Goal: Contribute content: Contribute content

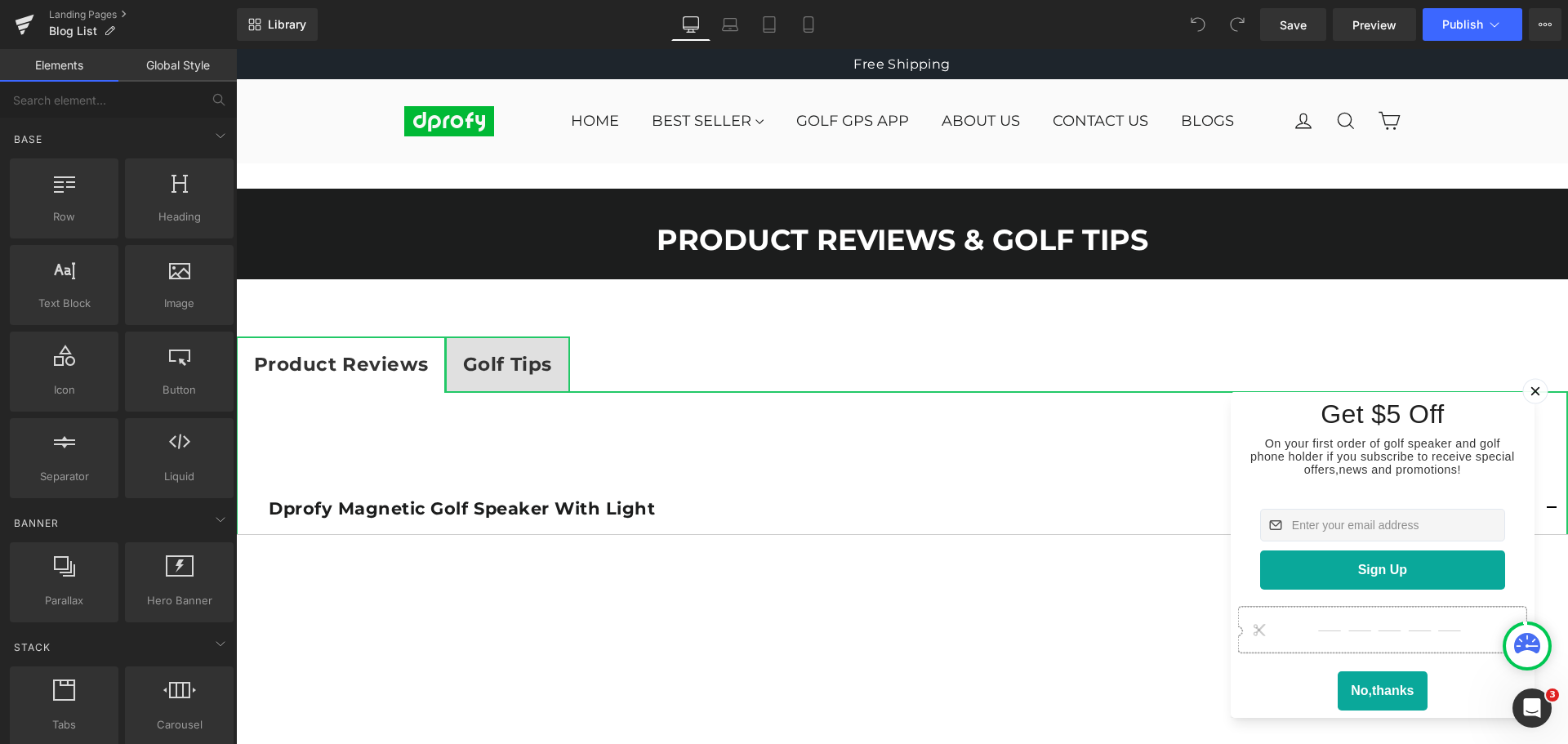
click at [1526, 382] on icon at bounding box center [1534, 390] width 17 height 17
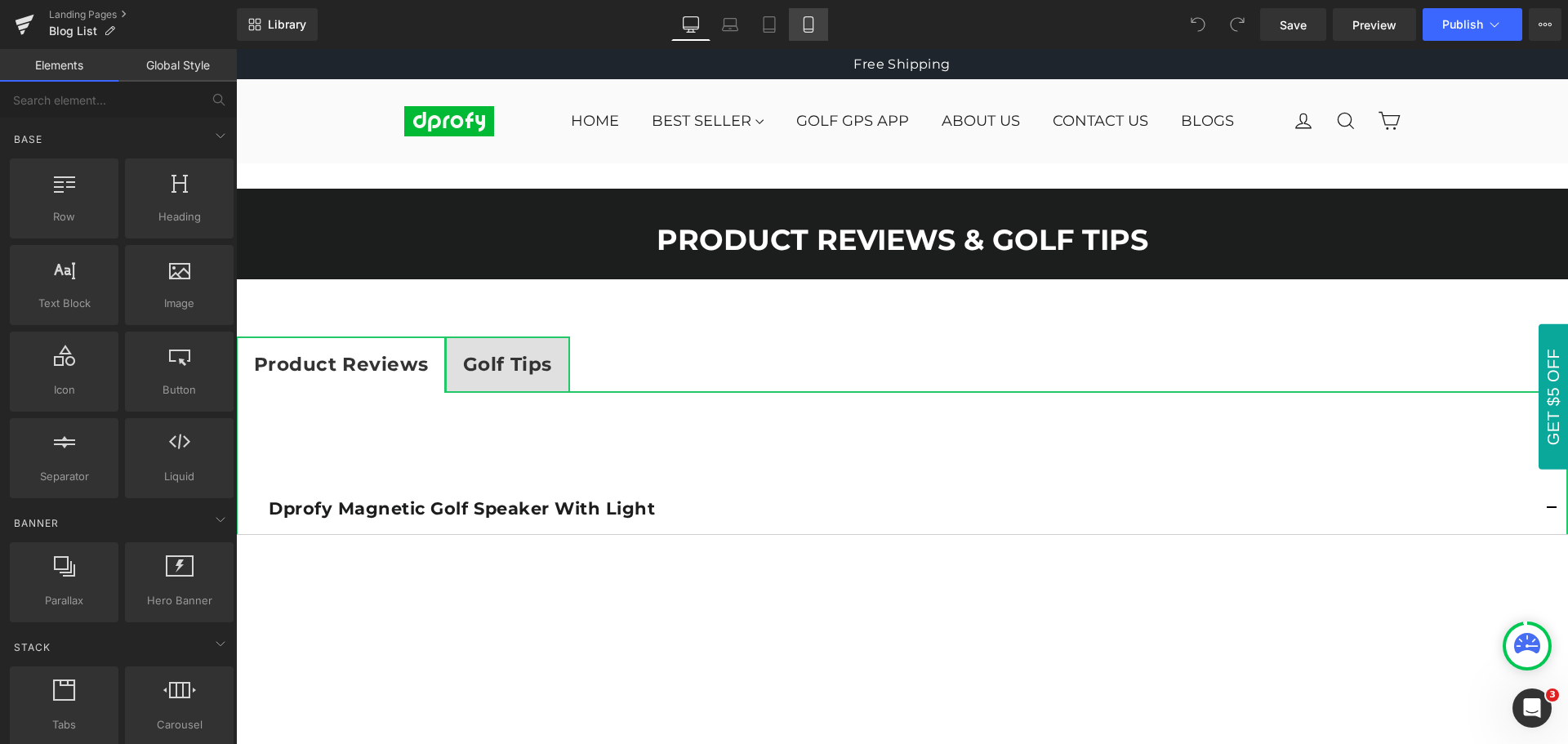
click at [812, 29] on icon at bounding box center [808, 29] width 9 height 0
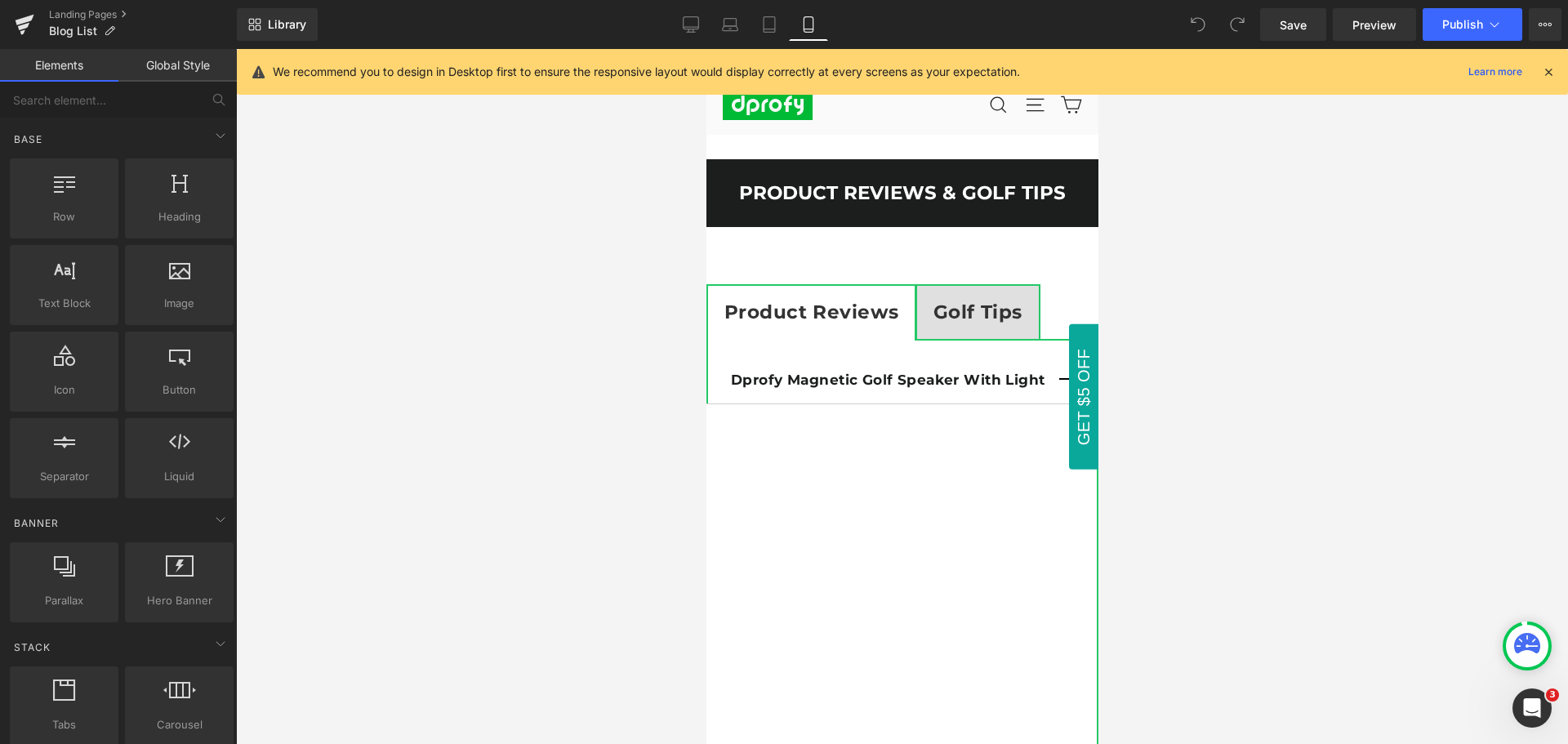
click at [1547, 69] on icon at bounding box center [1548, 72] width 15 height 15
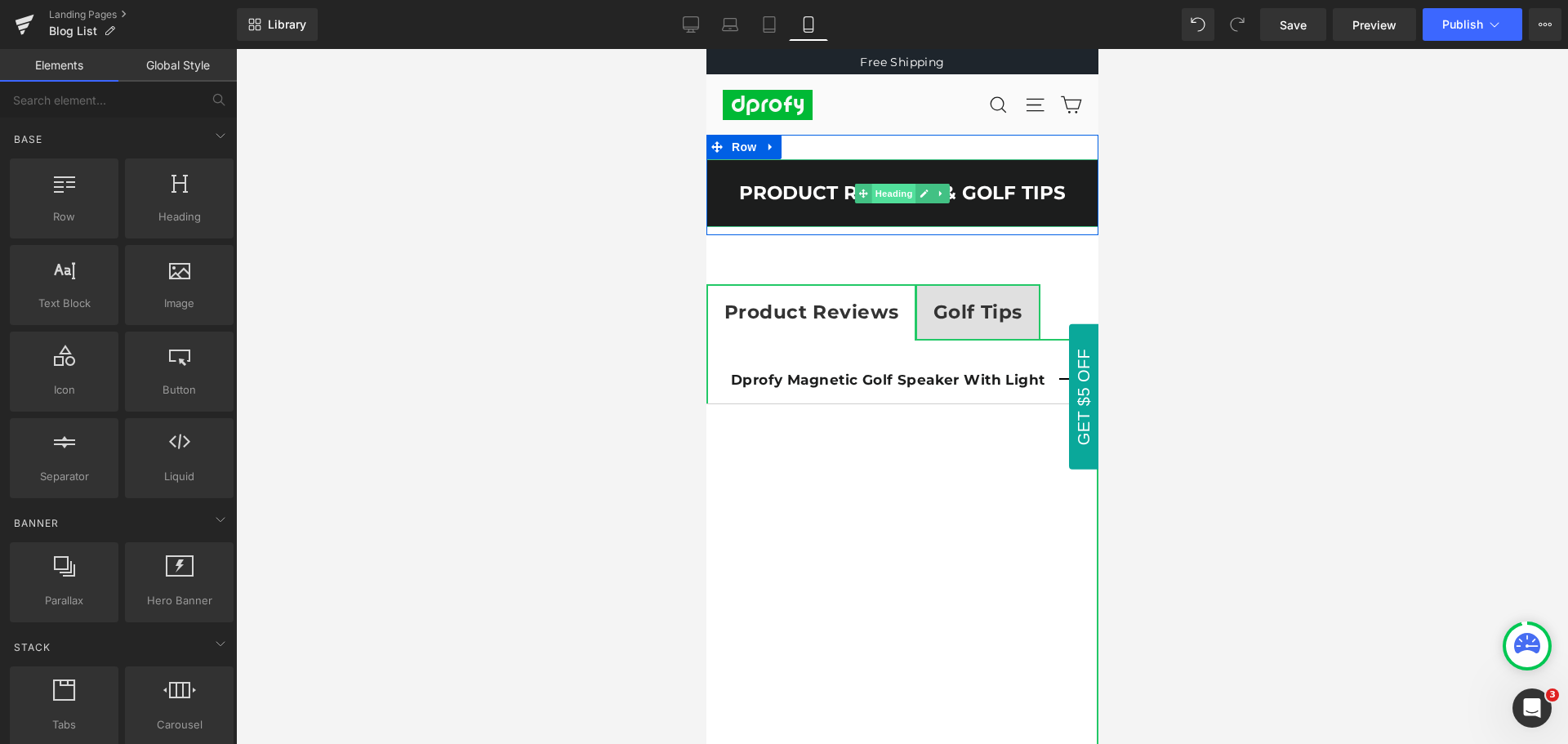
click at [888, 193] on span "Heading" at bounding box center [893, 193] width 44 height 20
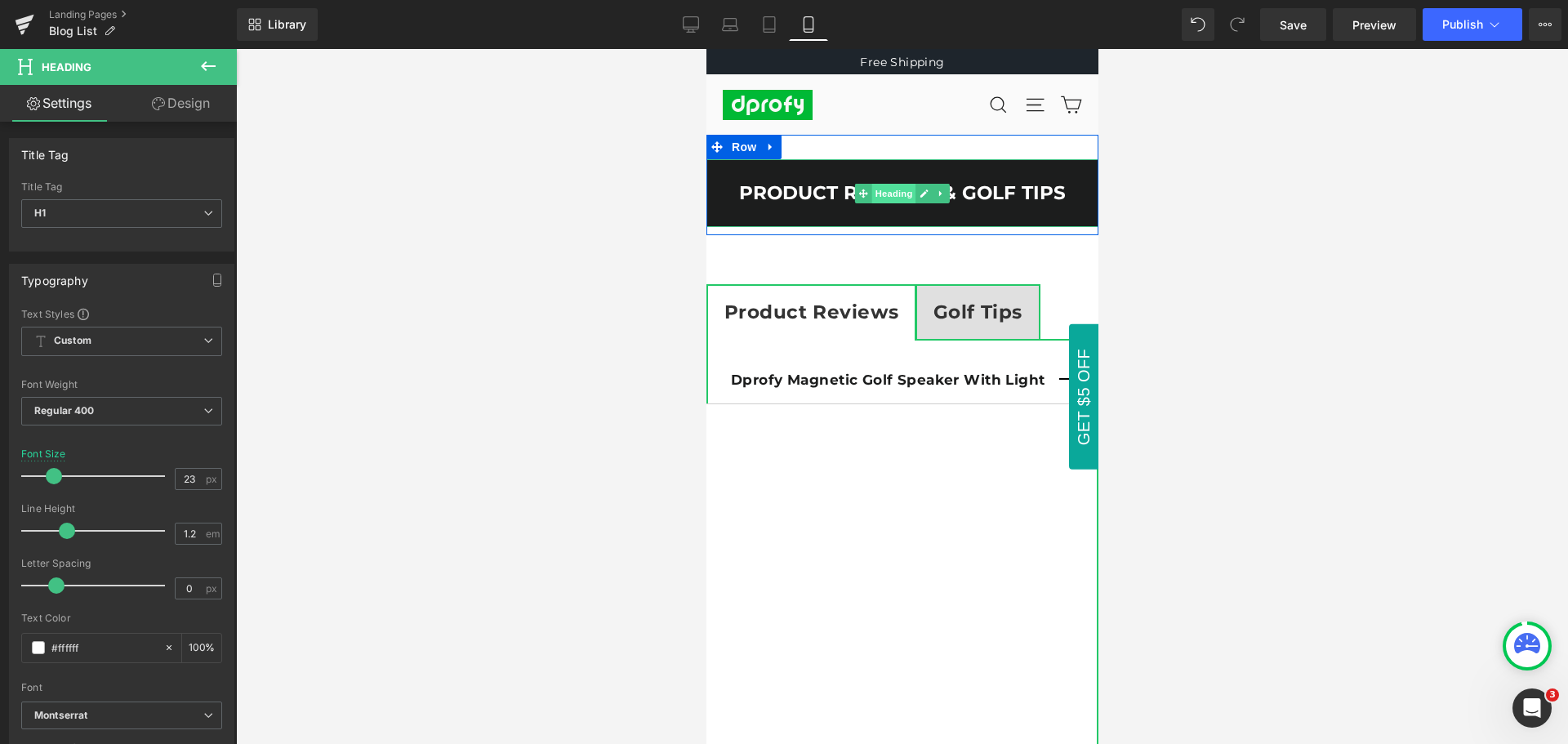
click at [888, 193] on span "Heading" at bounding box center [893, 193] width 44 height 20
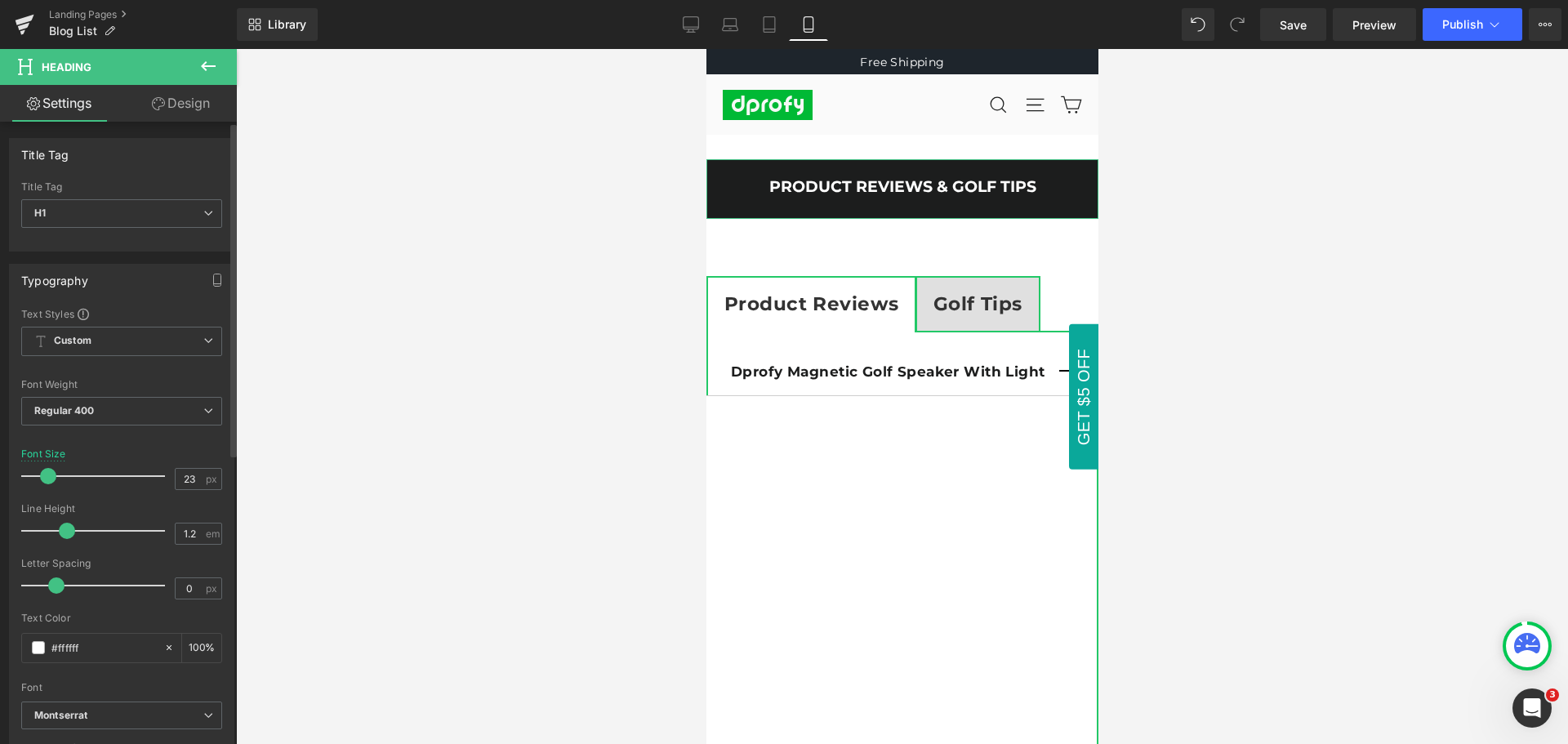
click at [46, 475] on span at bounding box center [48, 476] width 16 height 16
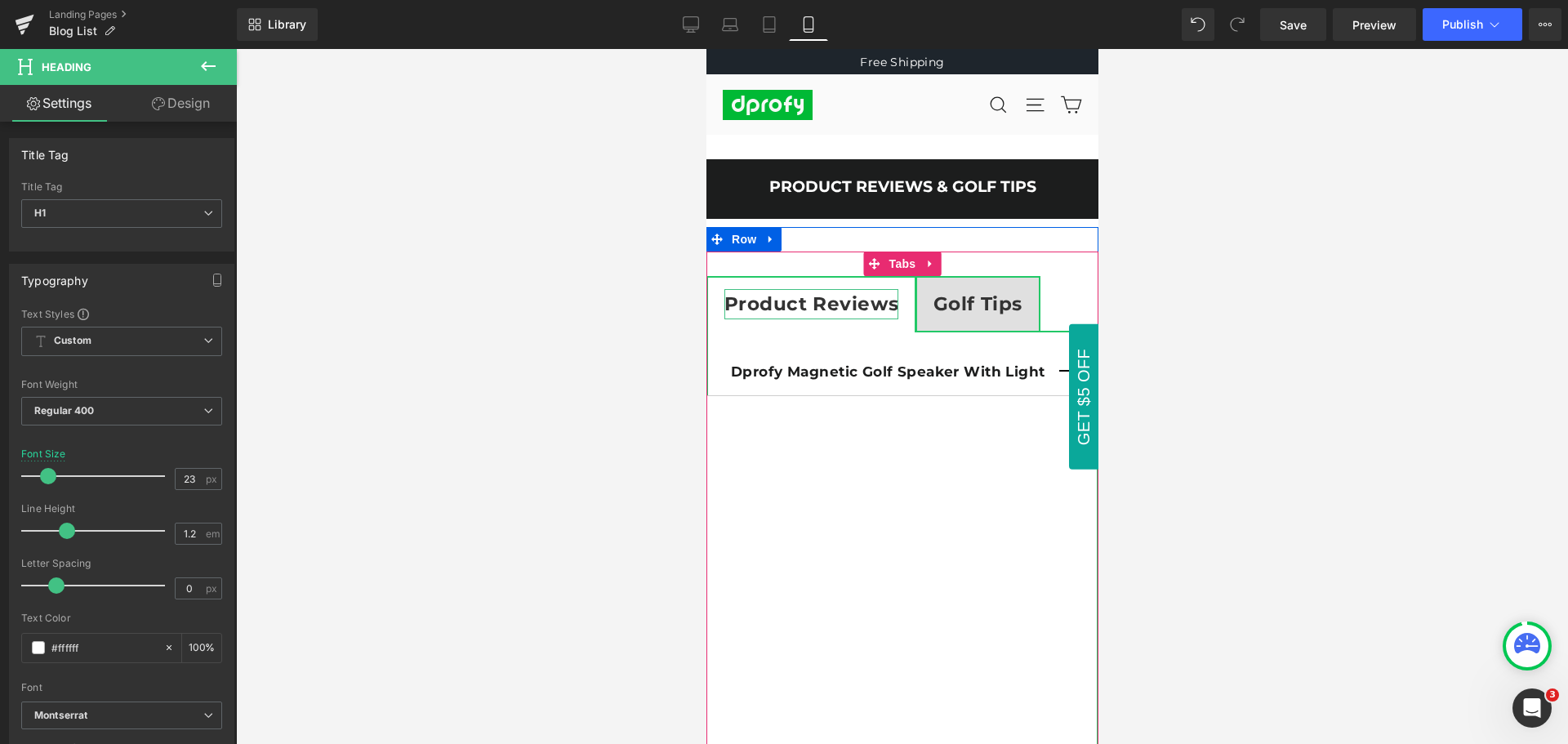
click at [808, 307] on strong "Product Reviews" at bounding box center [810, 303] width 174 height 23
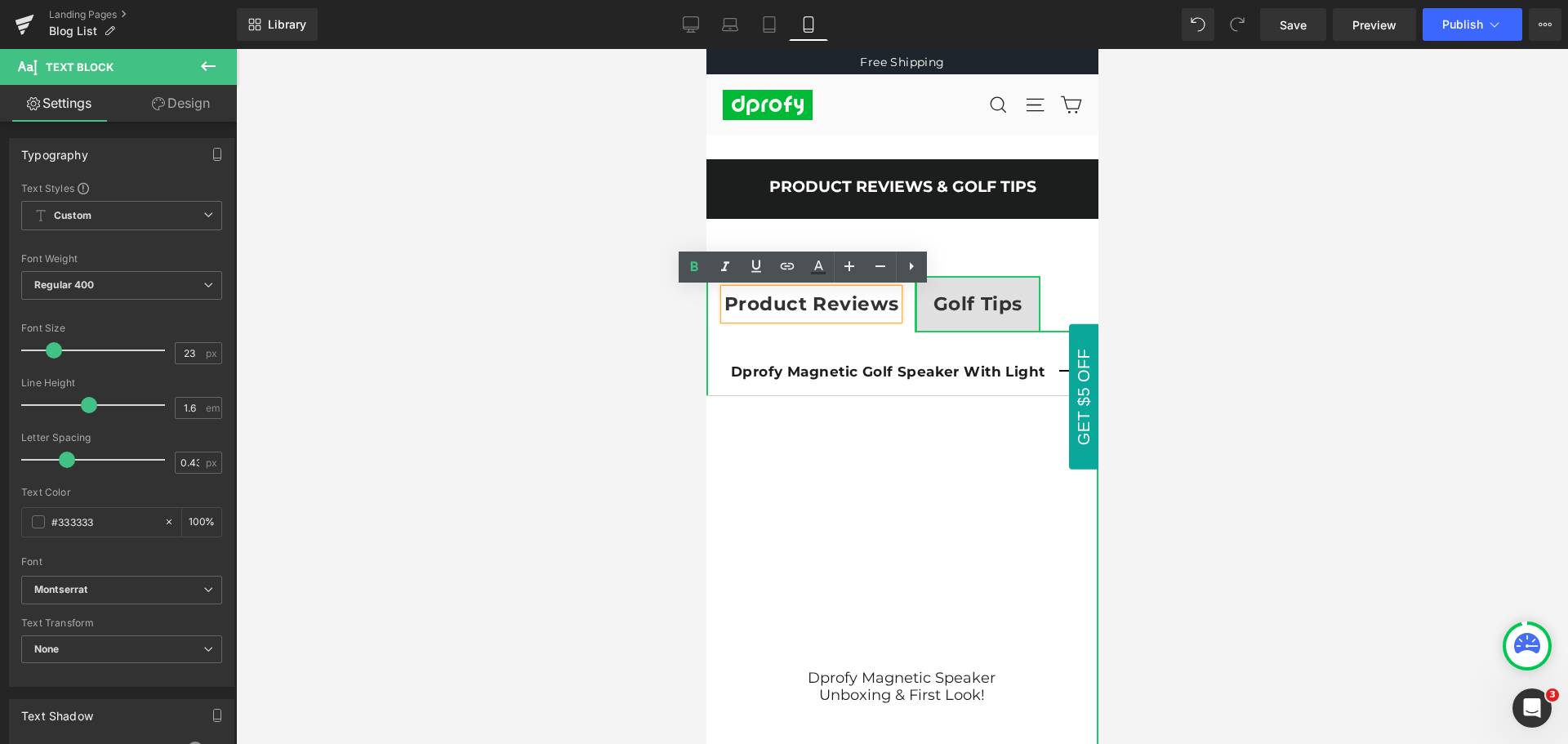
click at [808, 307] on strong "Product Reviews" at bounding box center [810, 303] width 174 height 23
click at [808, 304] on strong "Product Reviews" at bounding box center [810, 303] width 174 height 23
drag, startPoint x: 718, startPoint y: 304, endPoint x: 884, endPoint y: 298, distance: 166.1
click at [884, 298] on strong "Product Reviews" at bounding box center [810, 303] width 174 height 23
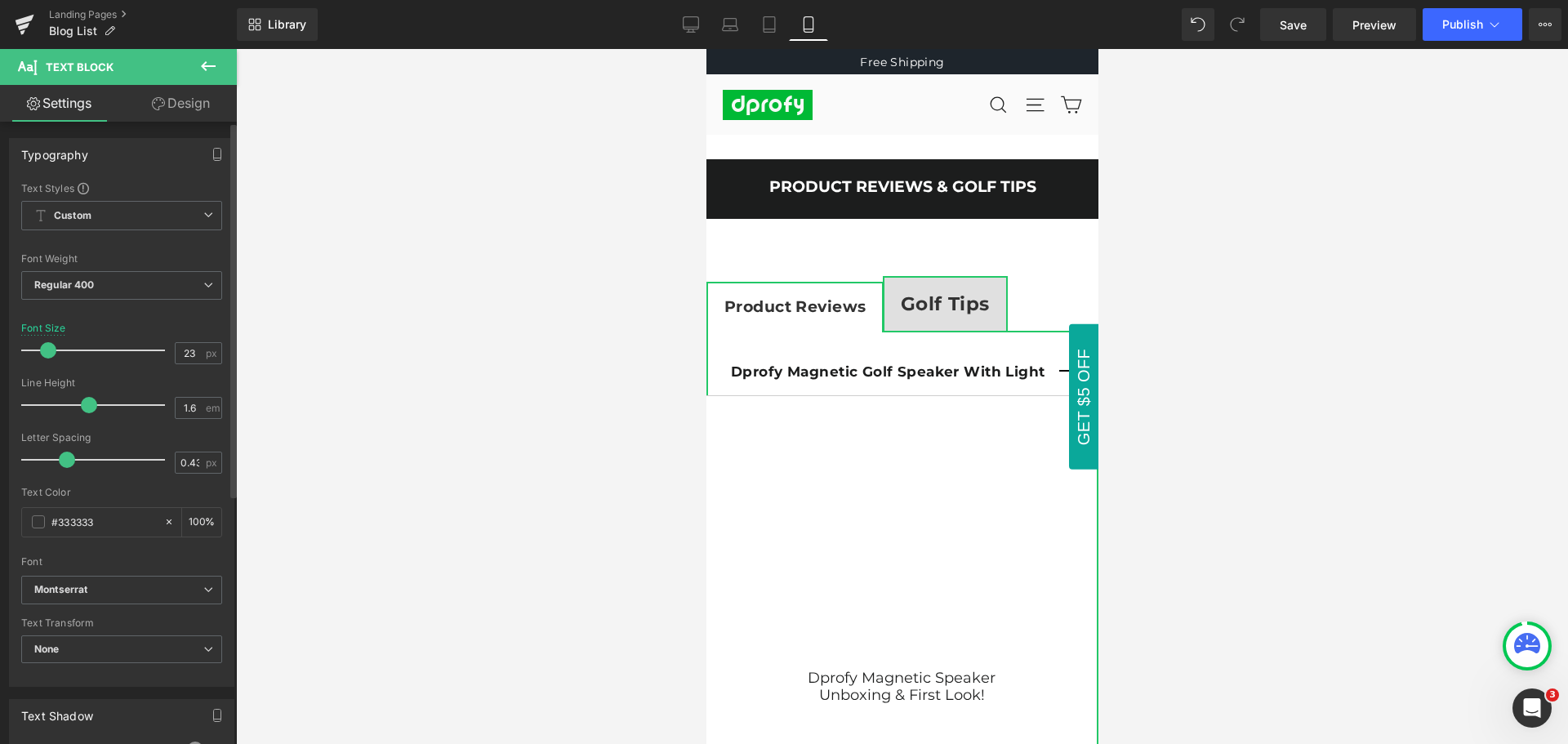
click at [46, 350] on span at bounding box center [48, 350] width 16 height 16
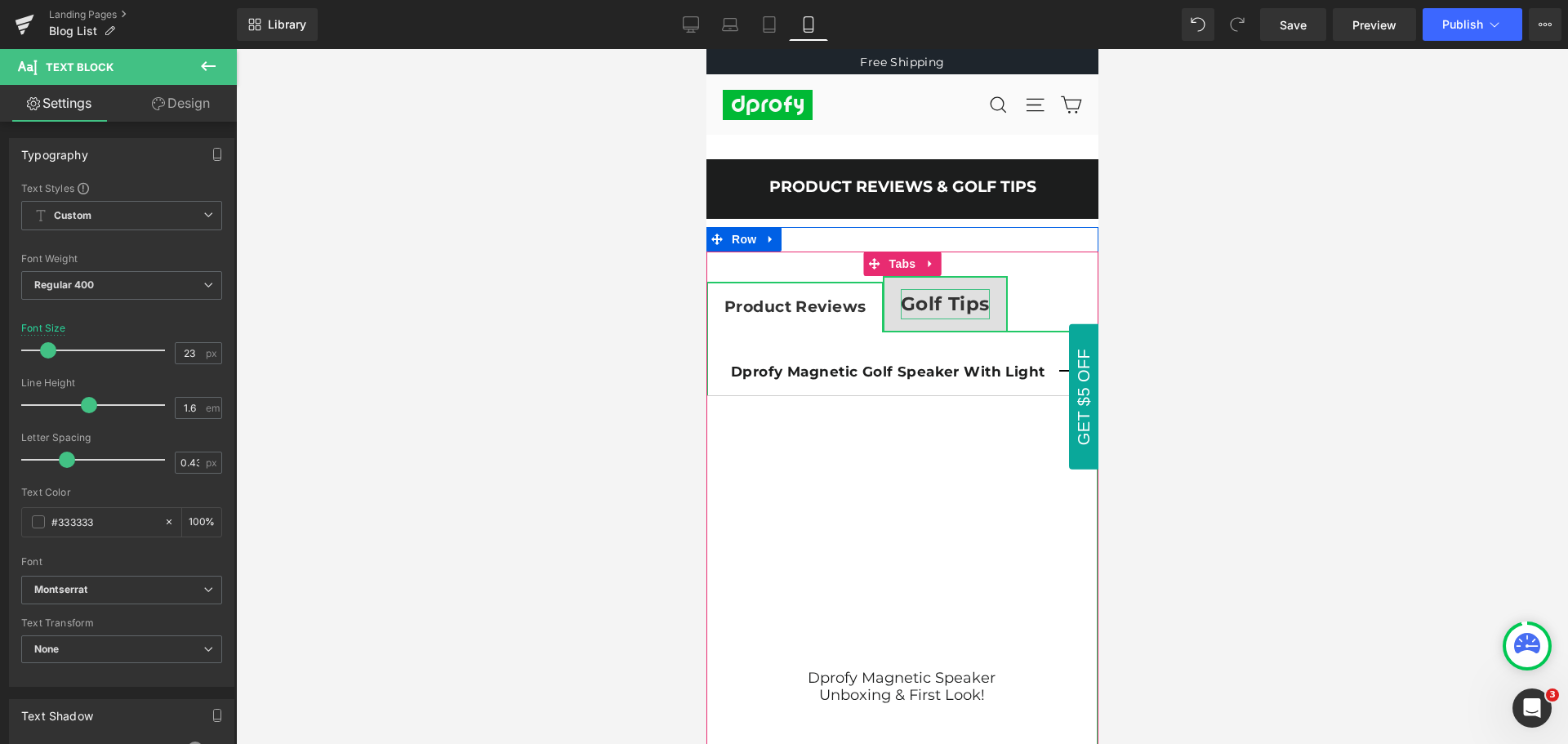
click at [945, 306] on strong "Golf Tips" at bounding box center [945, 303] width 89 height 23
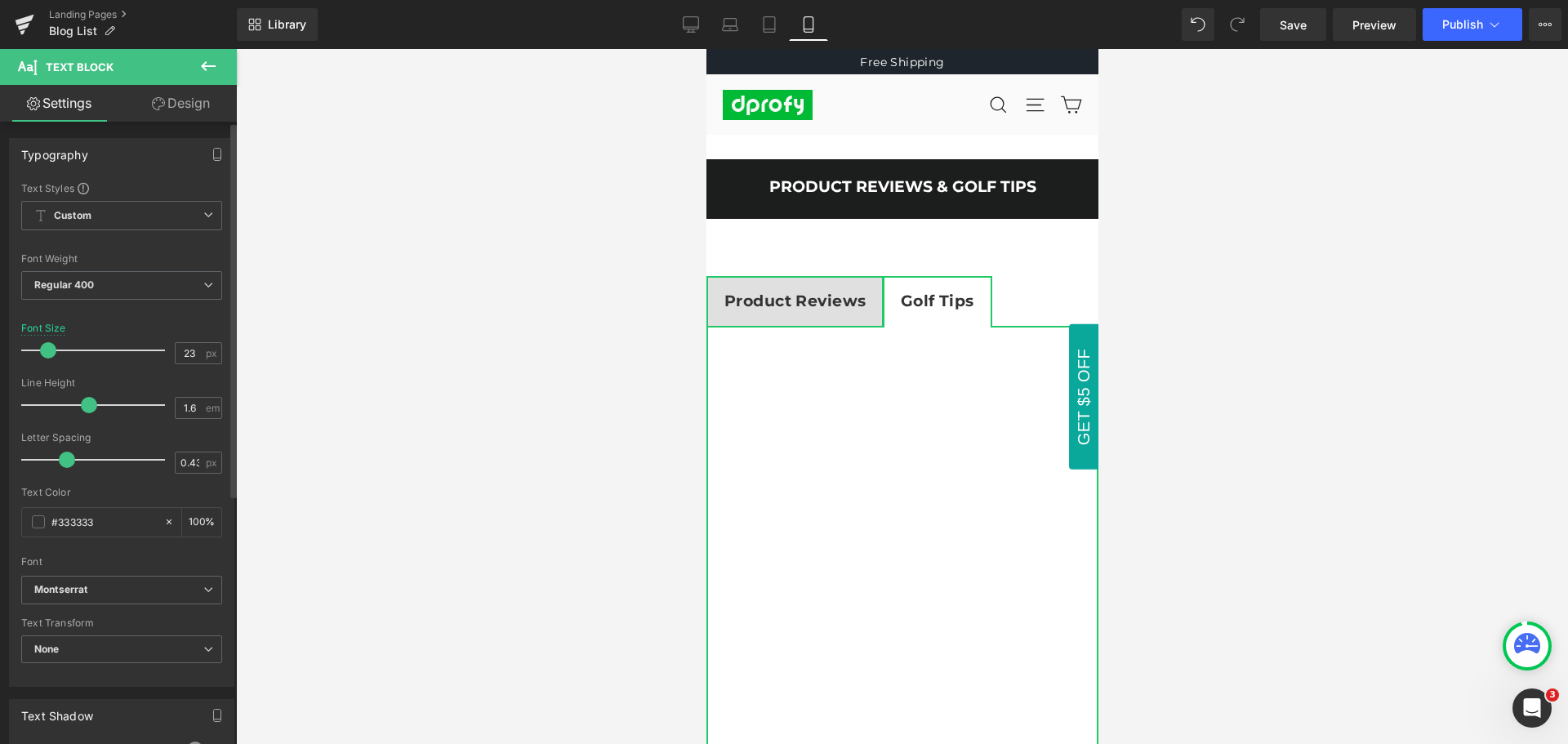
click at [49, 350] on span at bounding box center [48, 350] width 16 height 16
click at [1324, 329] on div at bounding box center [902, 396] width 1332 height 695
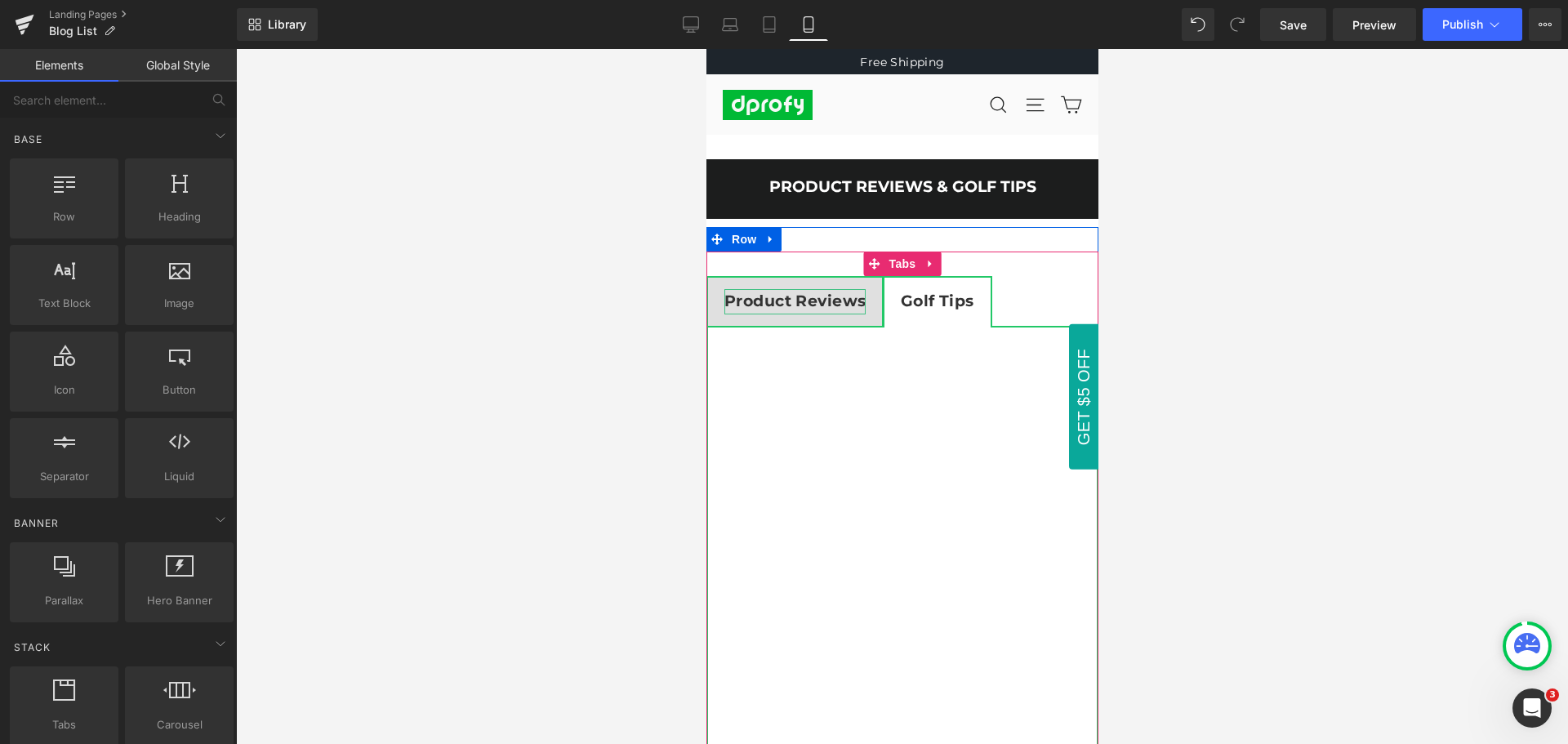
click at [815, 302] on strong "Product Reviews" at bounding box center [794, 300] width 142 height 19
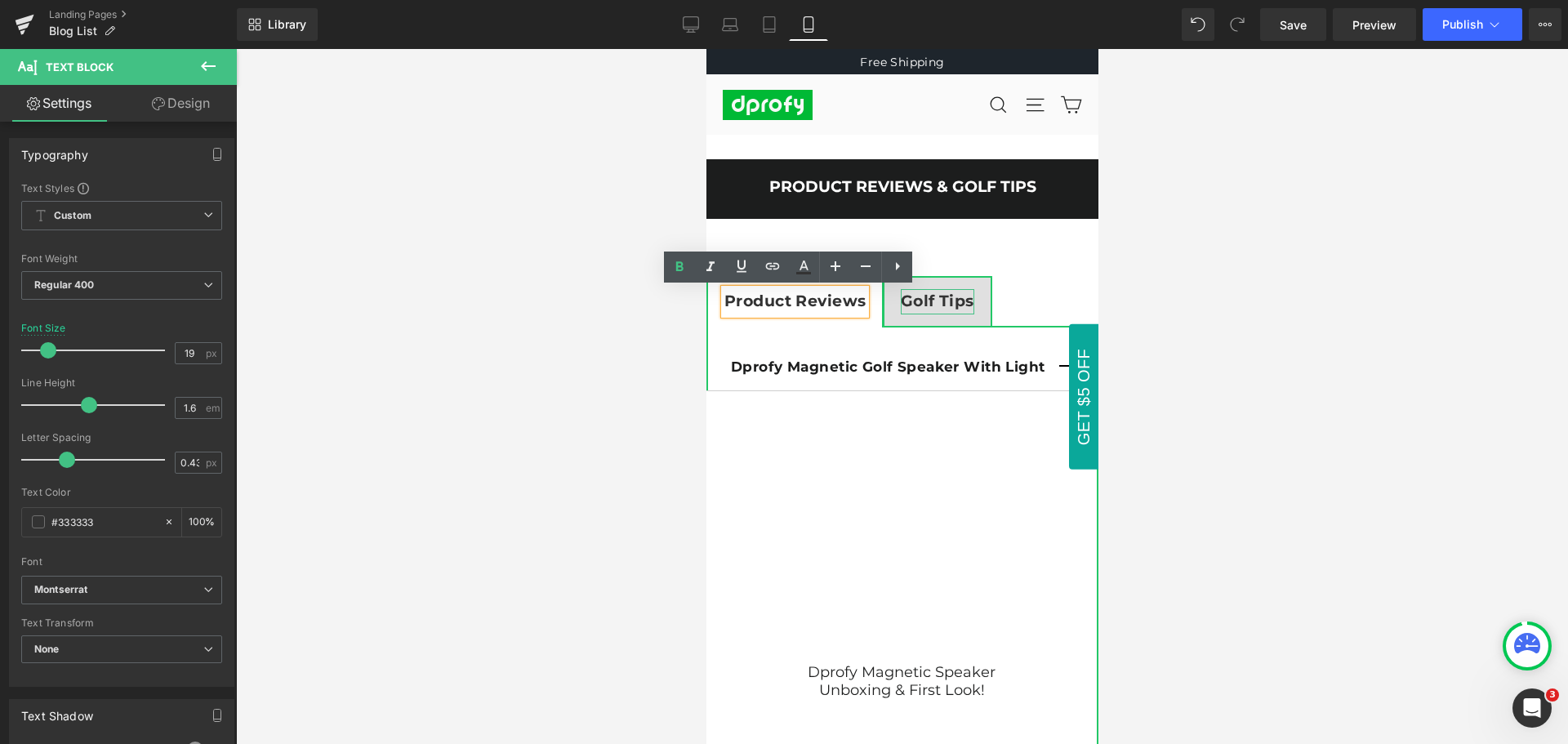
click at [957, 300] on strong "Golf Tips" at bounding box center [936, 300] width 74 height 19
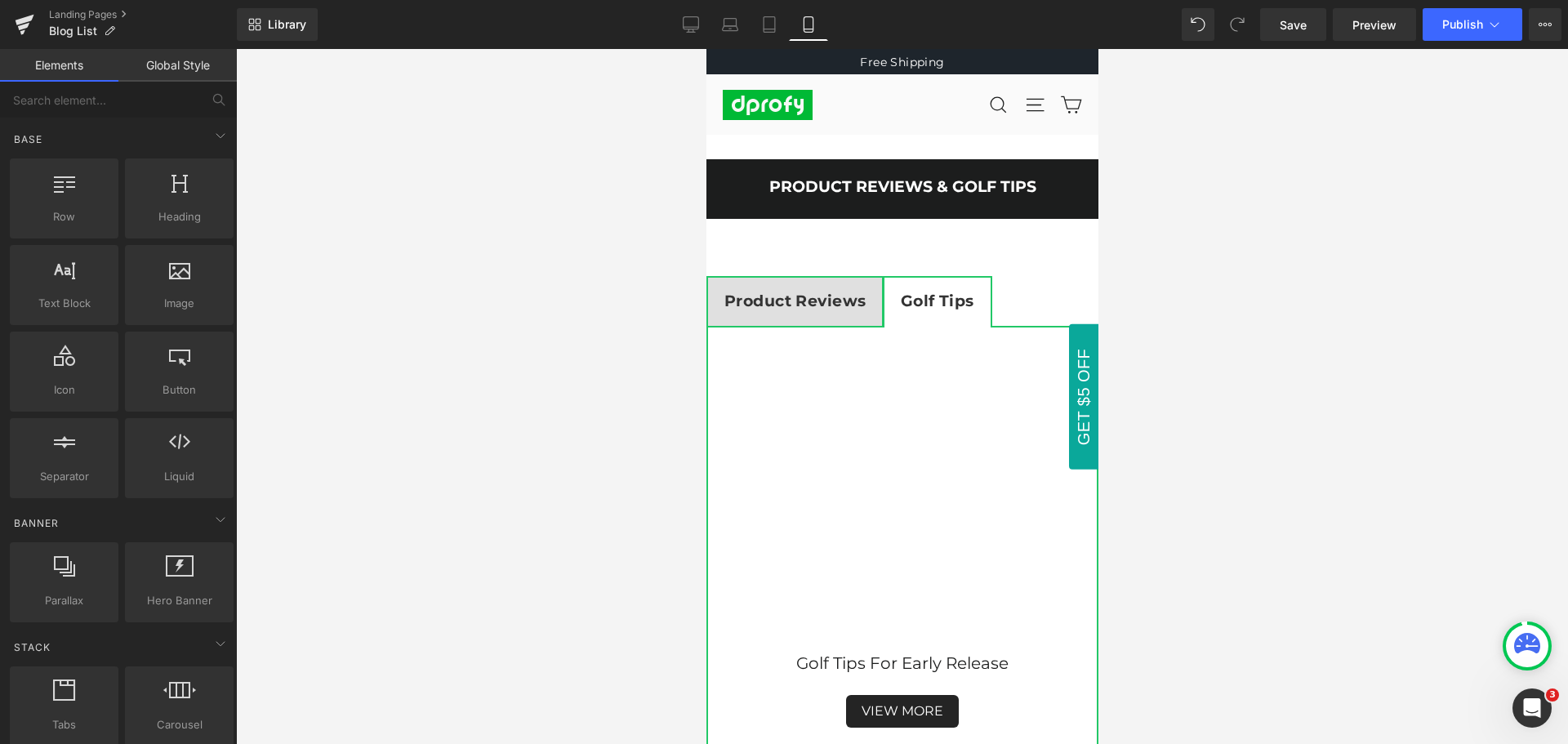
click at [1278, 318] on div at bounding box center [902, 396] width 1332 height 695
click at [988, 187] on strong "PRODUCT REVIEWS & GOLF TIPS" at bounding box center [902, 186] width 267 height 19
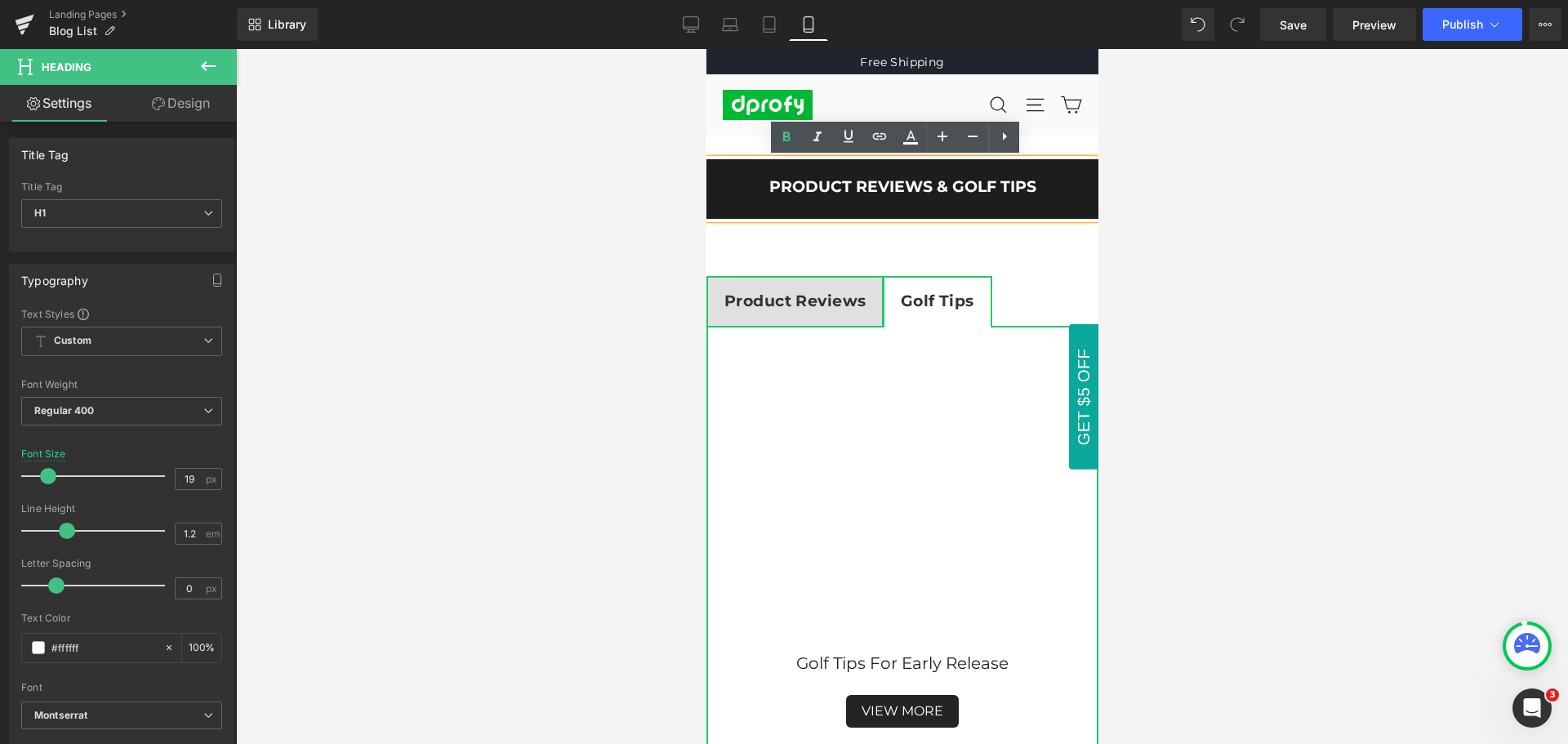
click at [1328, 300] on div at bounding box center [902, 396] width 1332 height 695
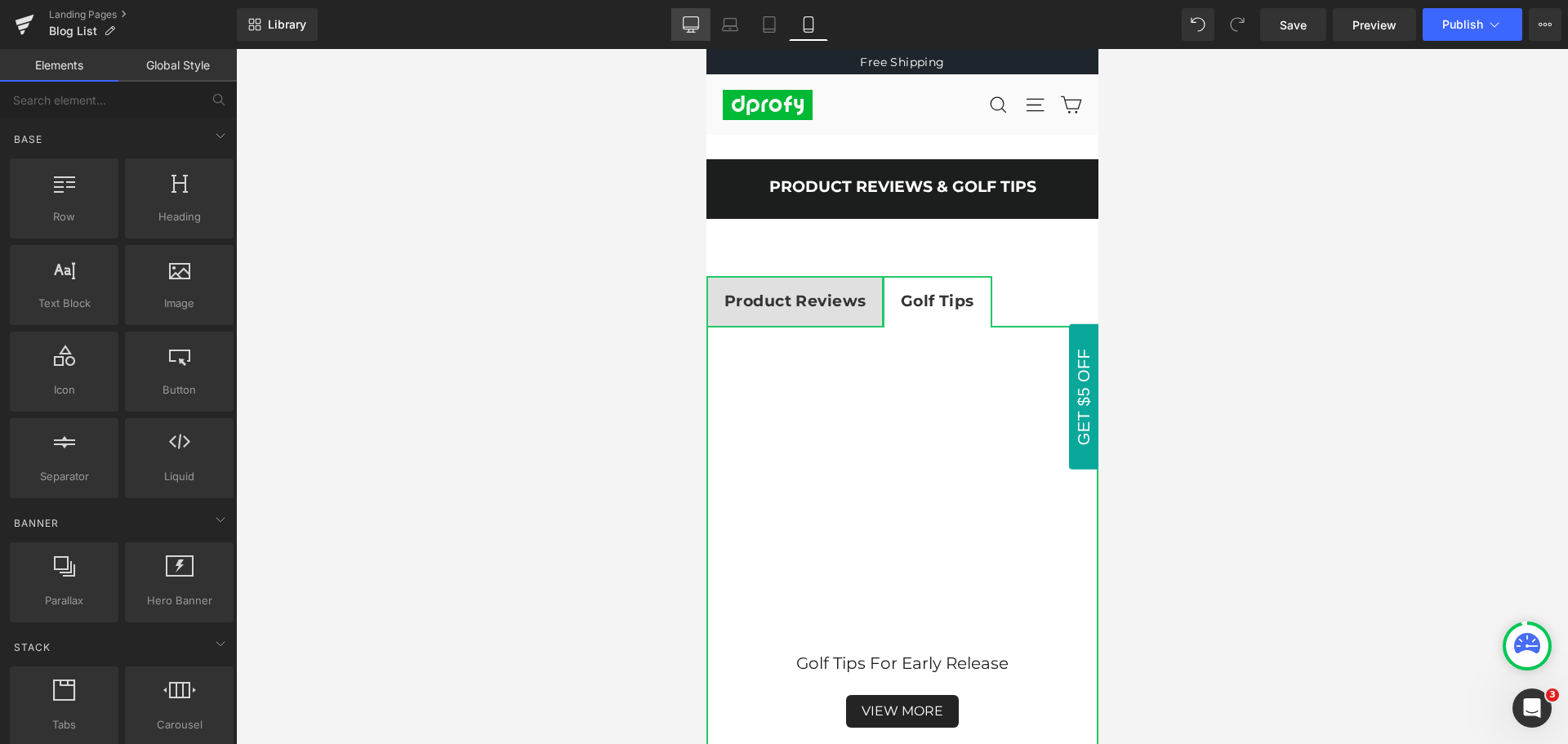
click at [691, 22] on icon at bounding box center [691, 24] width 16 height 16
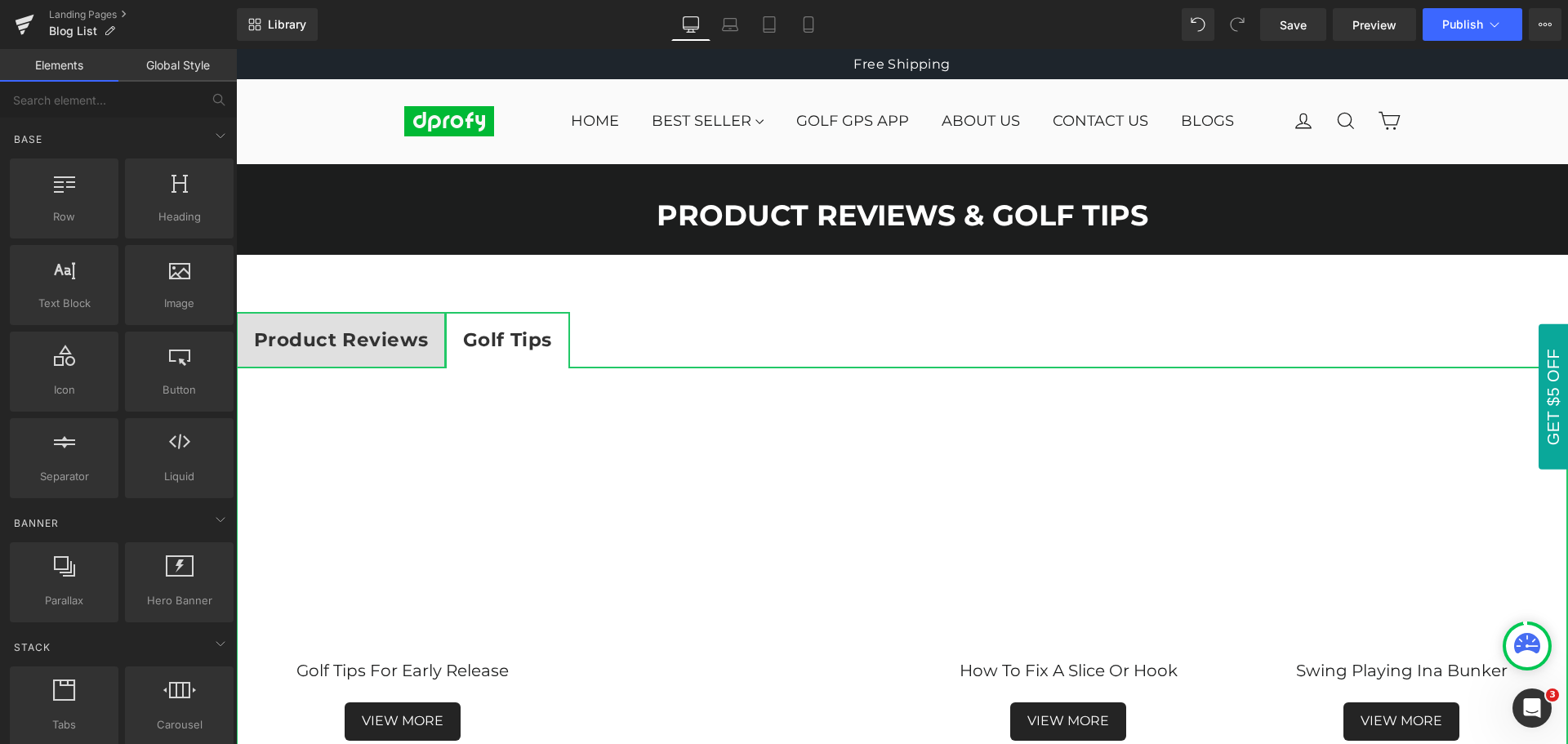
scroll to position [90, 0]
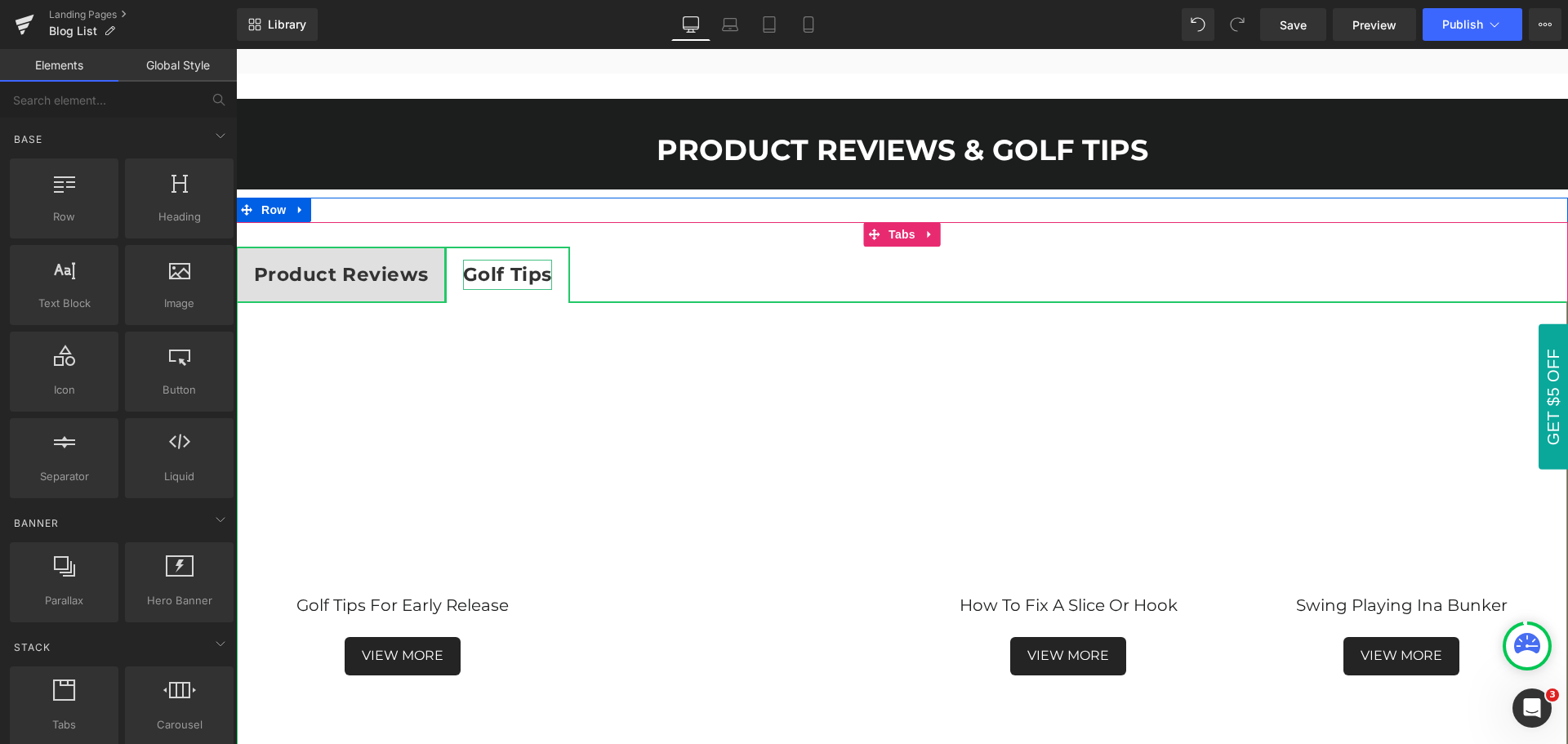
click at [488, 279] on strong "Golf Tips" at bounding box center [507, 274] width 89 height 23
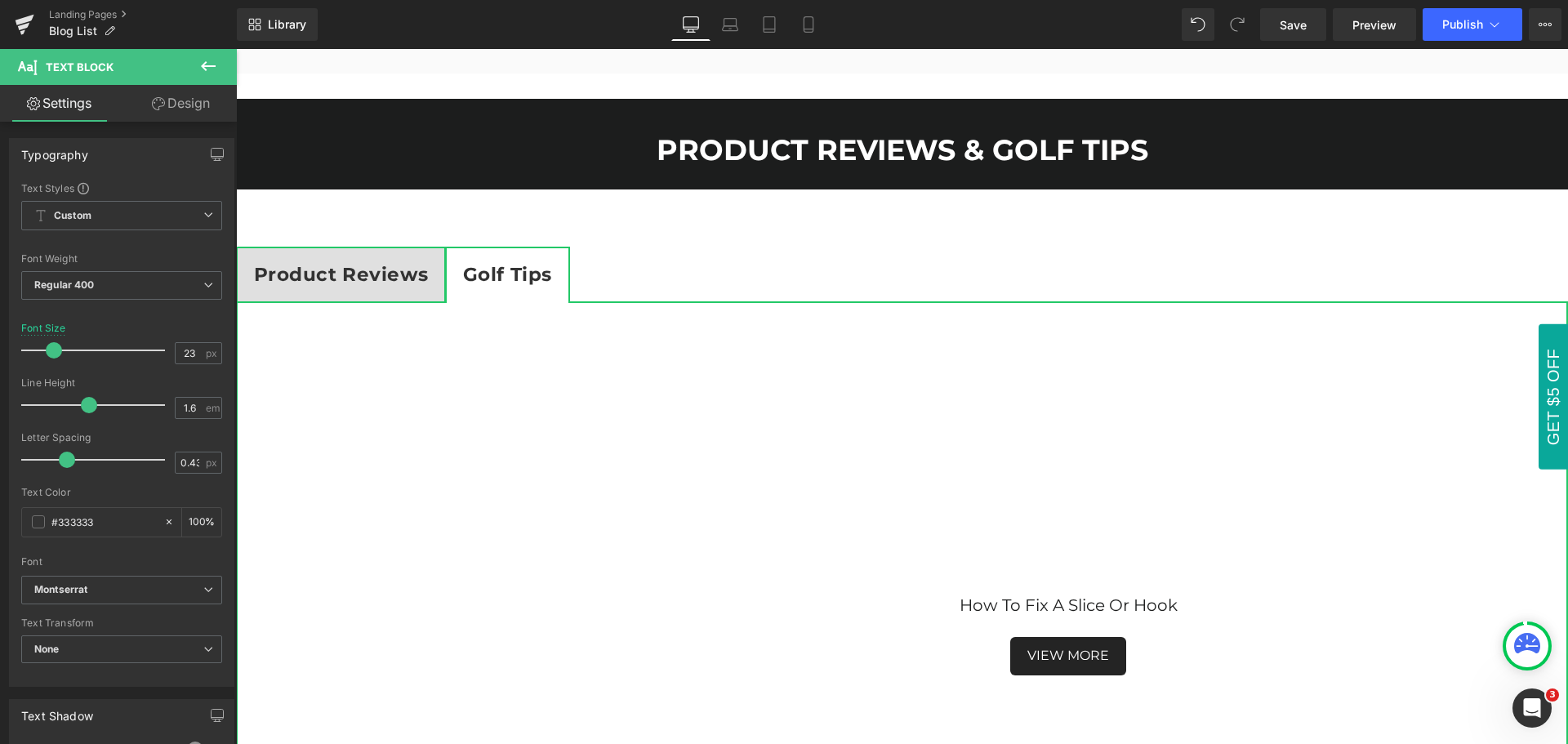
click at [212, 63] on icon at bounding box center [209, 66] width 20 height 20
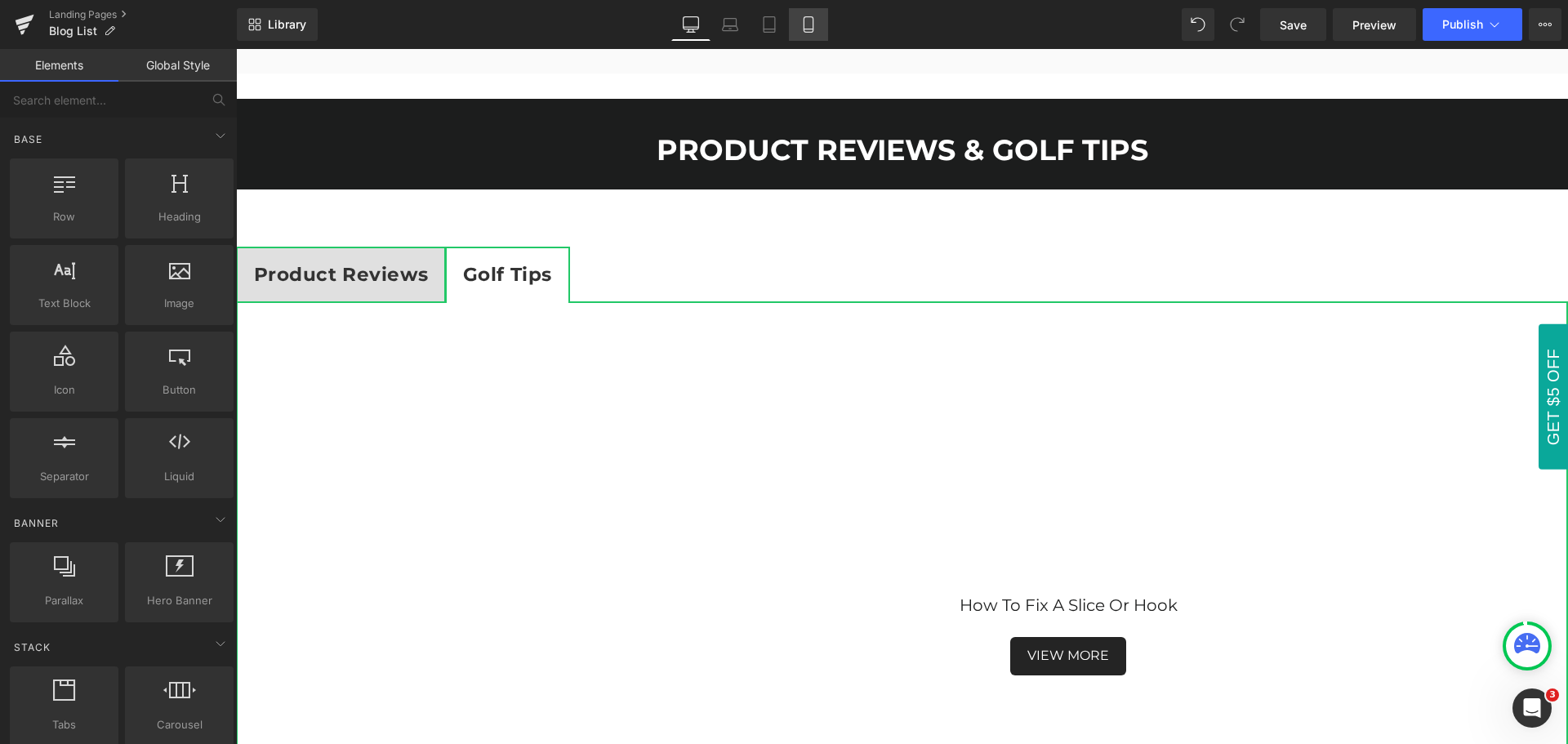
click at [812, 30] on icon at bounding box center [808, 24] width 16 height 16
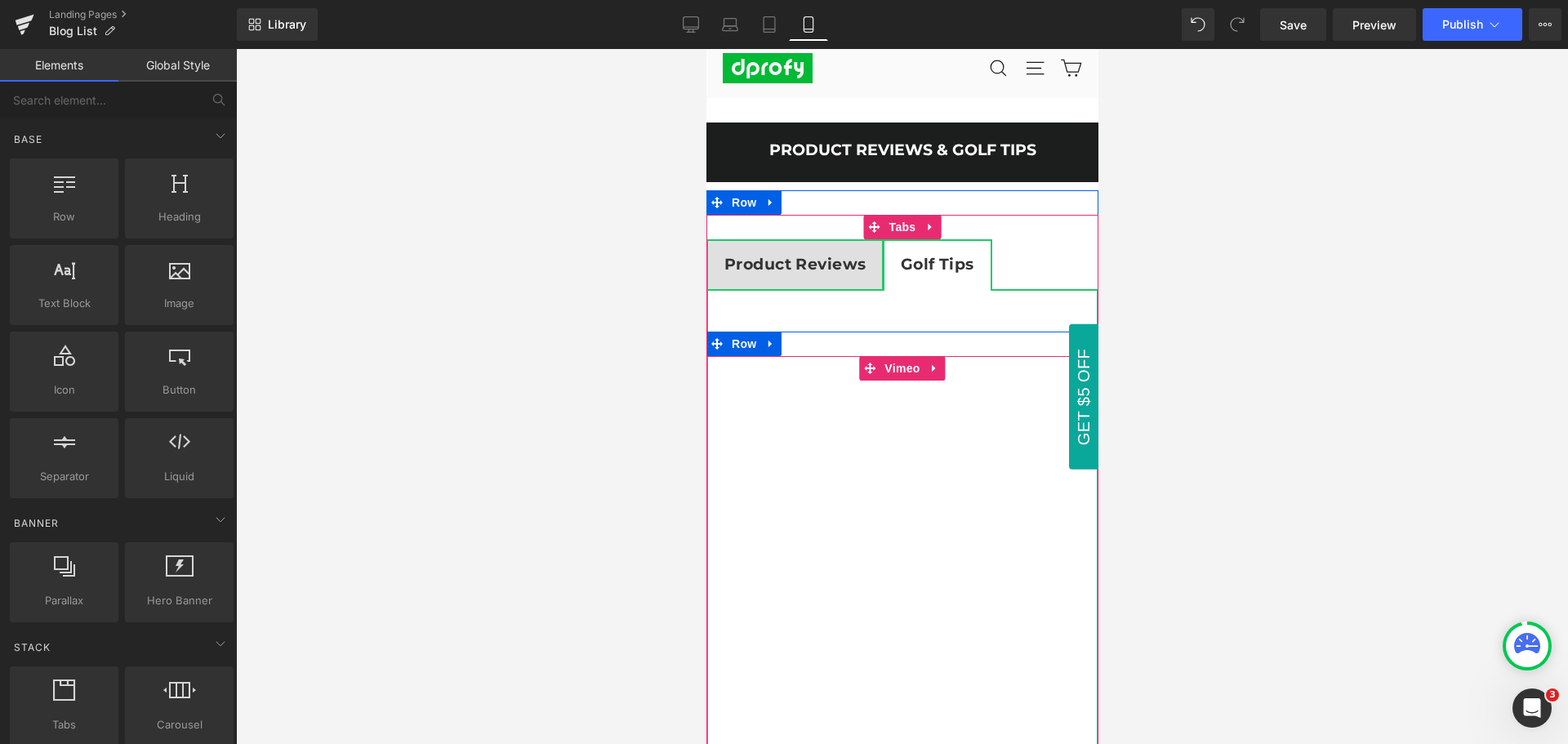
scroll to position [0, 0]
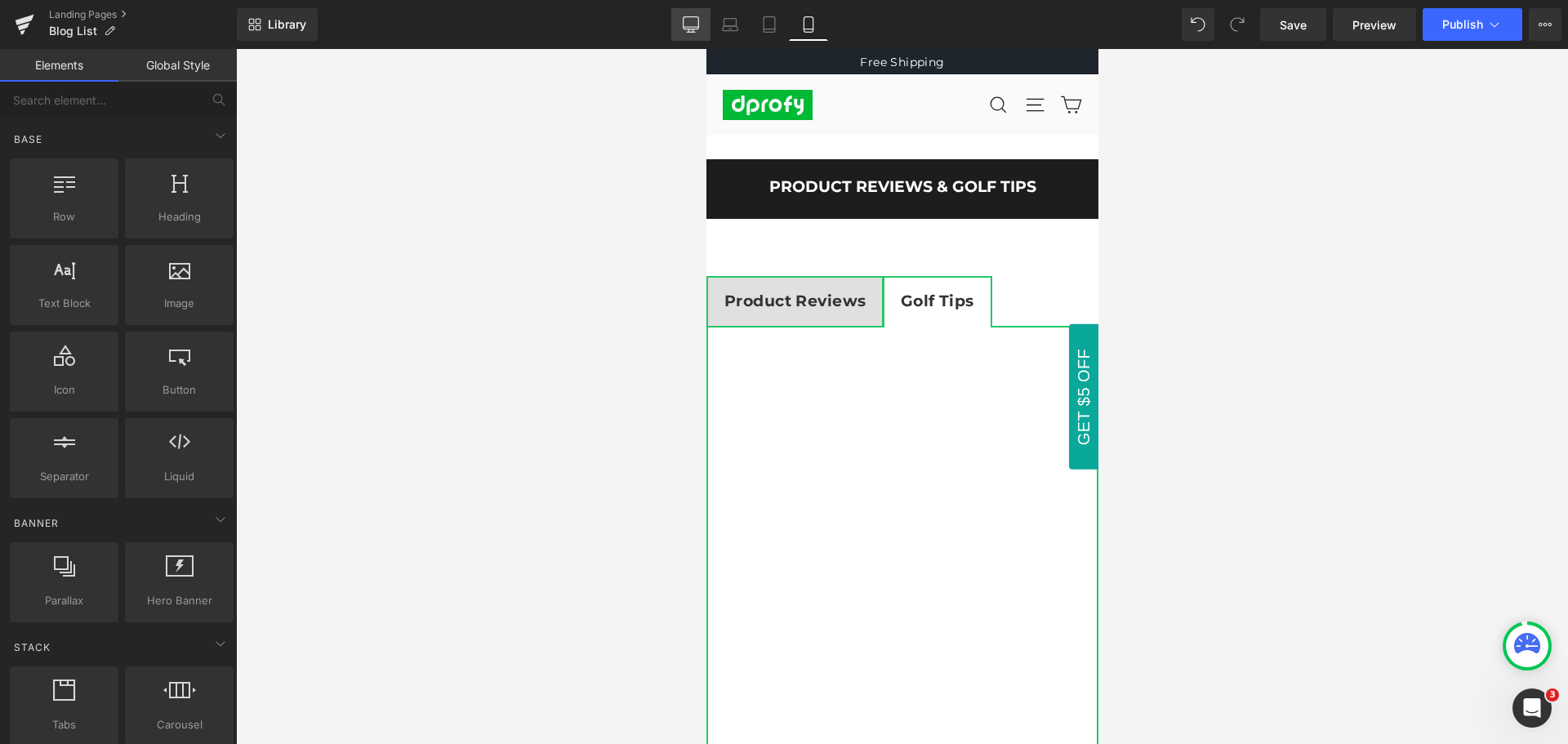
click at [696, 26] on icon at bounding box center [691, 24] width 16 height 16
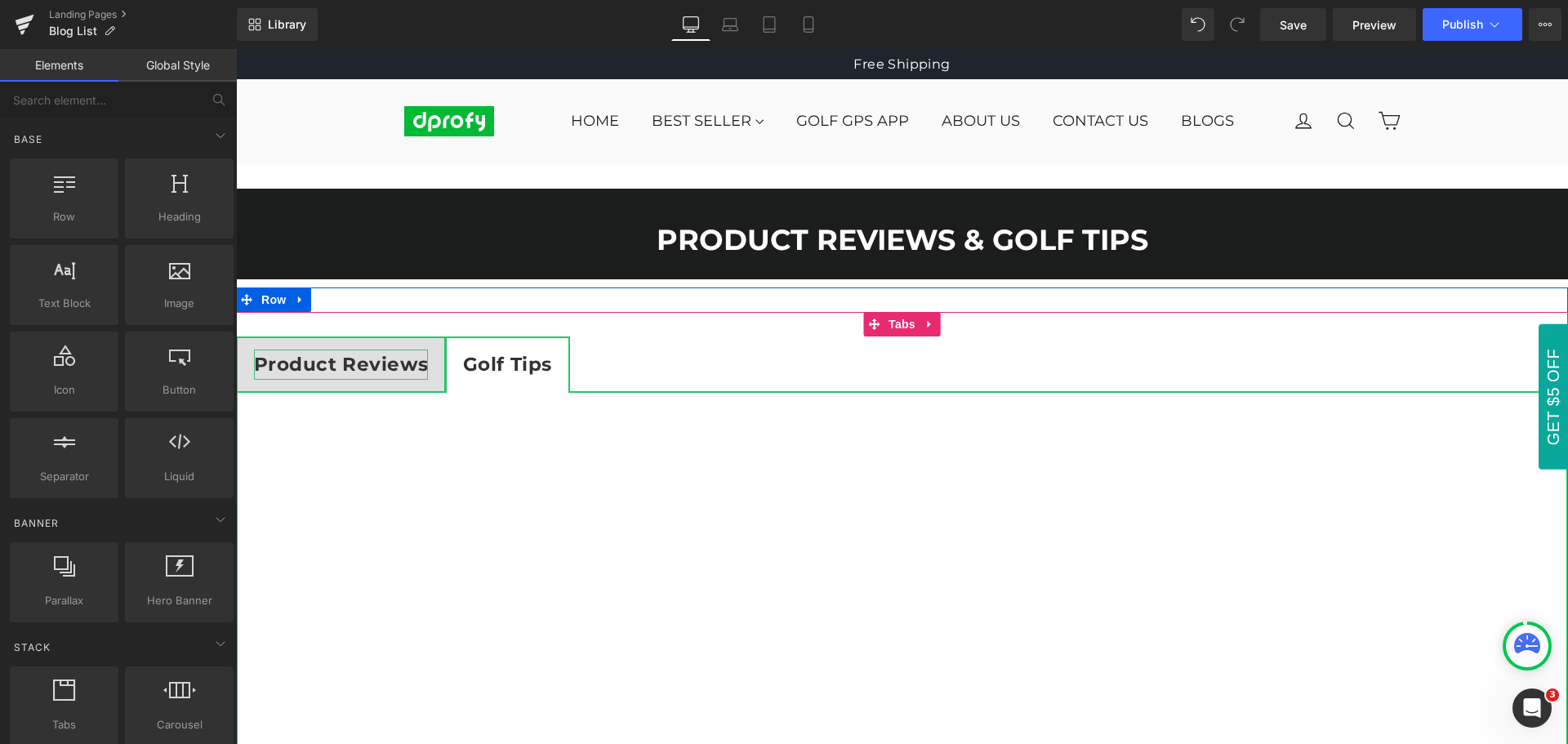
click at [353, 362] on strong "Product Reviews" at bounding box center [341, 364] width 174 height 23
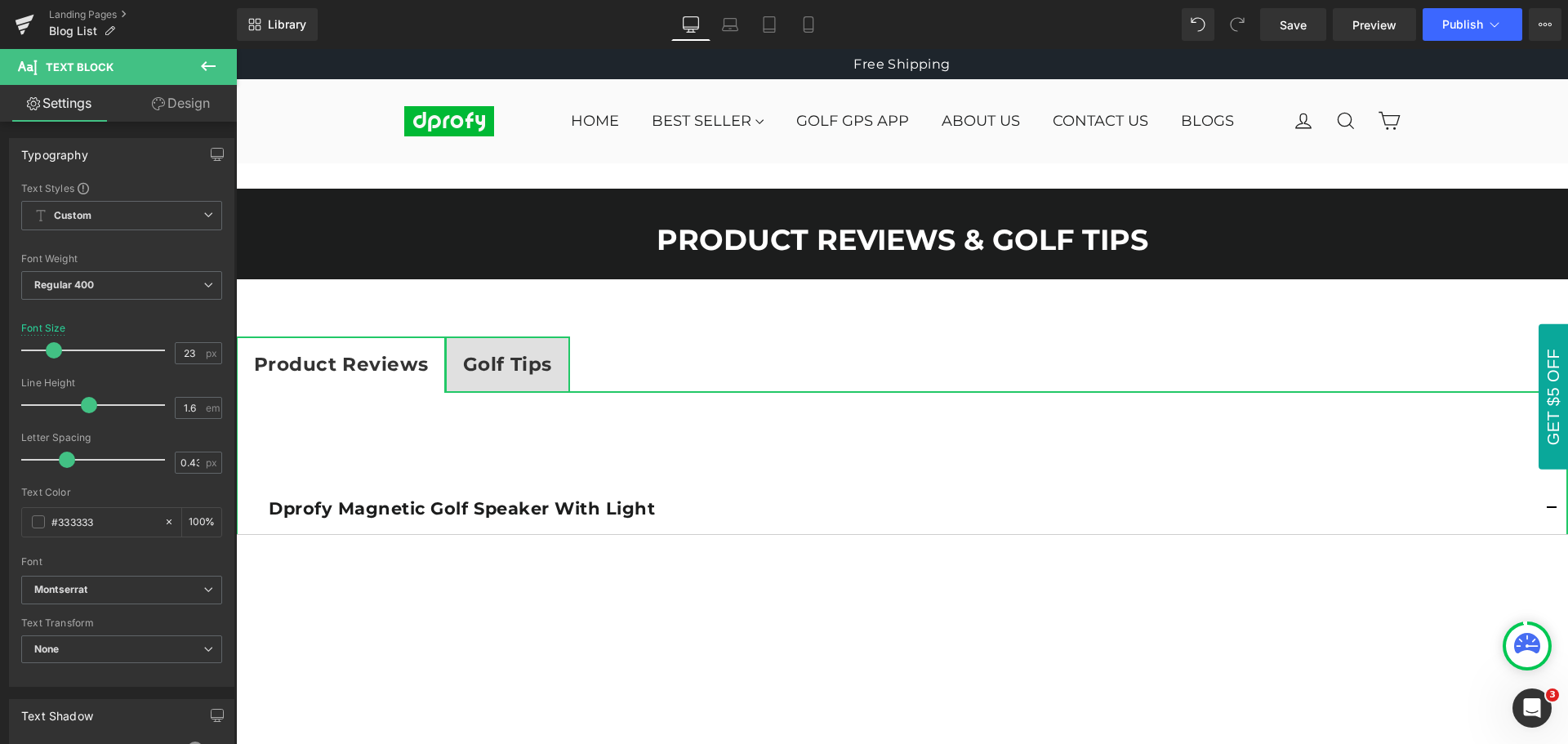
click at [206, 62] on icon at bounding box center [208, 65] width 15 height 10
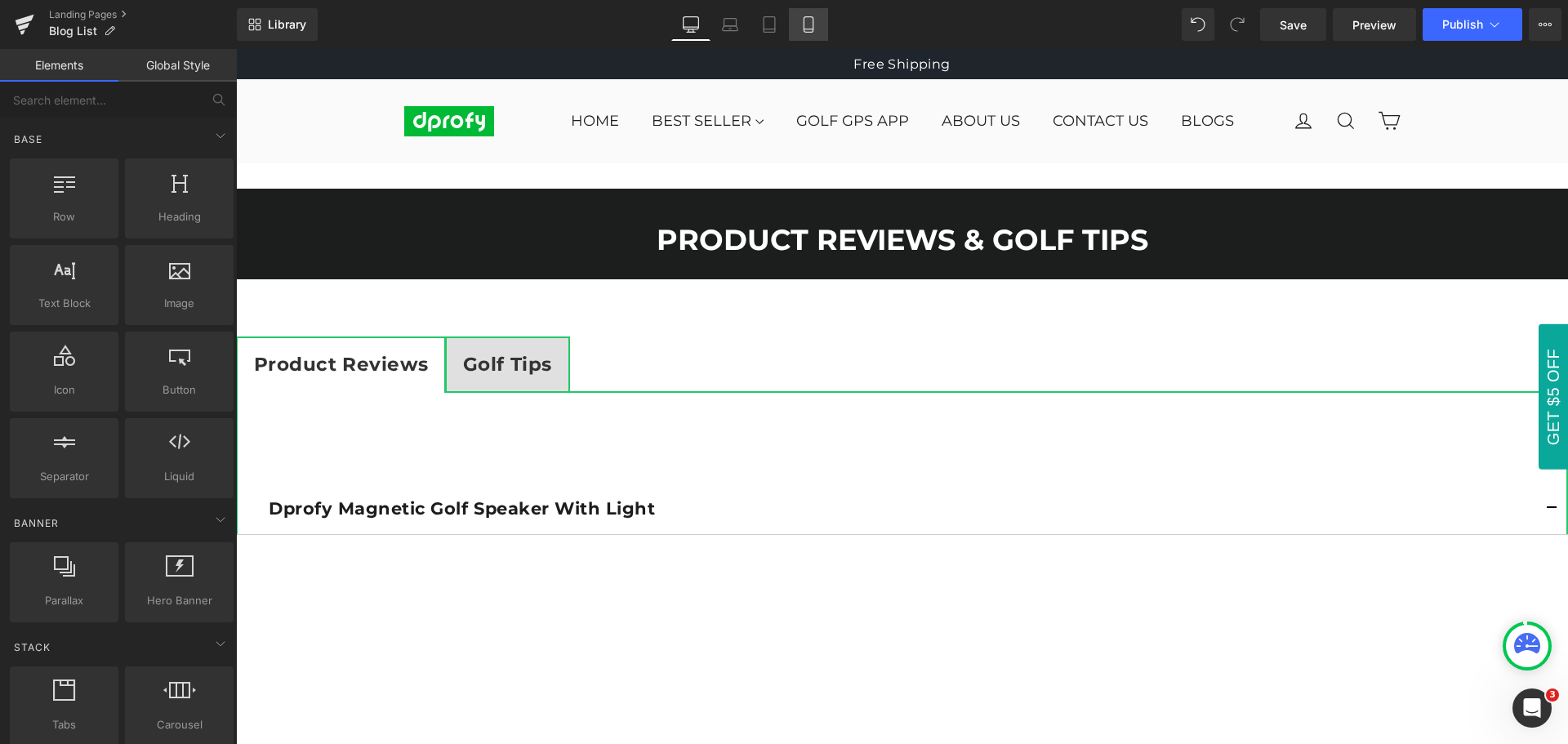
click at [808, 24] on icon at bounding box center [808, 24] width 16 height 16
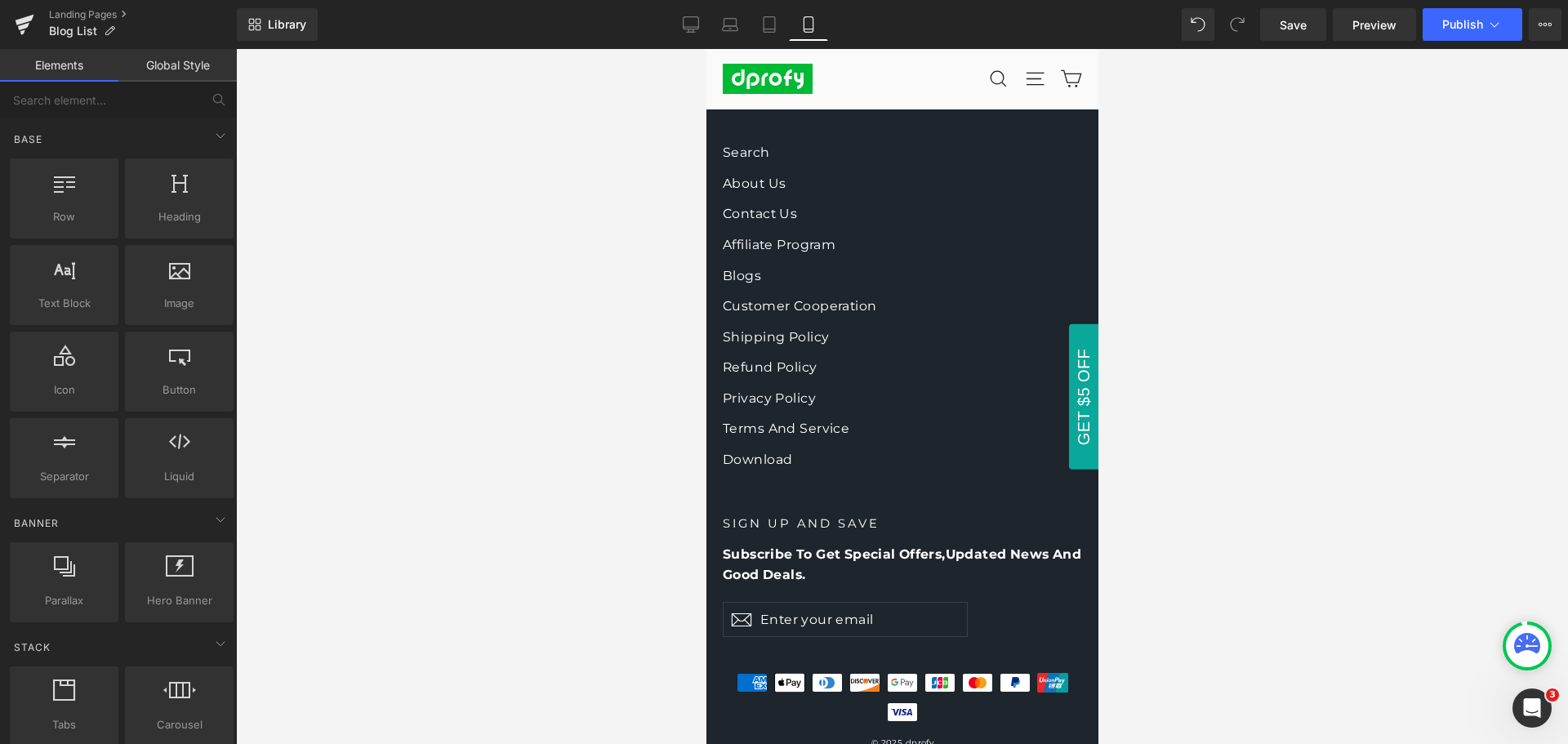
scroll to position [4998, 0]
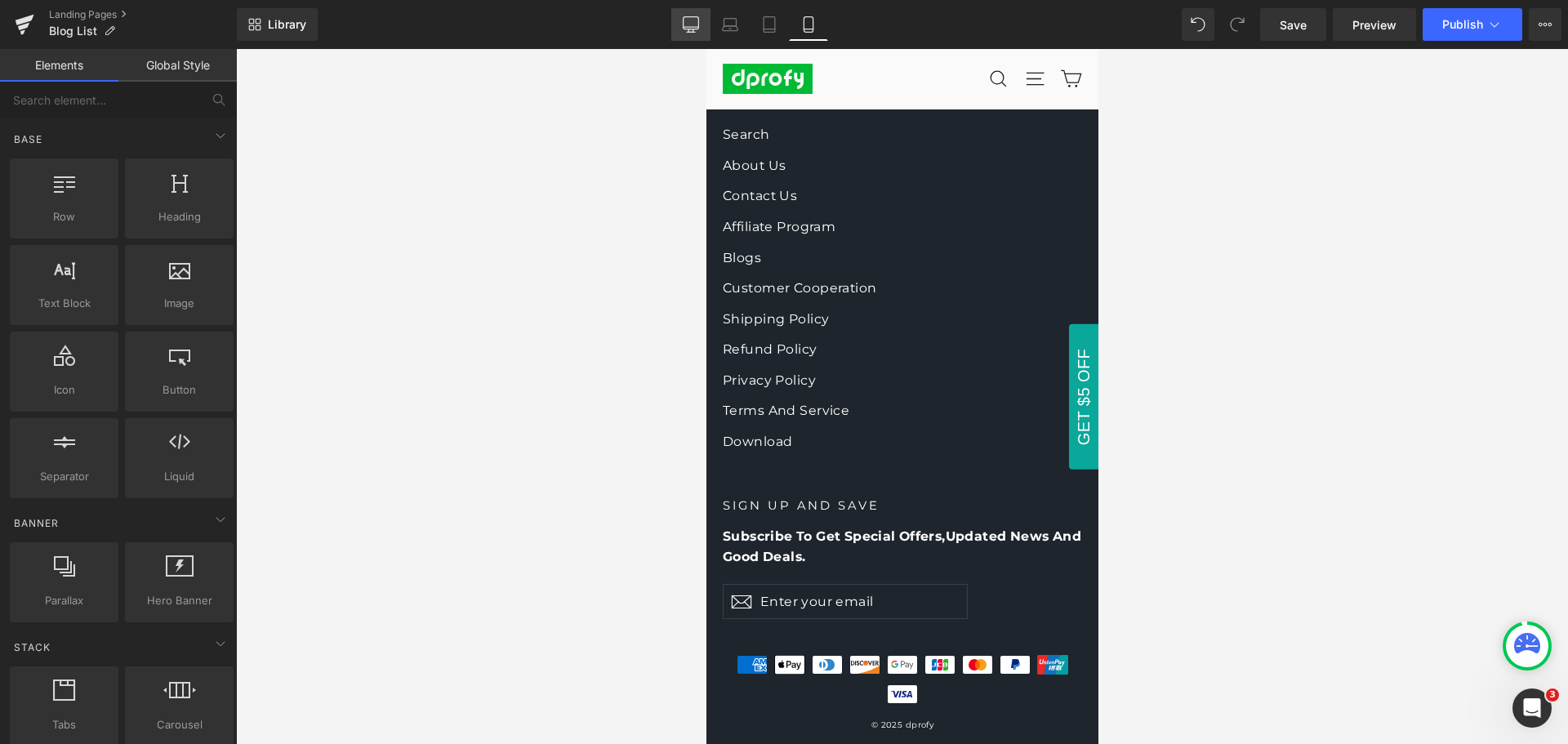
click at [690, 27] on icon at bounding box center [691, 27] width 15 height 0
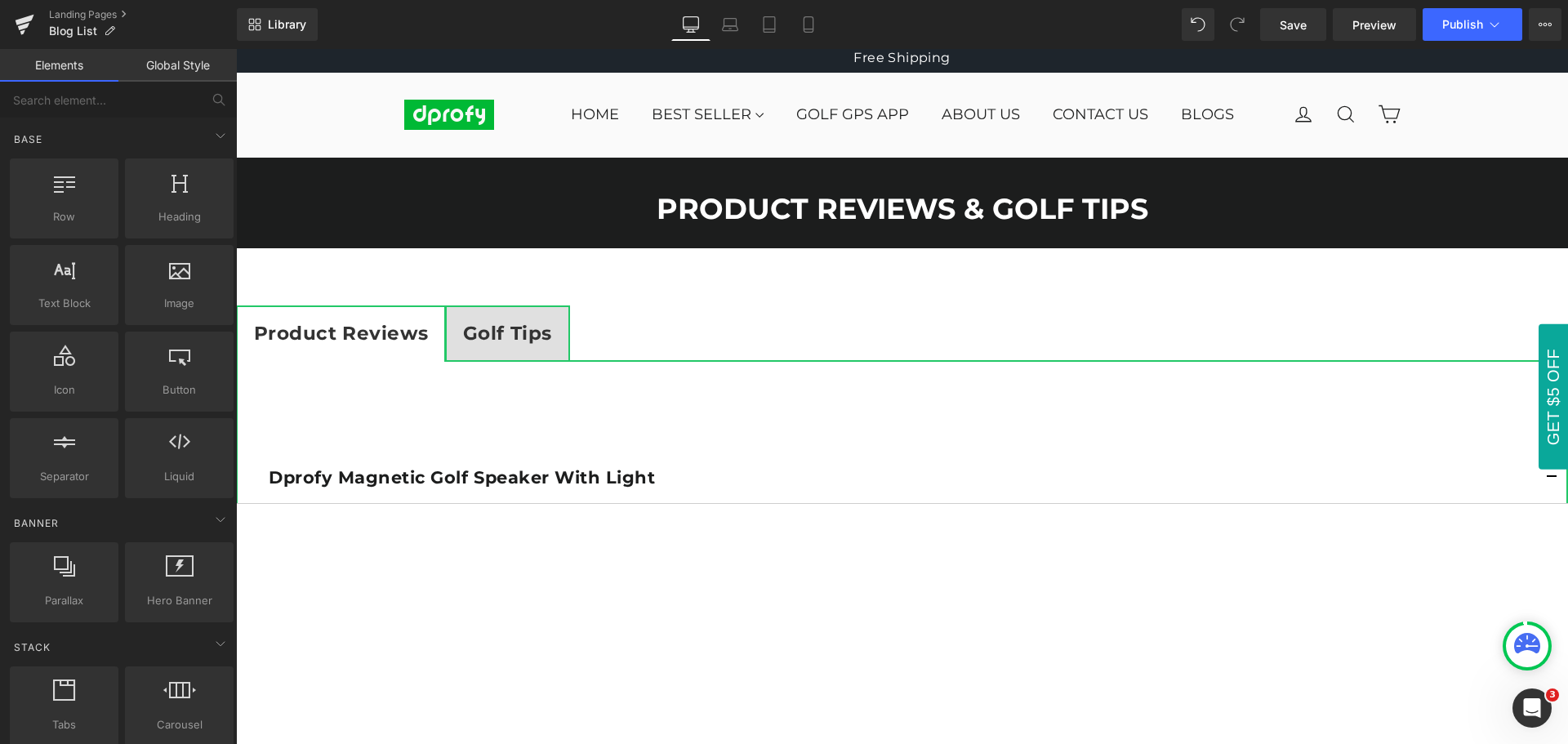
scroll to position [0, 0]
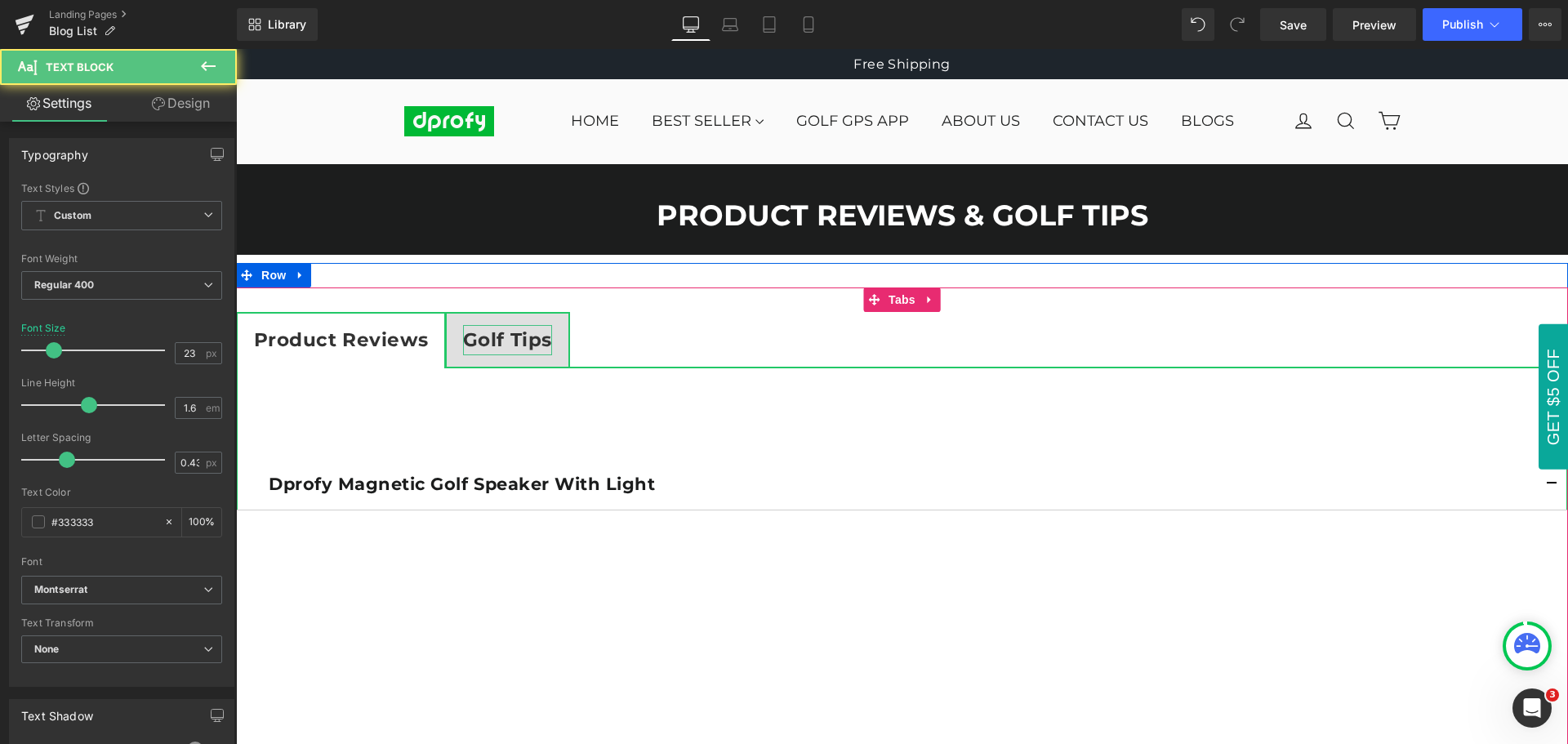
click at [519, 342] on strong "Golf Tips" at bounding box center [507, 339] width 89 height 23
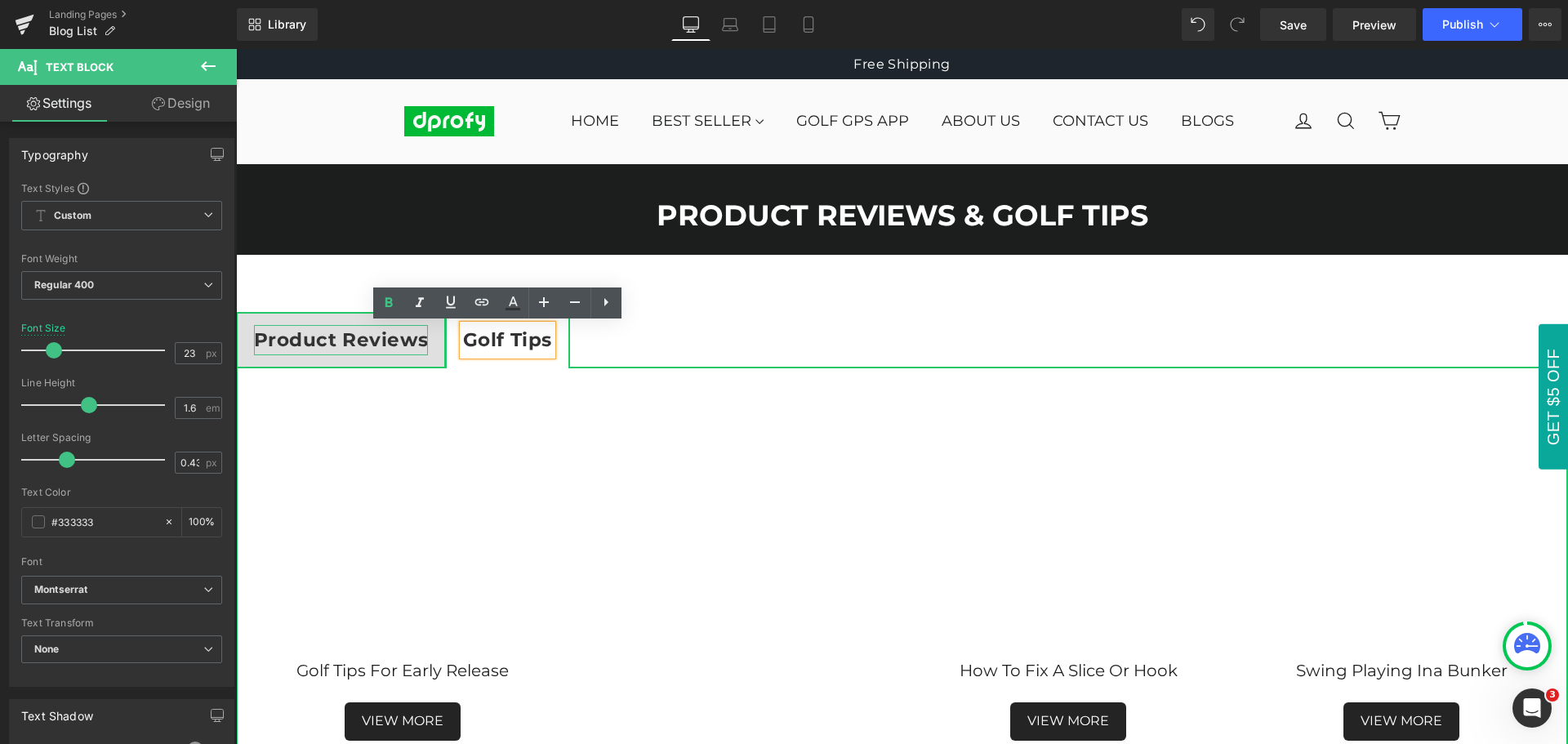
click at [347, 346] on strong "Product Reviews" at bounding box center [341, 339] width 174 height 23
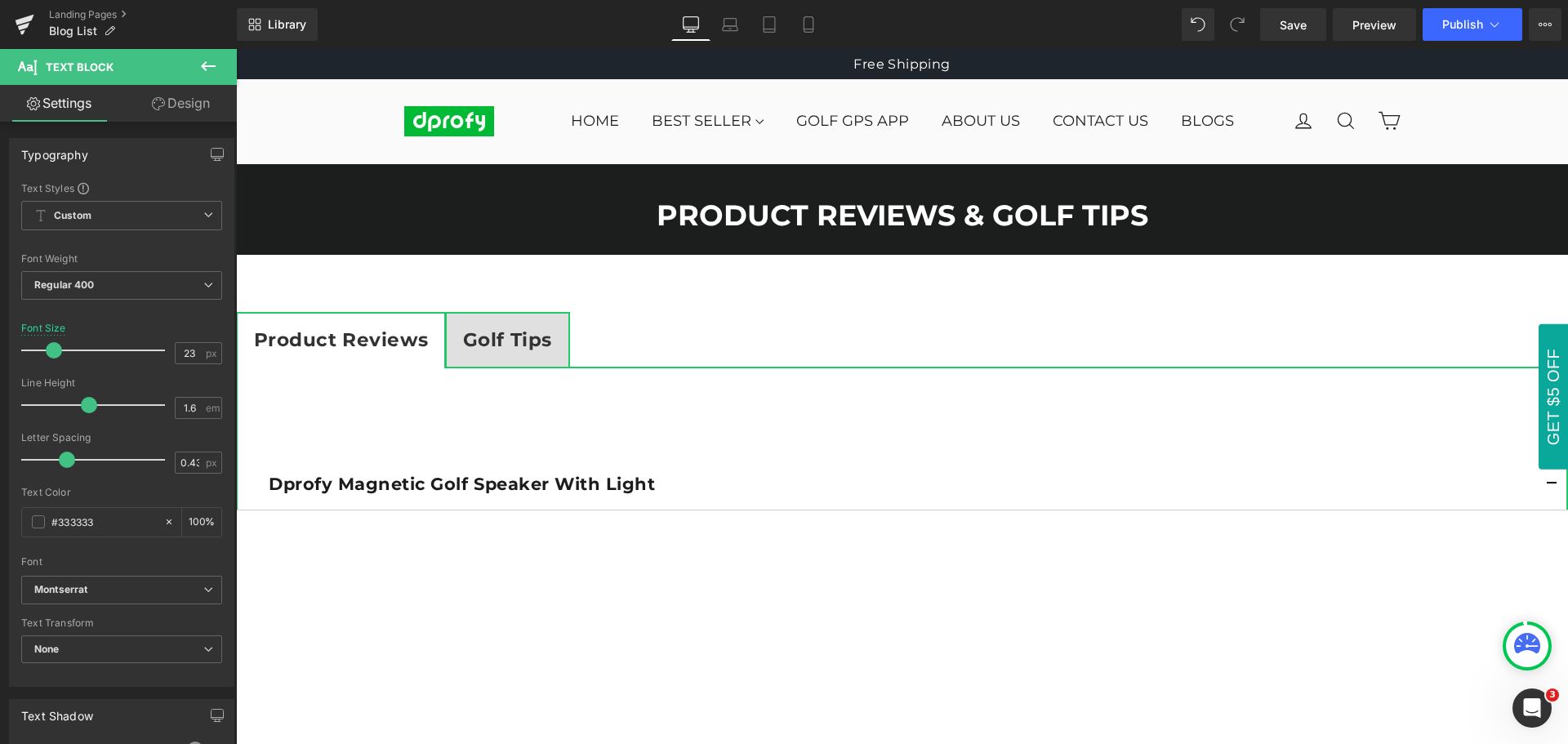
click at [212, 63] on icon at bounding box center [209, 66] width 20 height 20
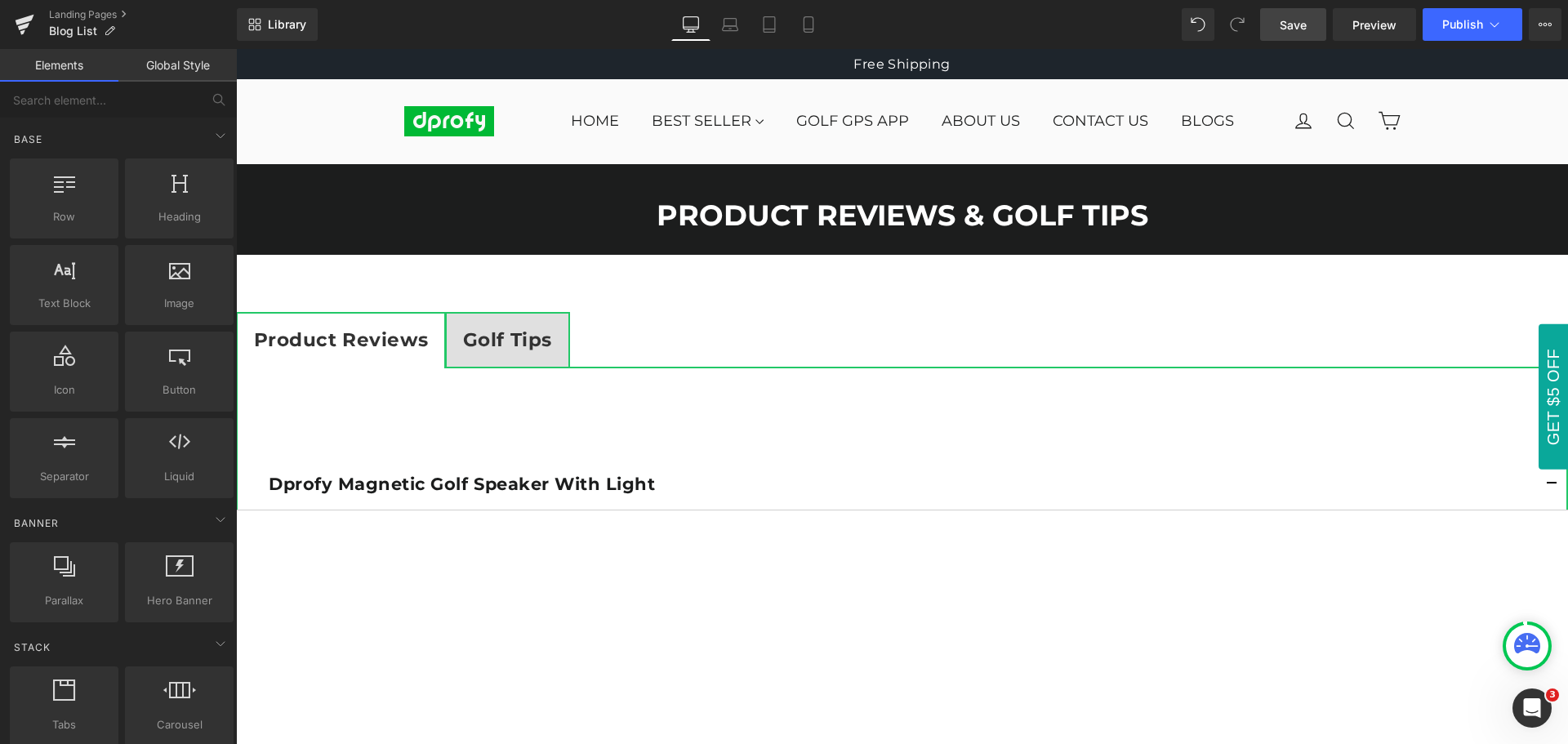
click at [1297, 33] on span "Save" at bounding box center [1293, 24] width 27 height 17
click at [1275, 12] on link "Saving . . ." at bounding box center [1276, 24] width 102 height 33
click at [806, 26] on icon at bounding box center [808, 24] width 16 height 16
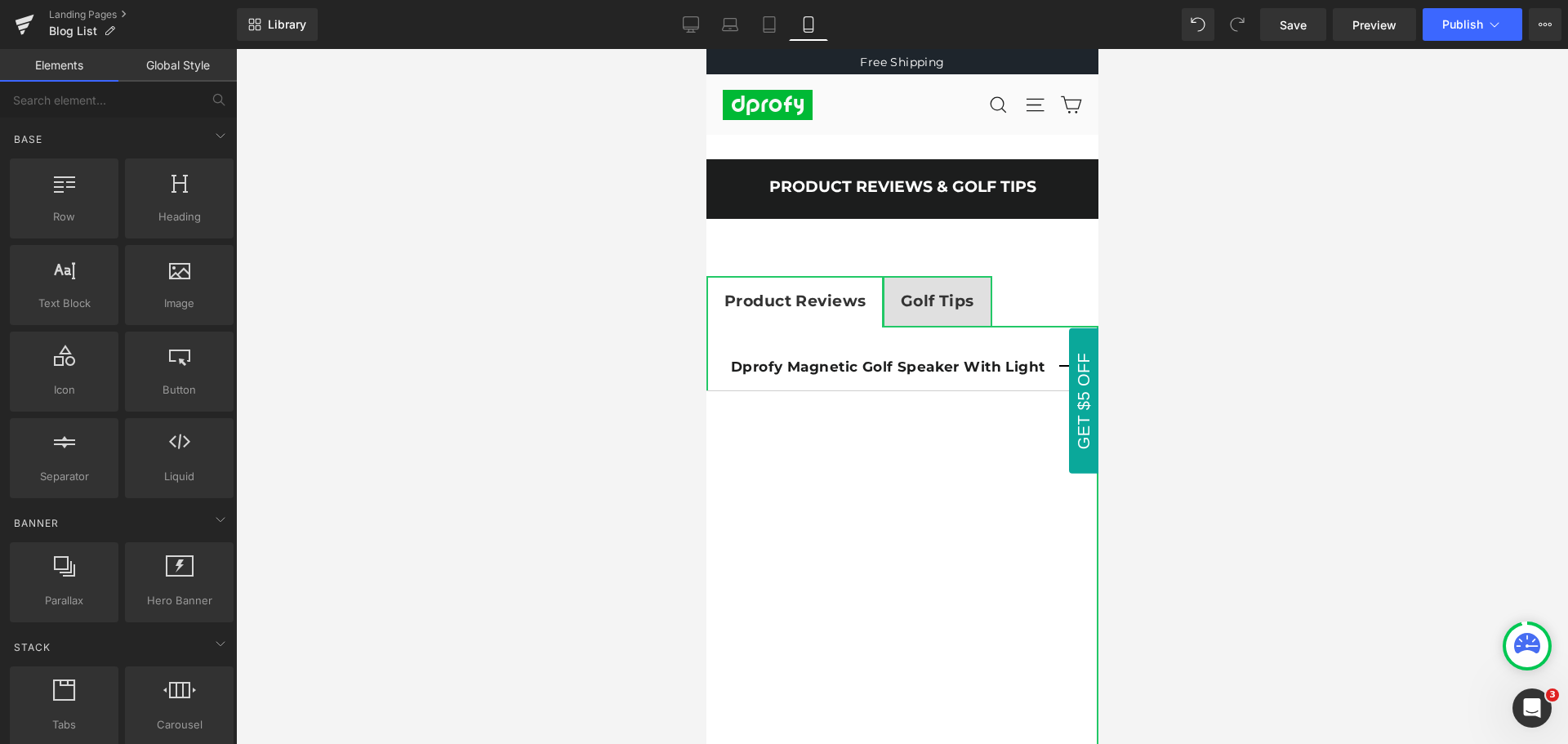
scroll to position [85, 0]
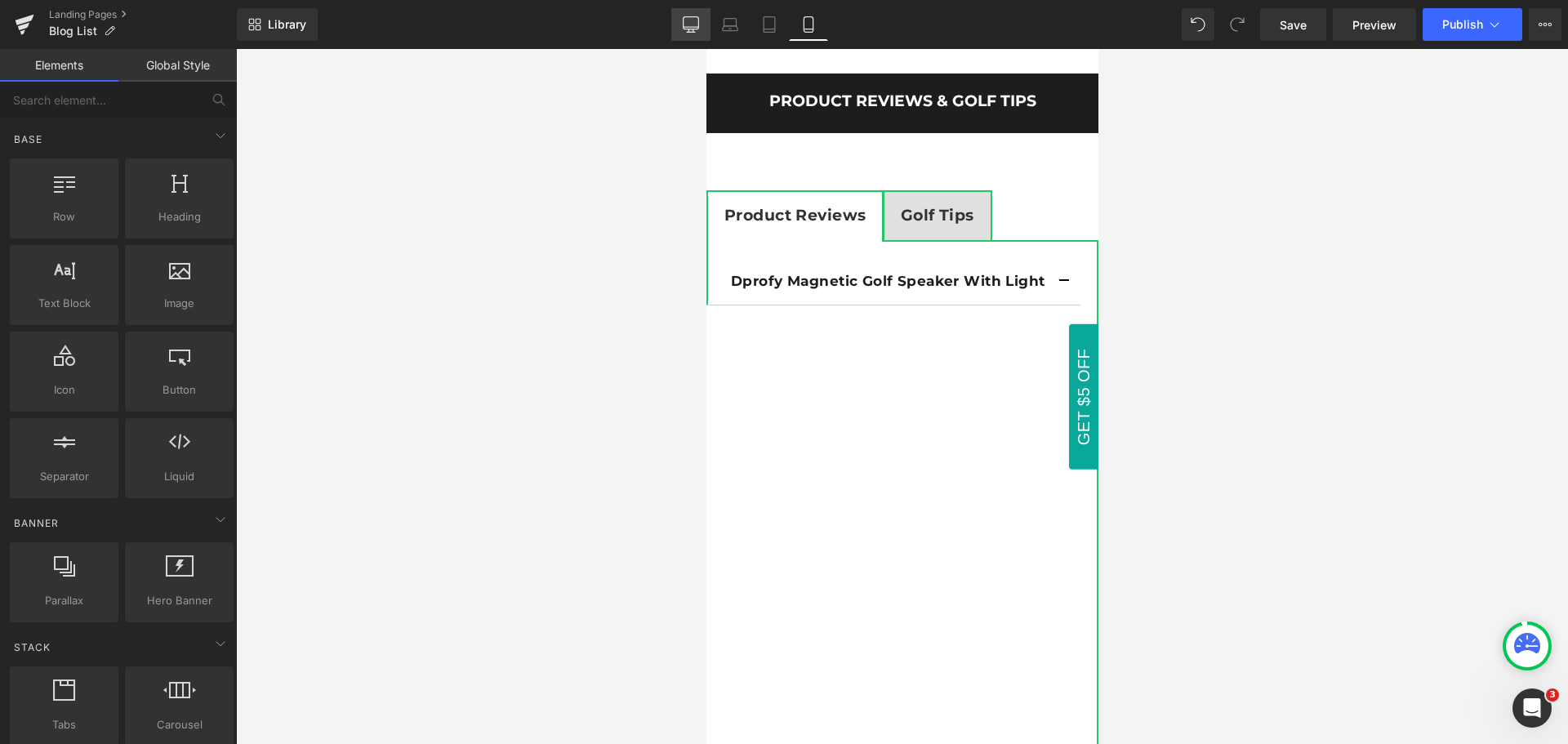
click at [686, 22] on icon at bounding box center [691, 24] width 16 height 16
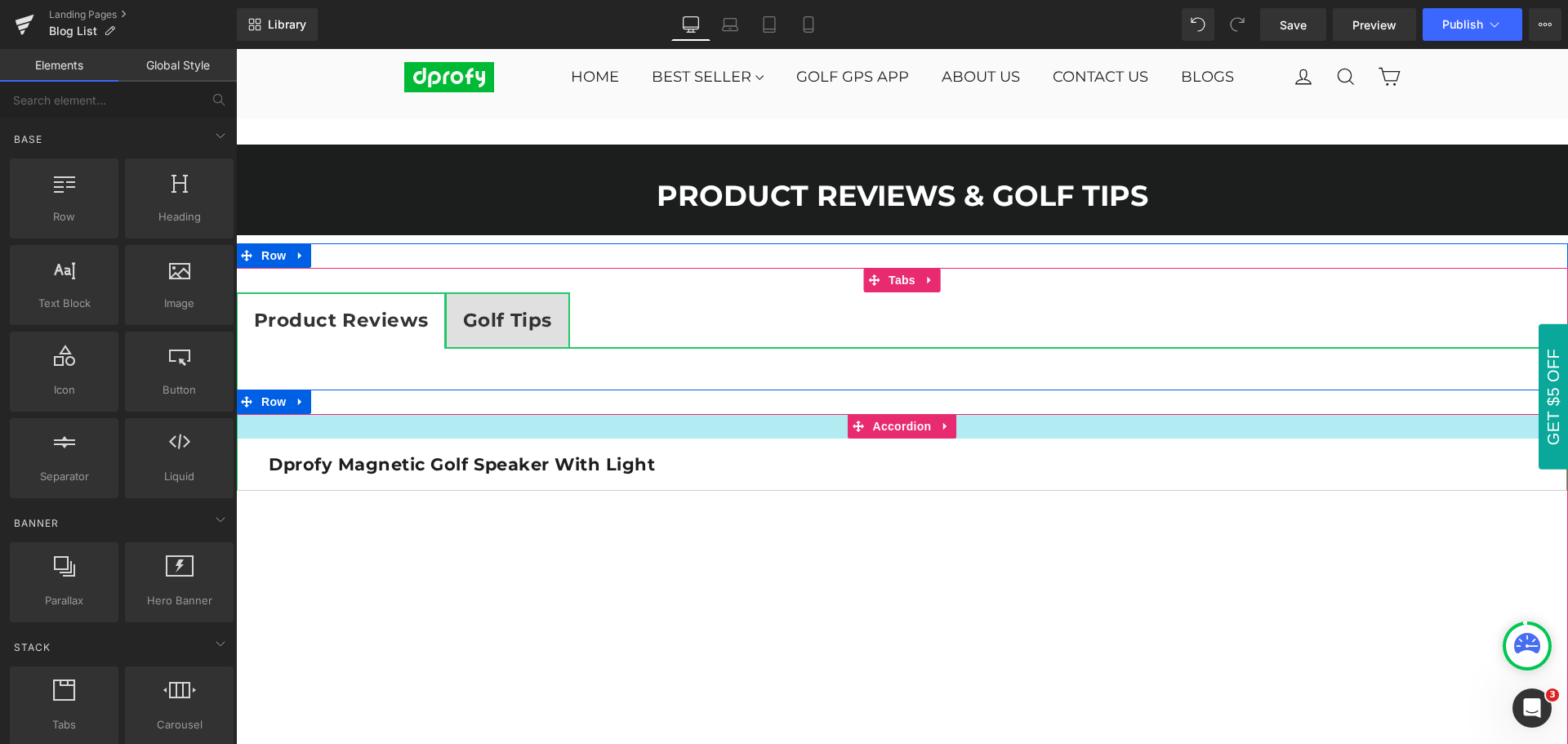
scroll to position [0, 0]
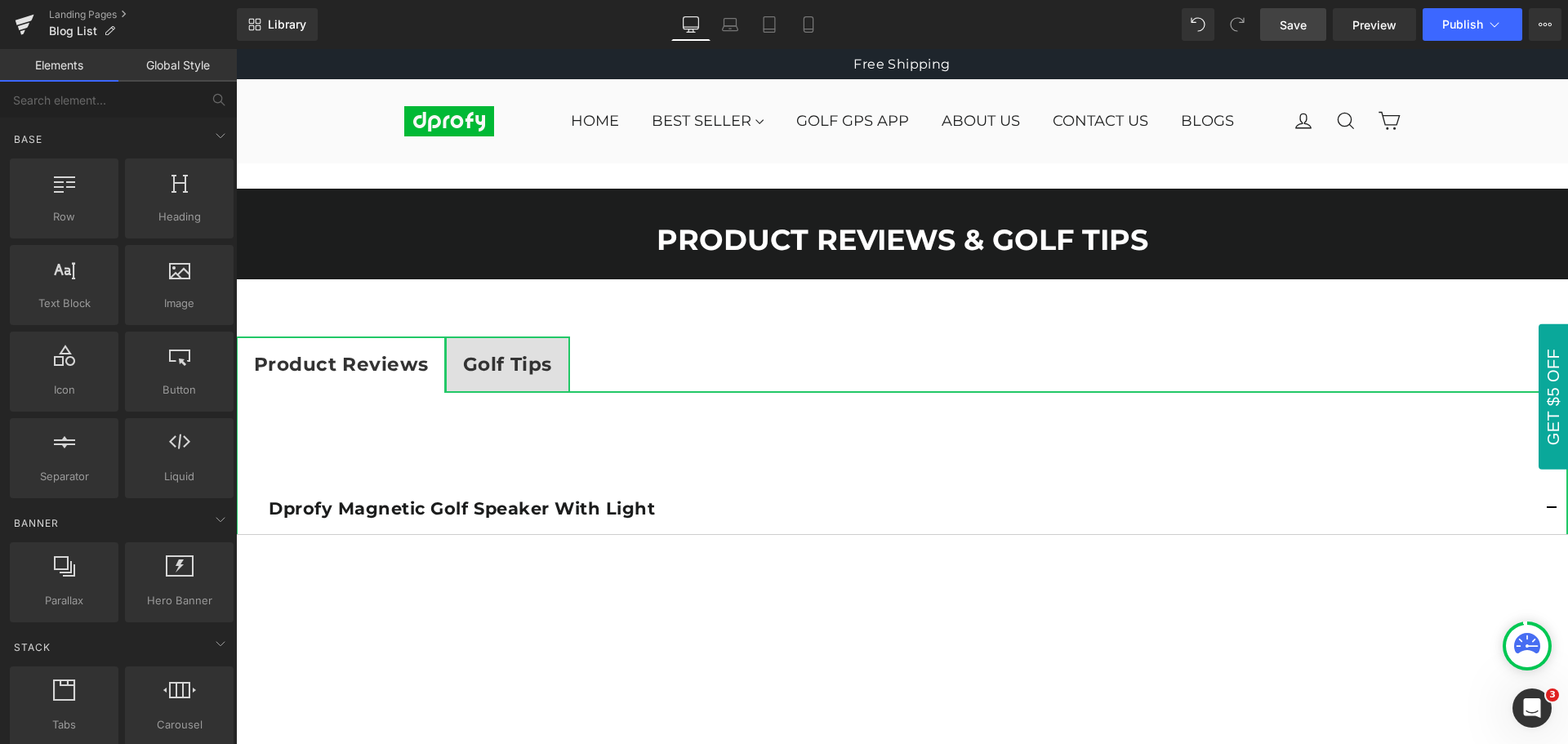
click at [1294, 28] on span "Save" at bounding box center [1293, 24] width 27 height 17
click at [1471, 27] on span "Publish" at bounding box center [1462, 24] width 41 height 13
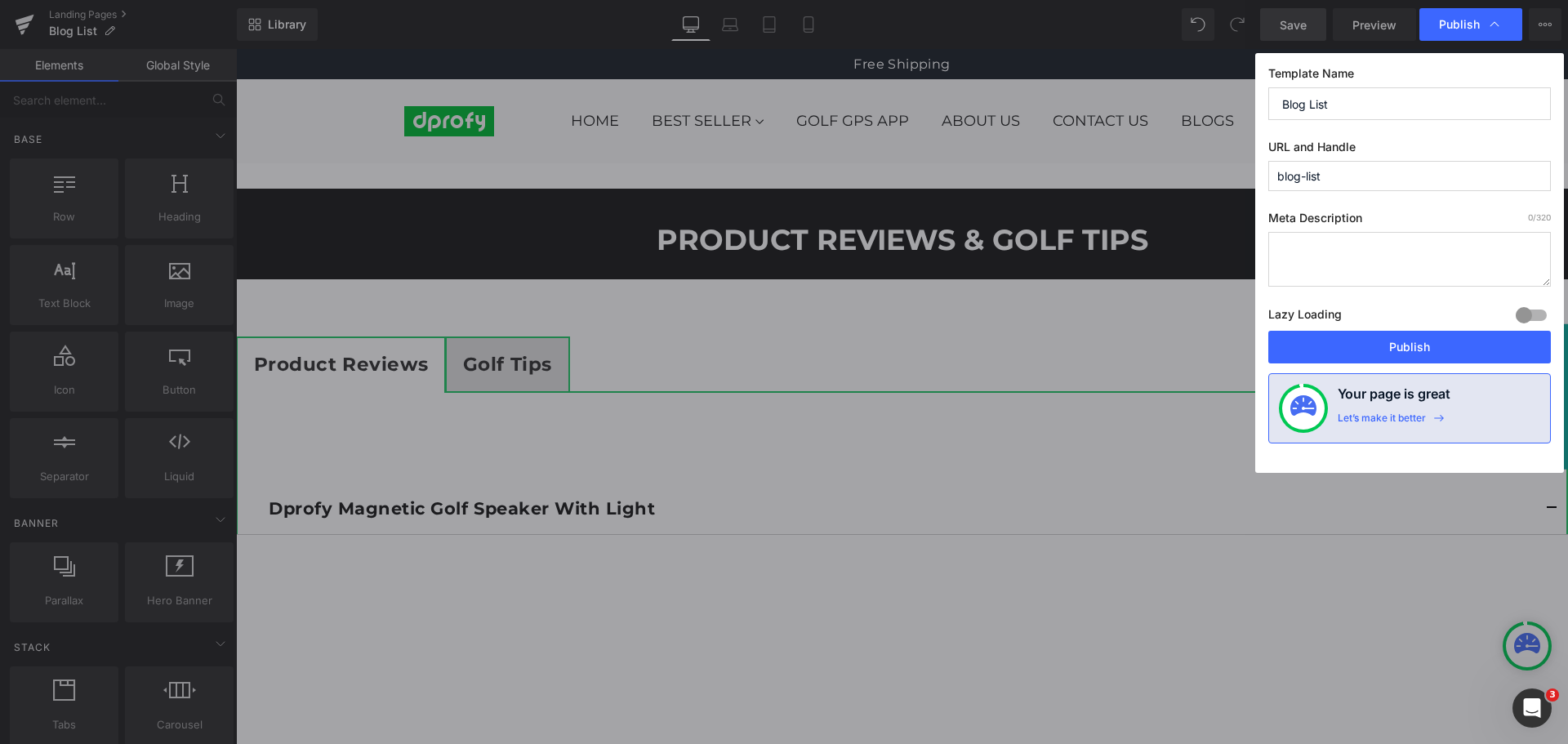
click at [1471, 27] on span "Publish" at bounding box center [1458, 24] width 41 height 15
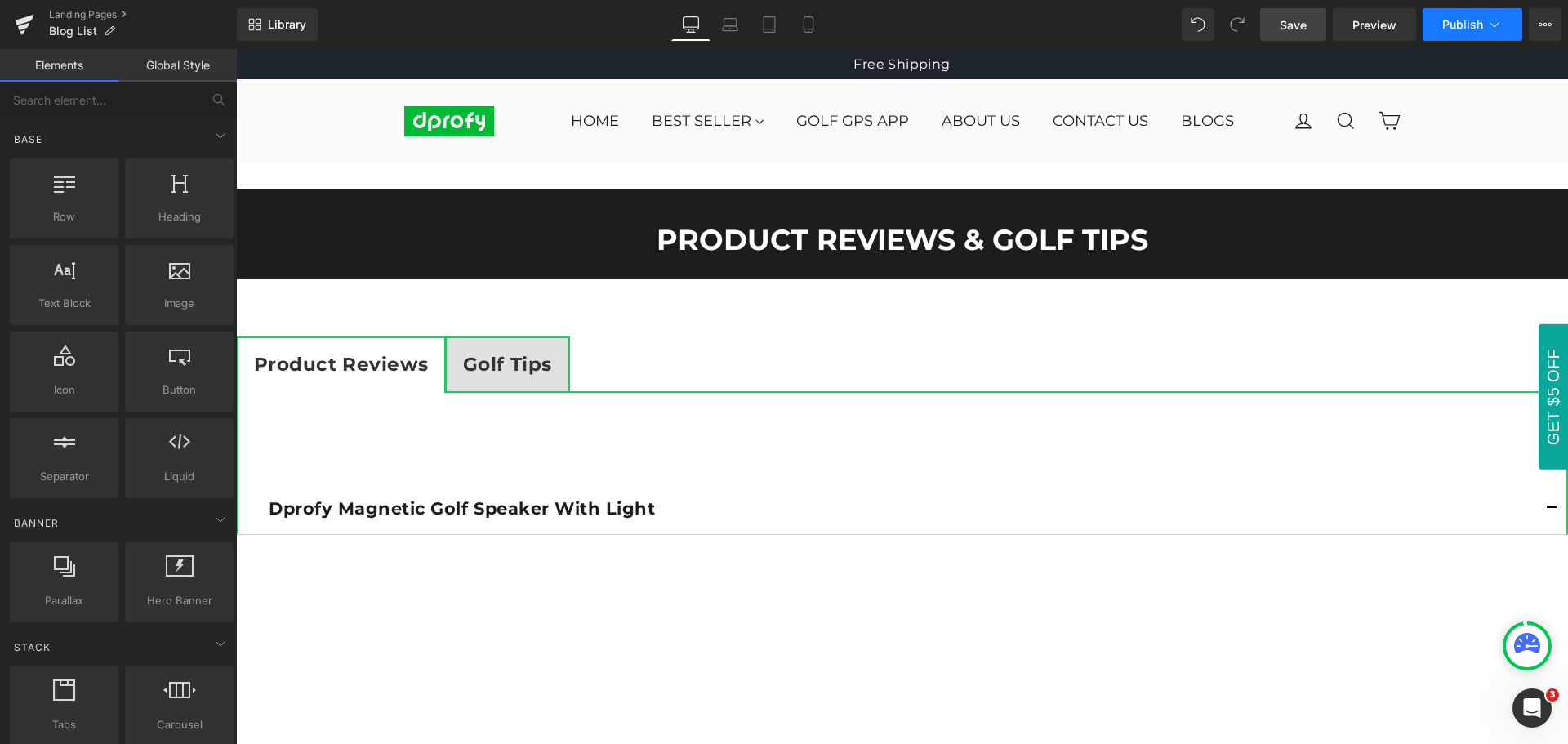
click at [1471, 27] on span "Publish" at bounding box center [1462, 24] width 41 height 13
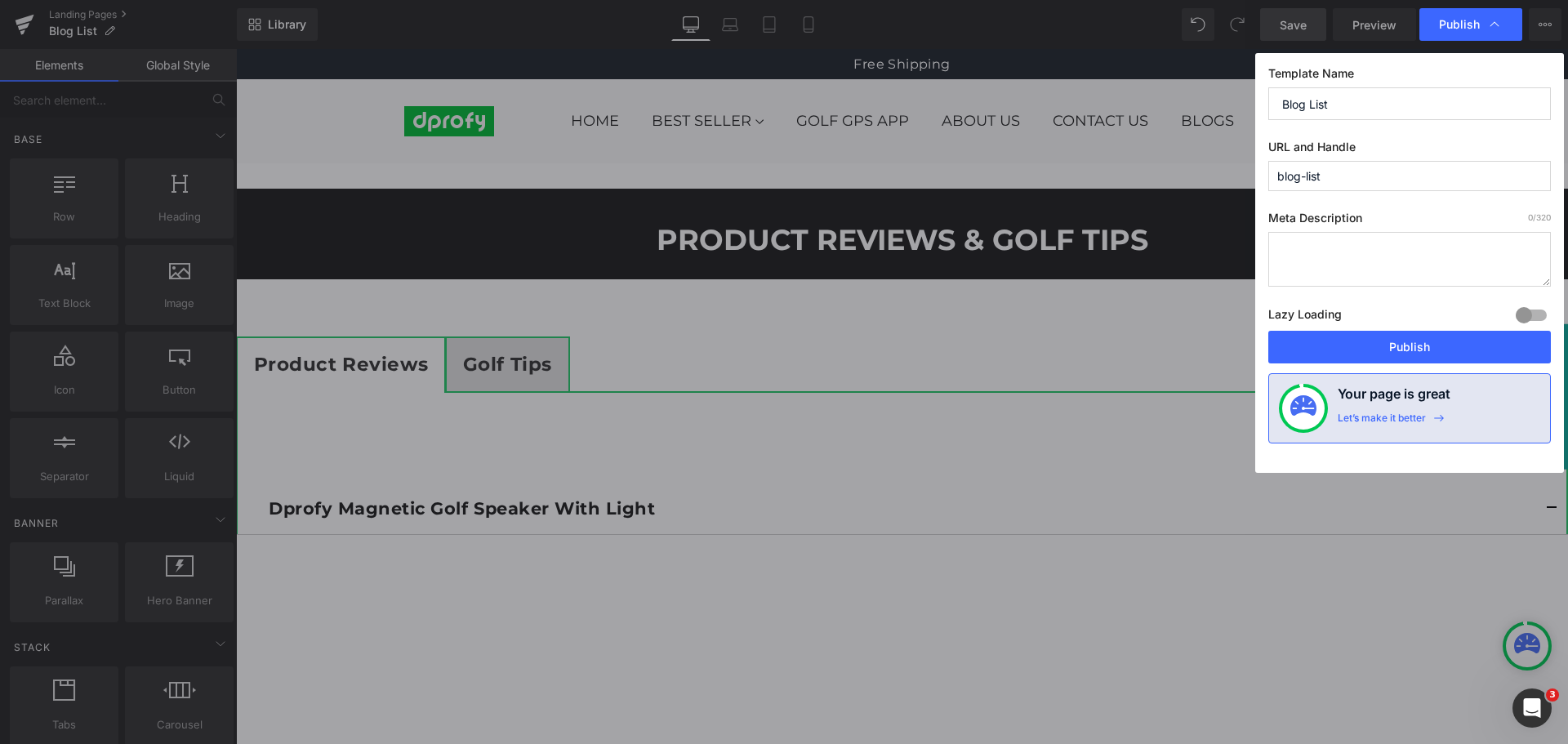
click at [1471, 27] on span "Publish" at bounding box center [1458, 24] width 41 height 15
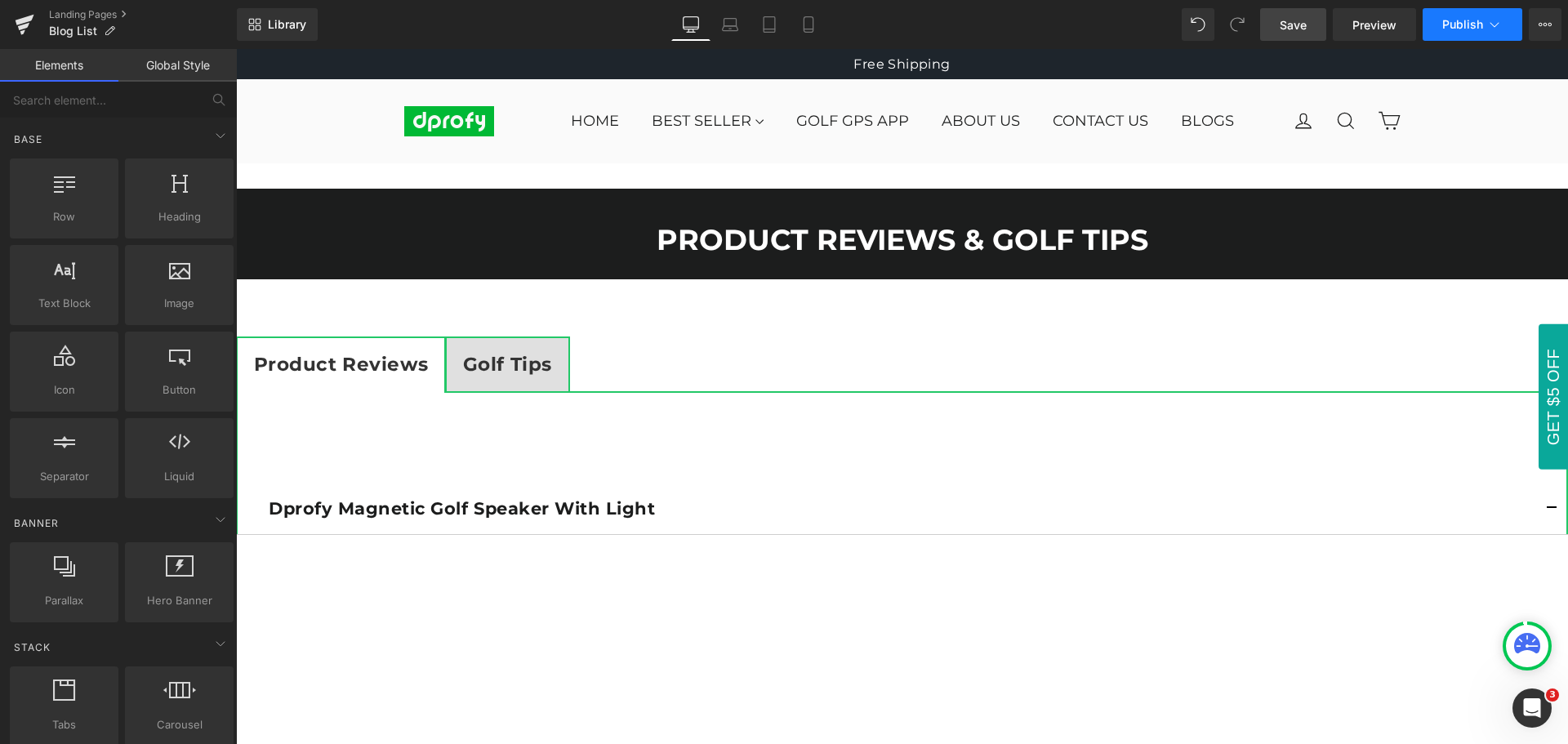
click at [1471, 27] on span "Publish" at bounding box center [1462, 24] width 41 height 13
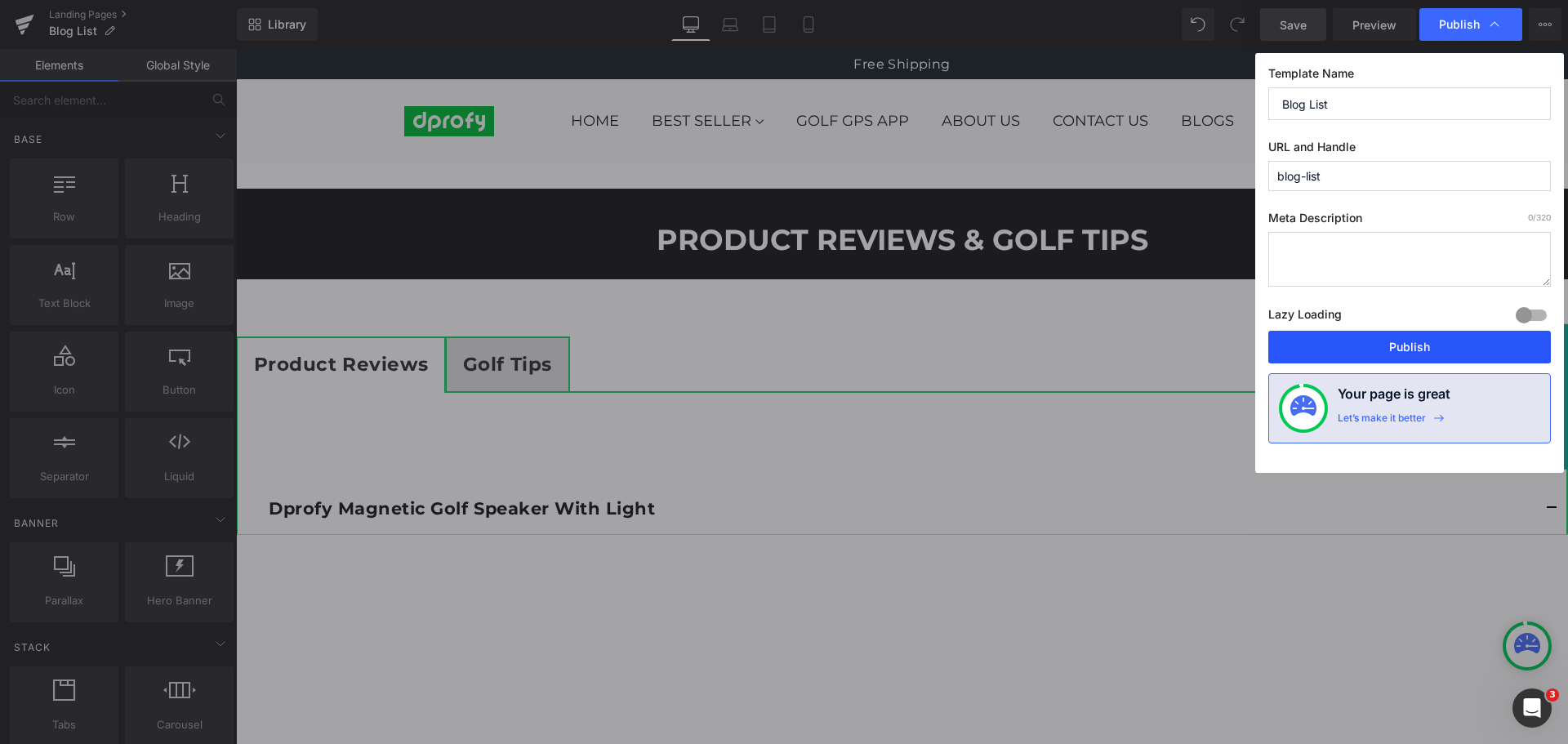
click at [1416, 348] on button "Publish" at bounding box center [1408, 347] width 282 height 33
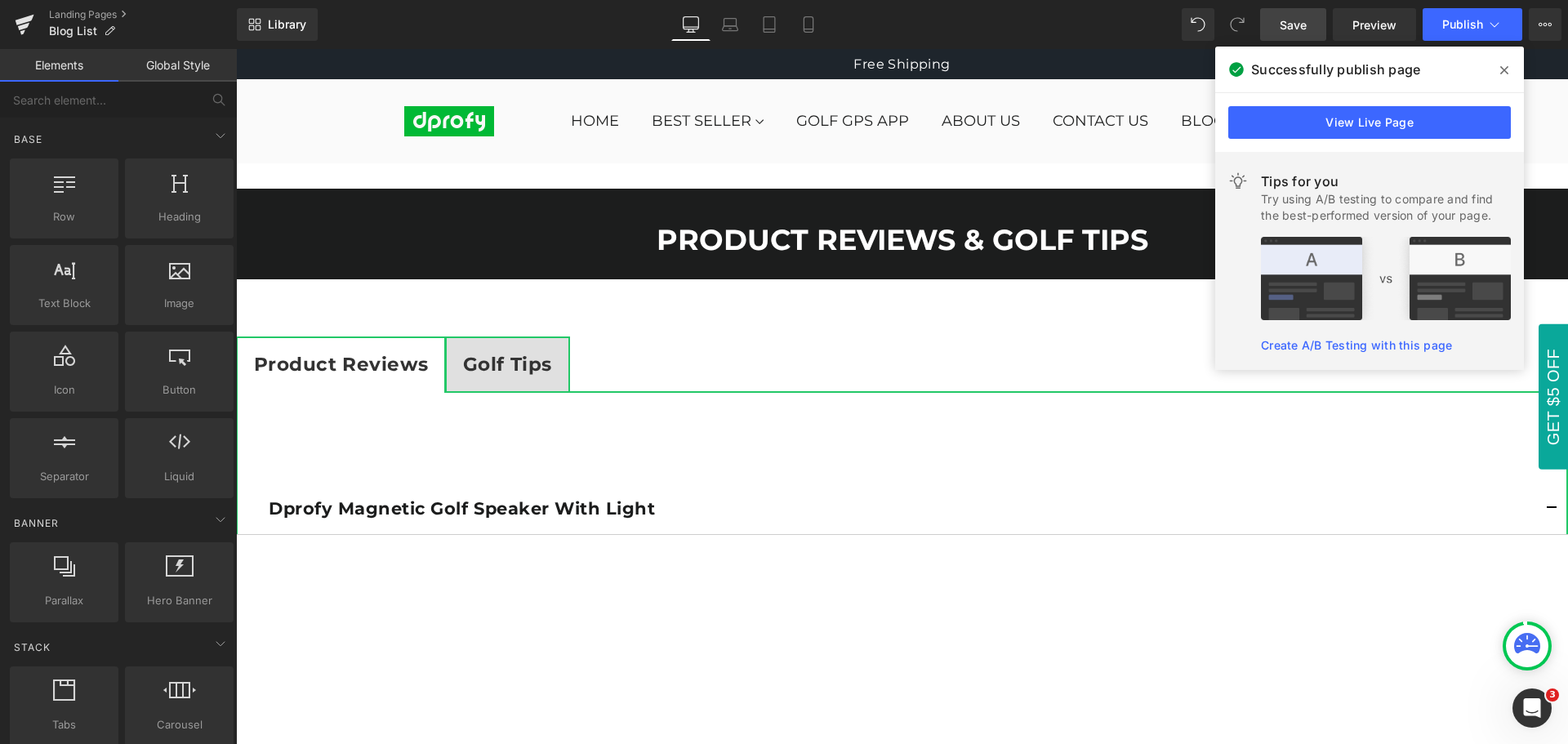
click at [1506, 72] on icon at bounding box center [1504, 70] width 8 height 8
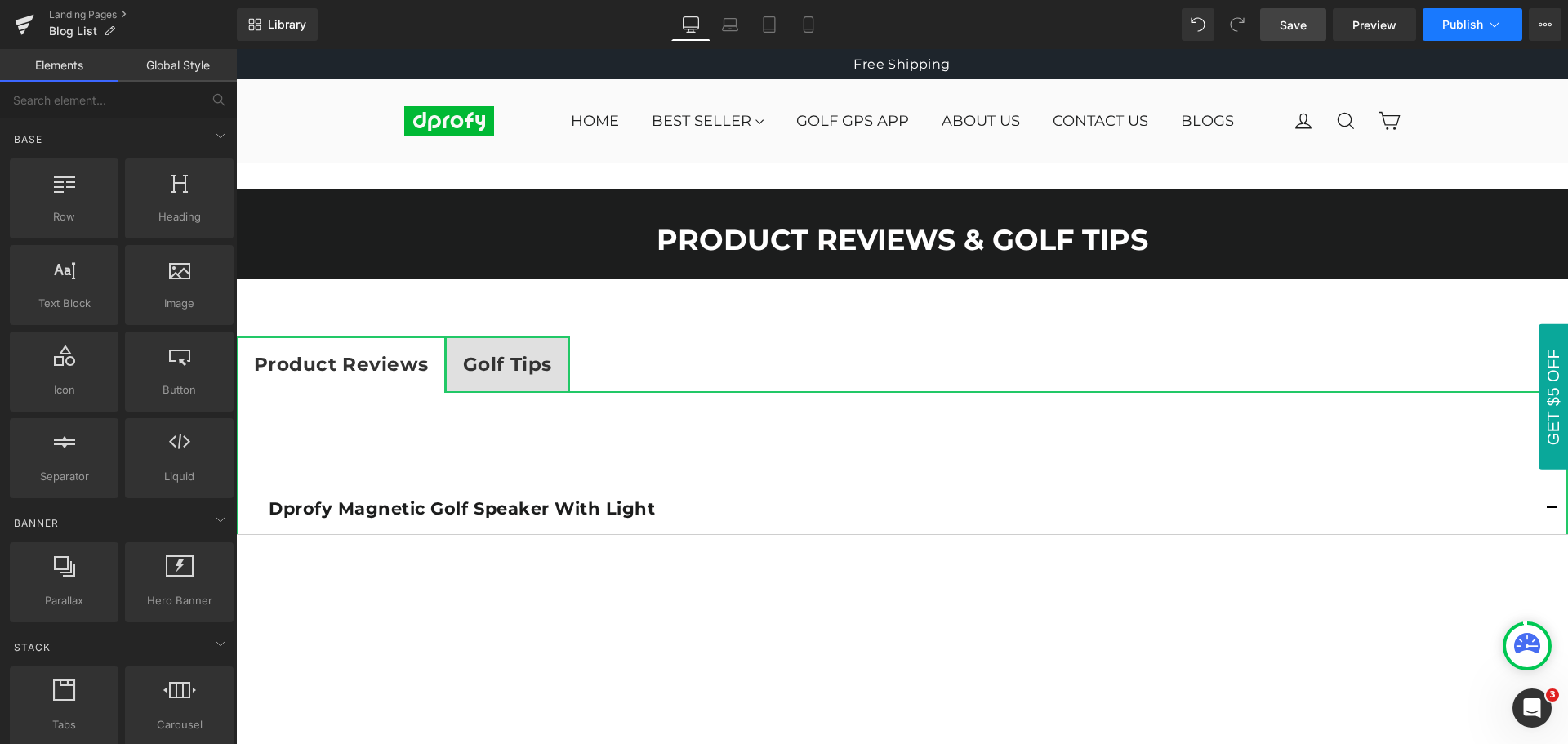
click at [1467, 29] on span "Publish" at bounding box center [1462, 24] width 41 height 13
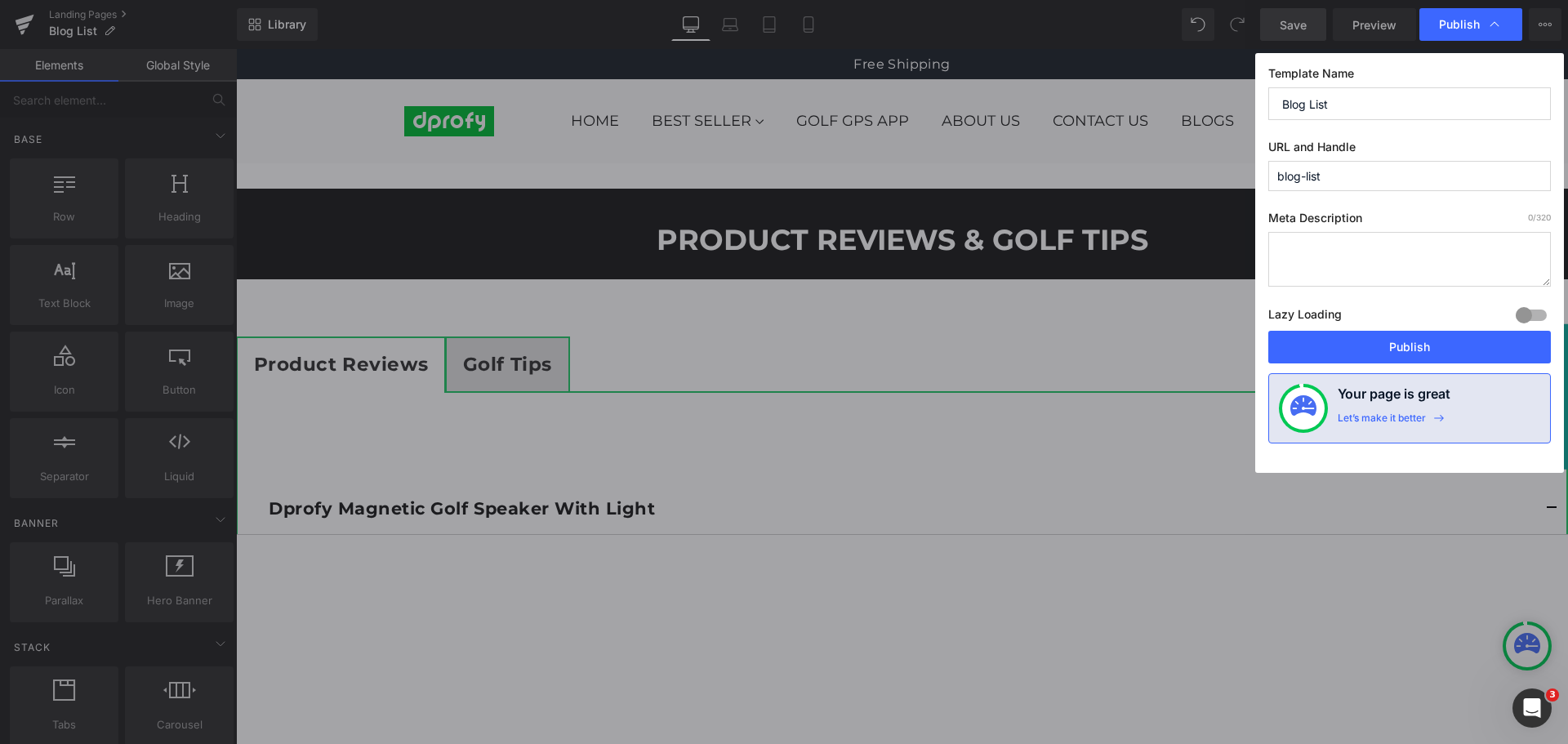
click at [1467, 29] on span "Publish" at bounding box center [1458, 24] width 41 height 15
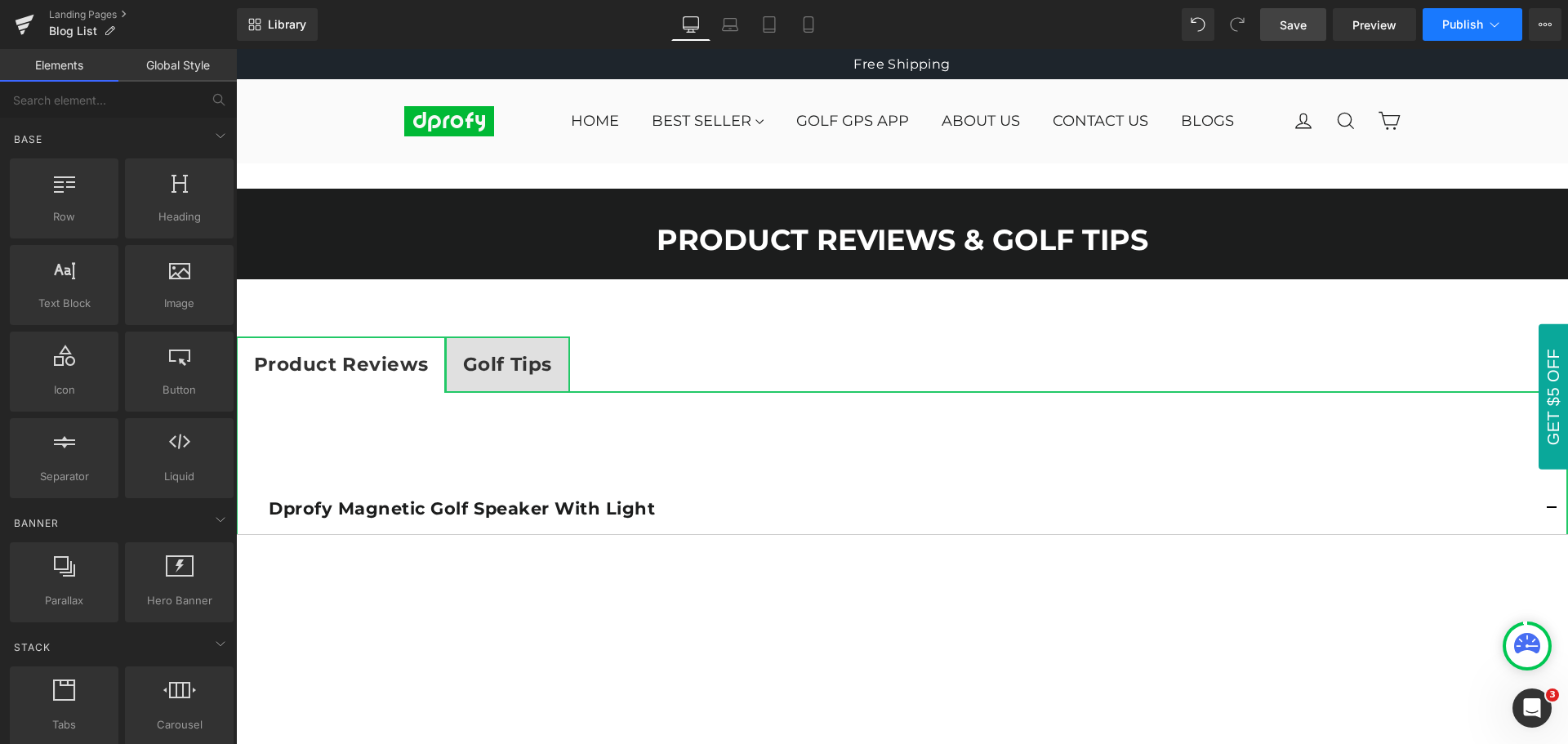
click at [1467, 29] on span "Publish" at bounding box center [1462, 24] width 41 height 13
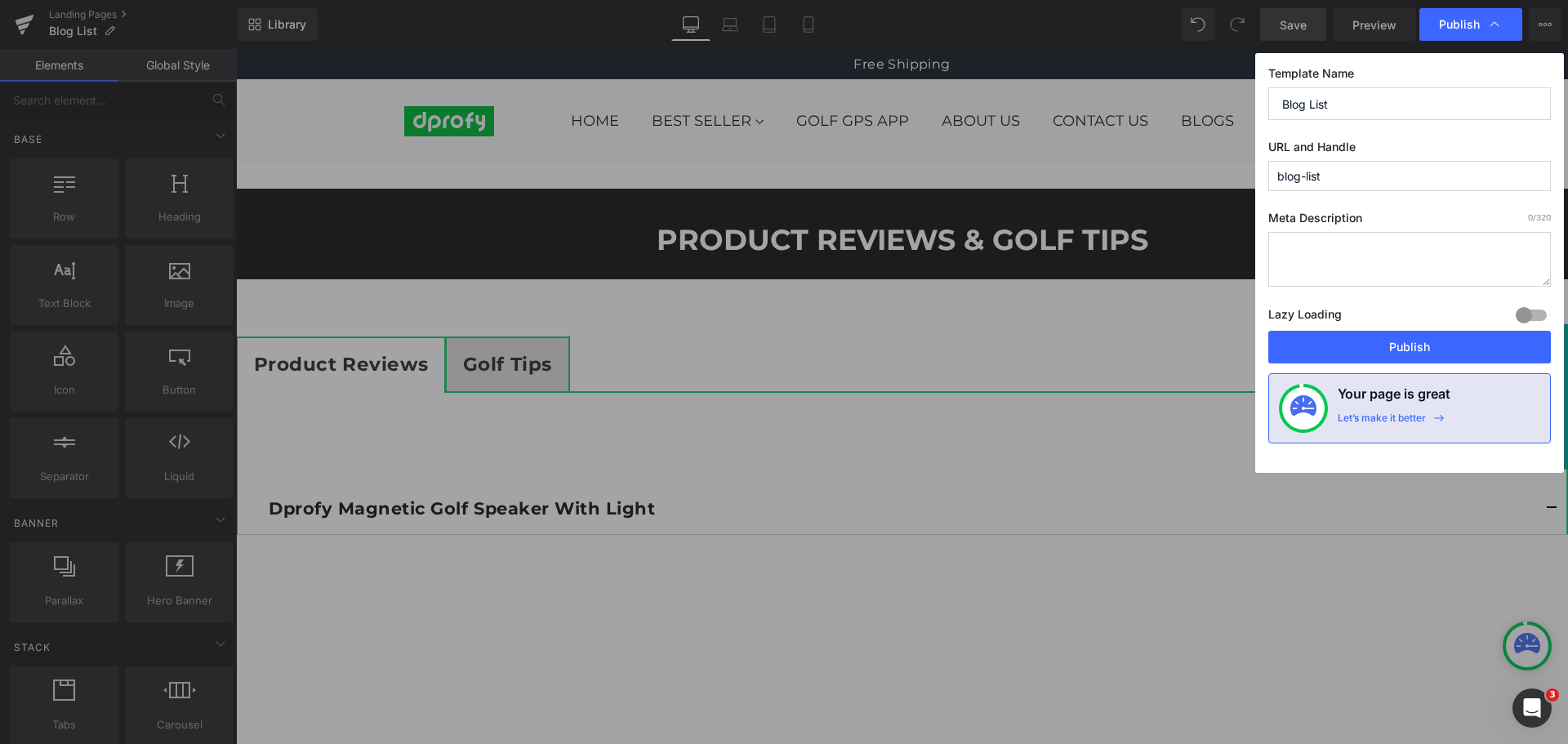
click at [1467, 29] on span "Publish" at bounding box center [1458, 24] width 41 height 15
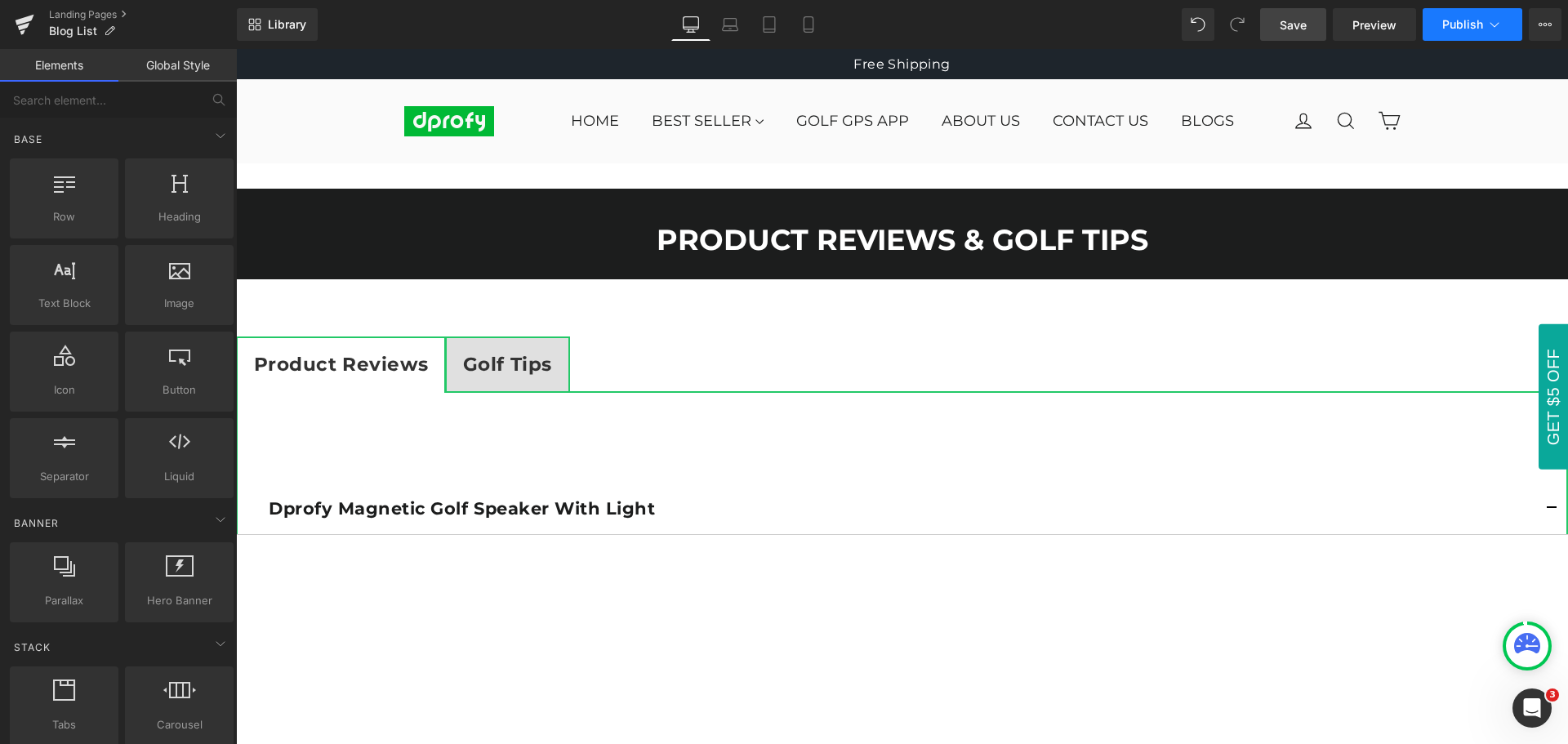
click at [1470, 28] on span "Publish" at bounding box center [1462, 24] width 41 height 13
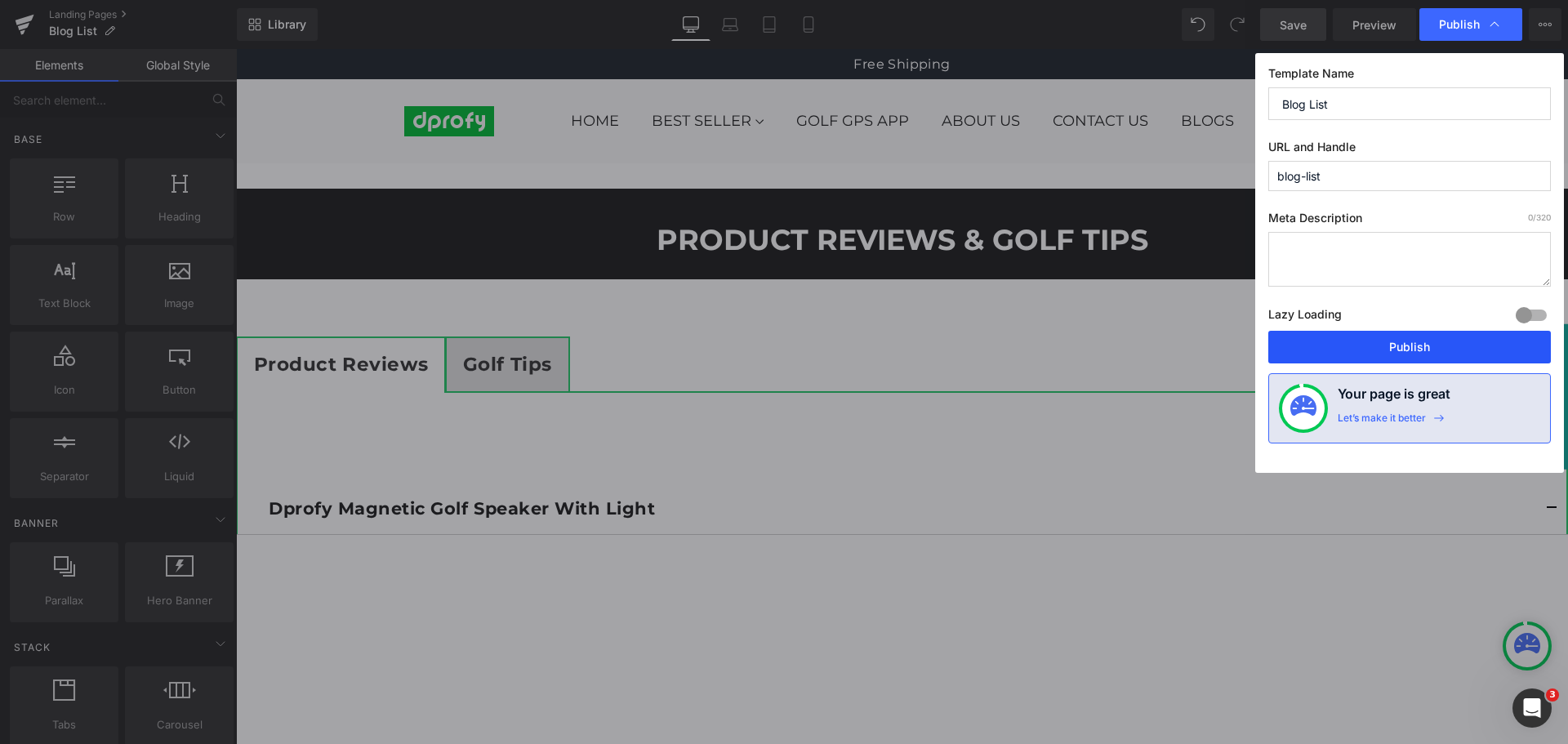
drag, startPoint x: 1445, startPoint y: 351, endPoint x: 671, endPoint y: 6, distance: 847.4
click at [1445, 351] on button "Publish" at bounding box center [1408, 347] width 282 height 33
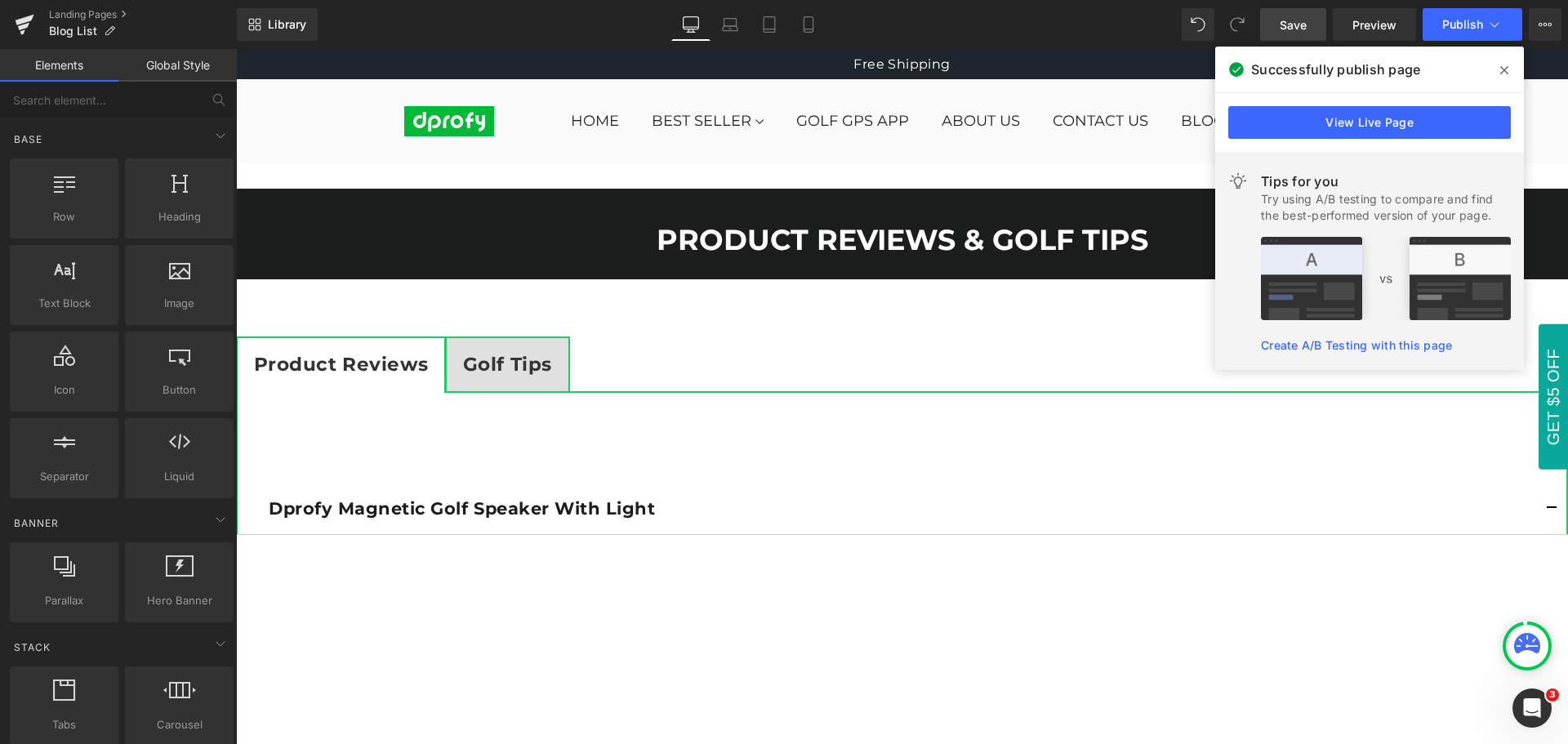
click at [1503, 69] on icon at bounding box center [1504, 70] width 8 height 8
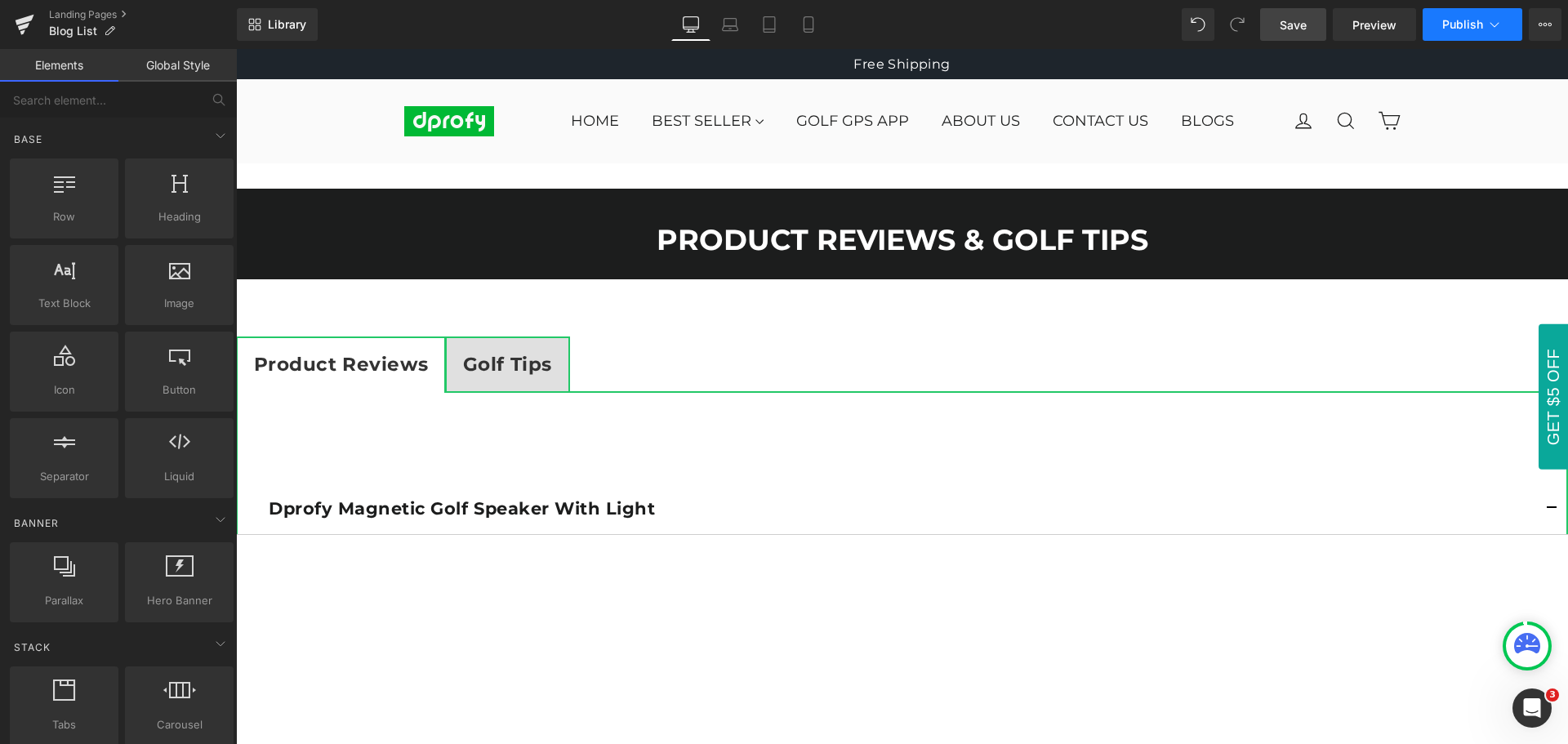
click at [1470, 27] on span "Publish" at bounding box center [1462, 24] width 41 height 13
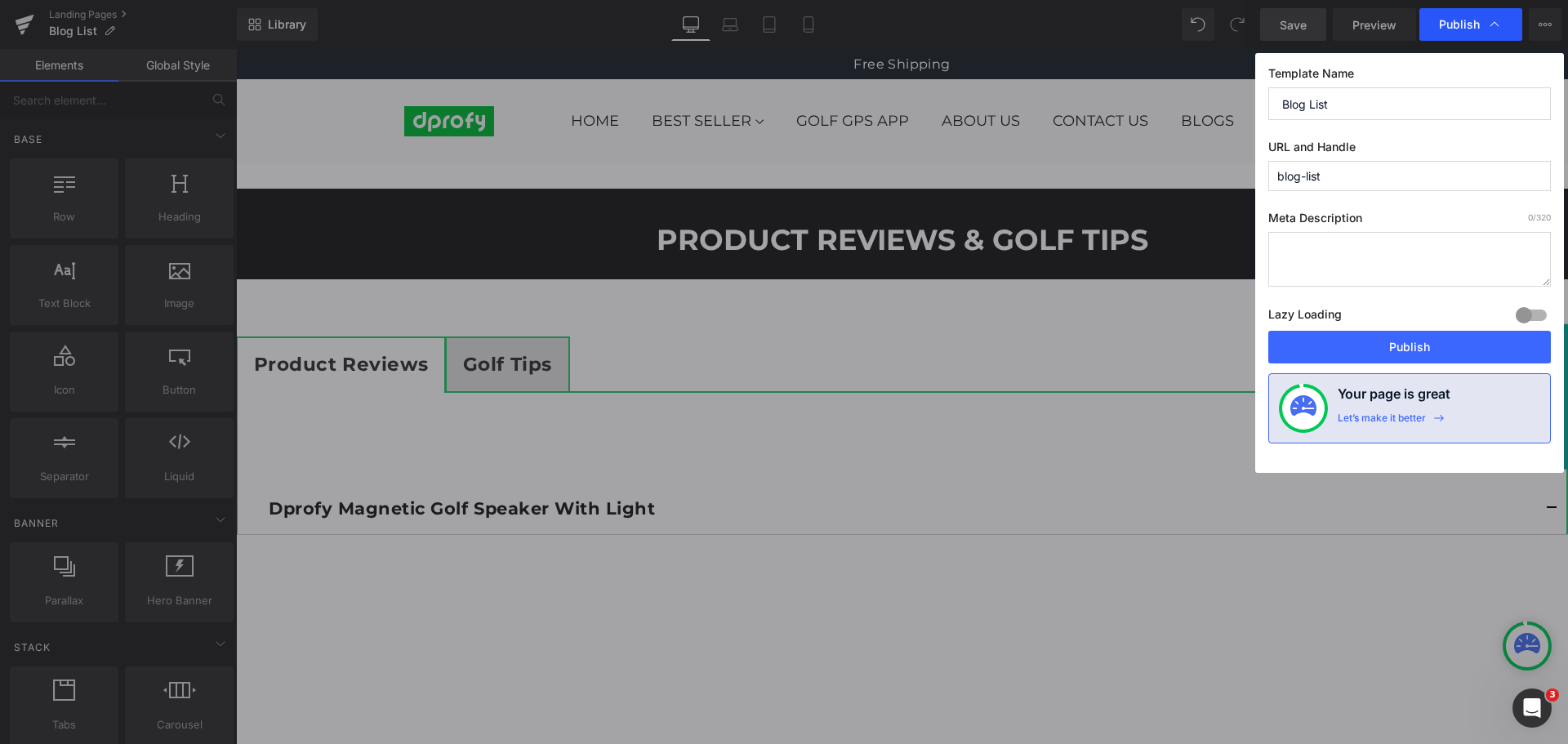
click at [1465, 23] on span "Publish" at bounding box center [1458, 24] width 41 height 15
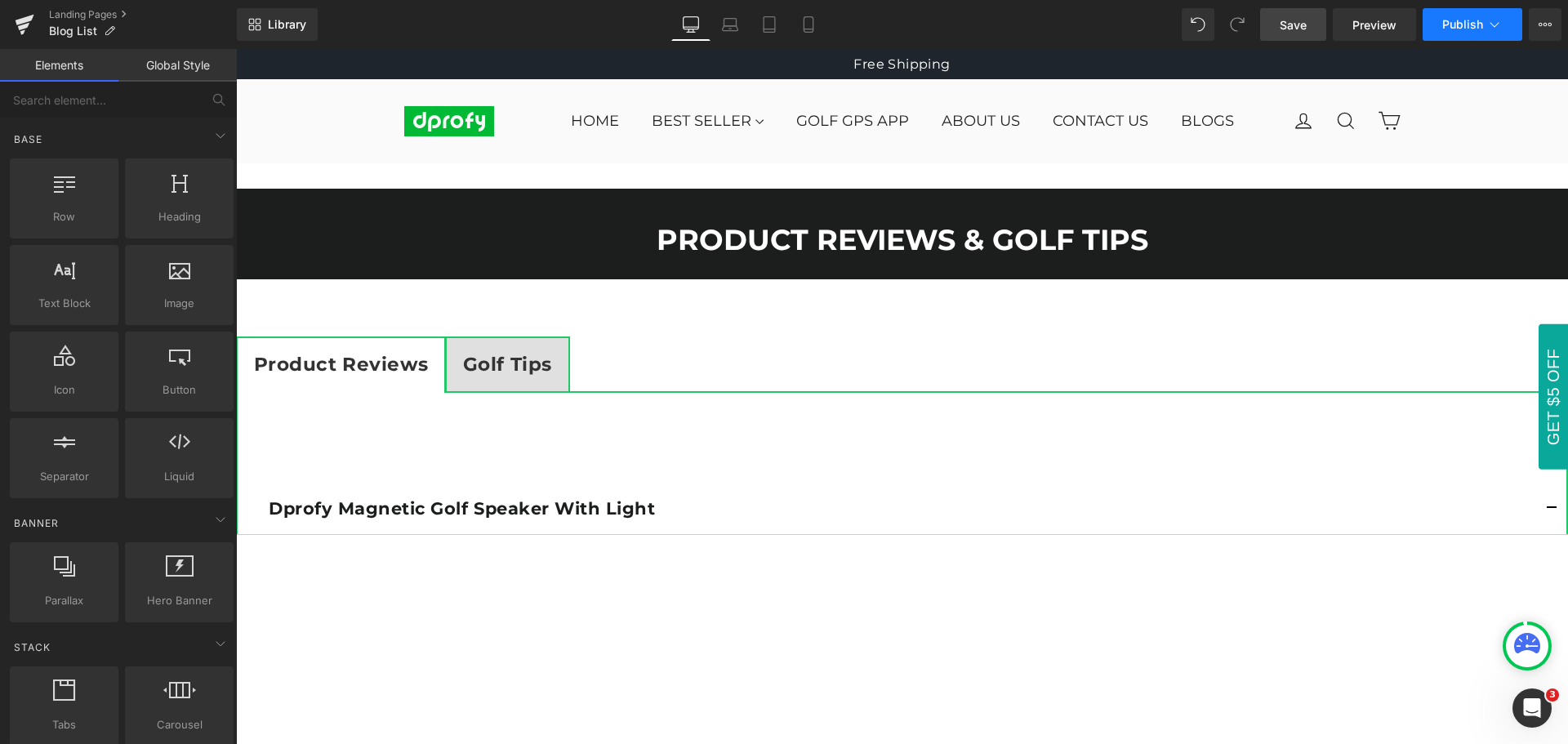
click at [1465, 26] on span "Publish" at bounding box center [1462, 24] width 41 height 13
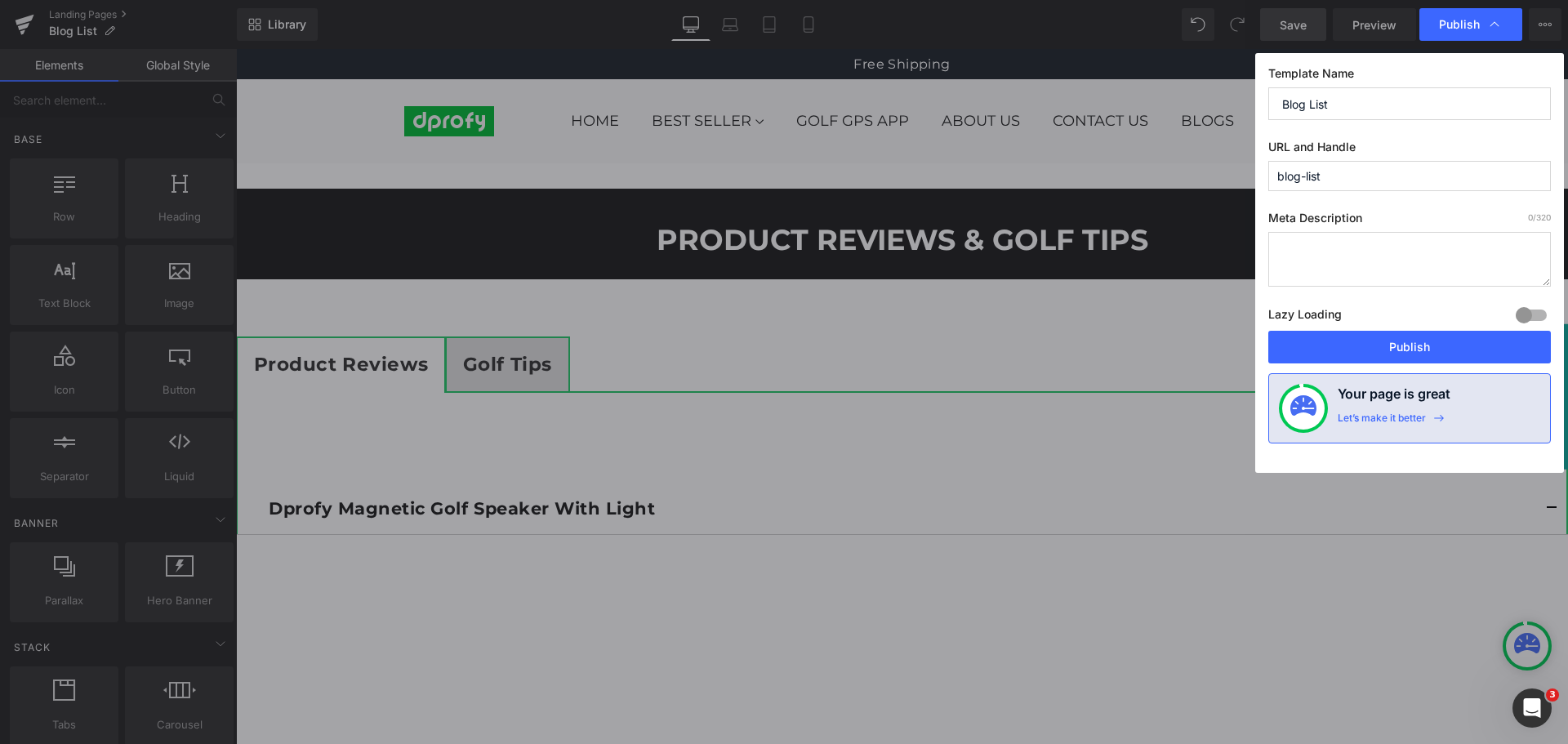
click at [1465, 26] on span "Publish" at bounding box center [1458, 24] width 41 height 15
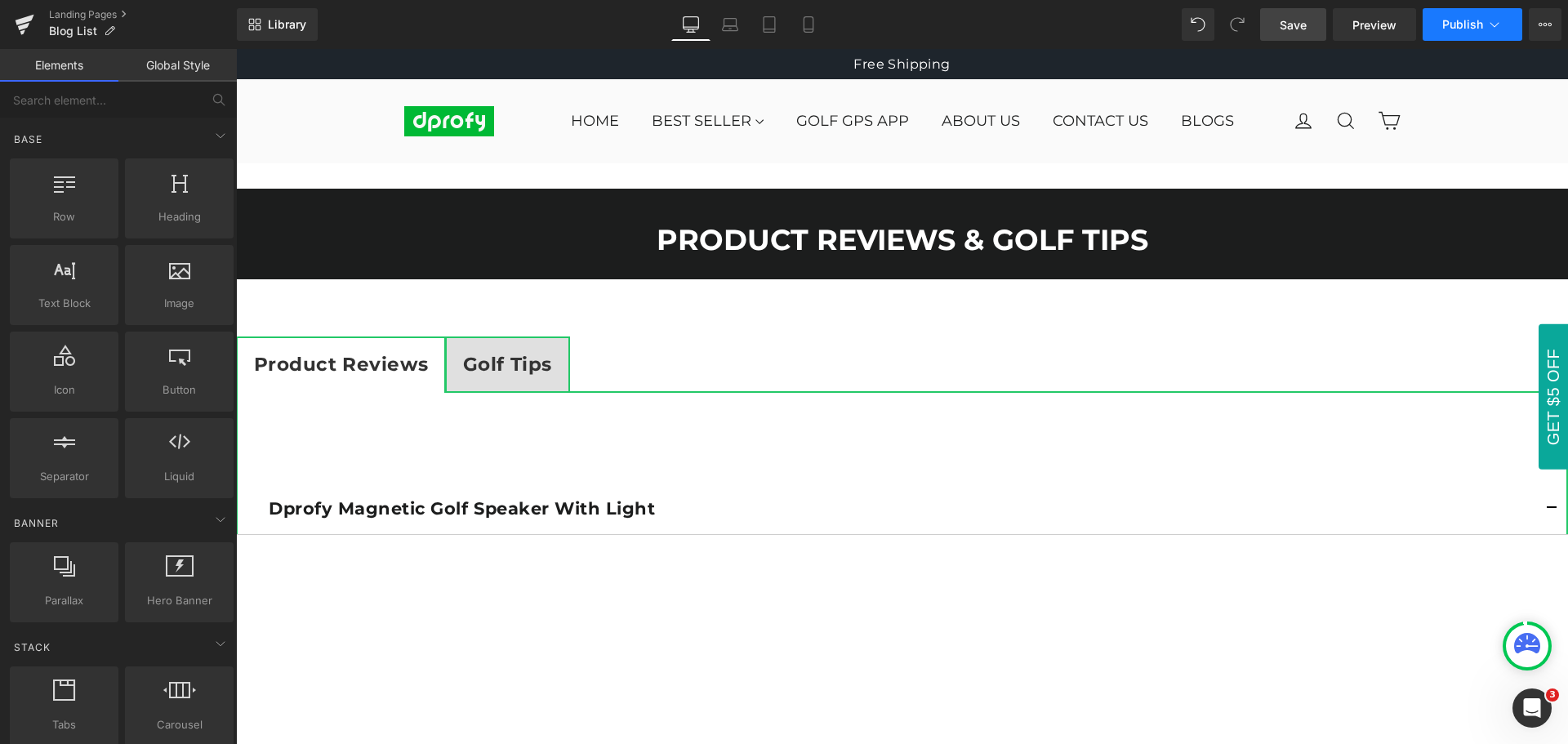
click at [1465, 26] on span "Publish" at bounding box center [1462, 24] width 41 height 13
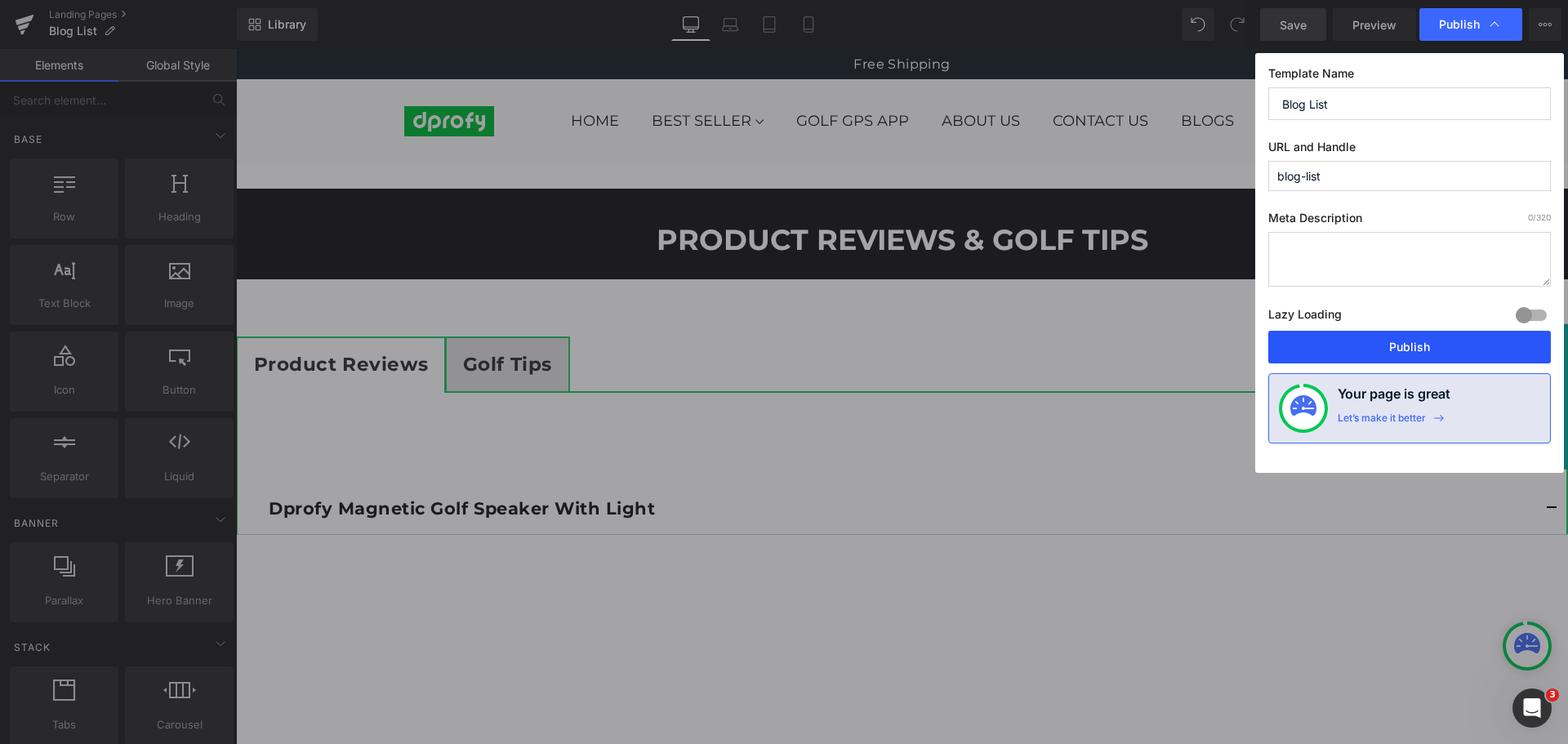
drag, startPoint x: 1418, startPoint y: 351, endPoint x: 681, endPoint y: 9, distance: 812.5
click at [1418, 351] on button "Publish" at bounding box center [1408, 347] width 282 height 33
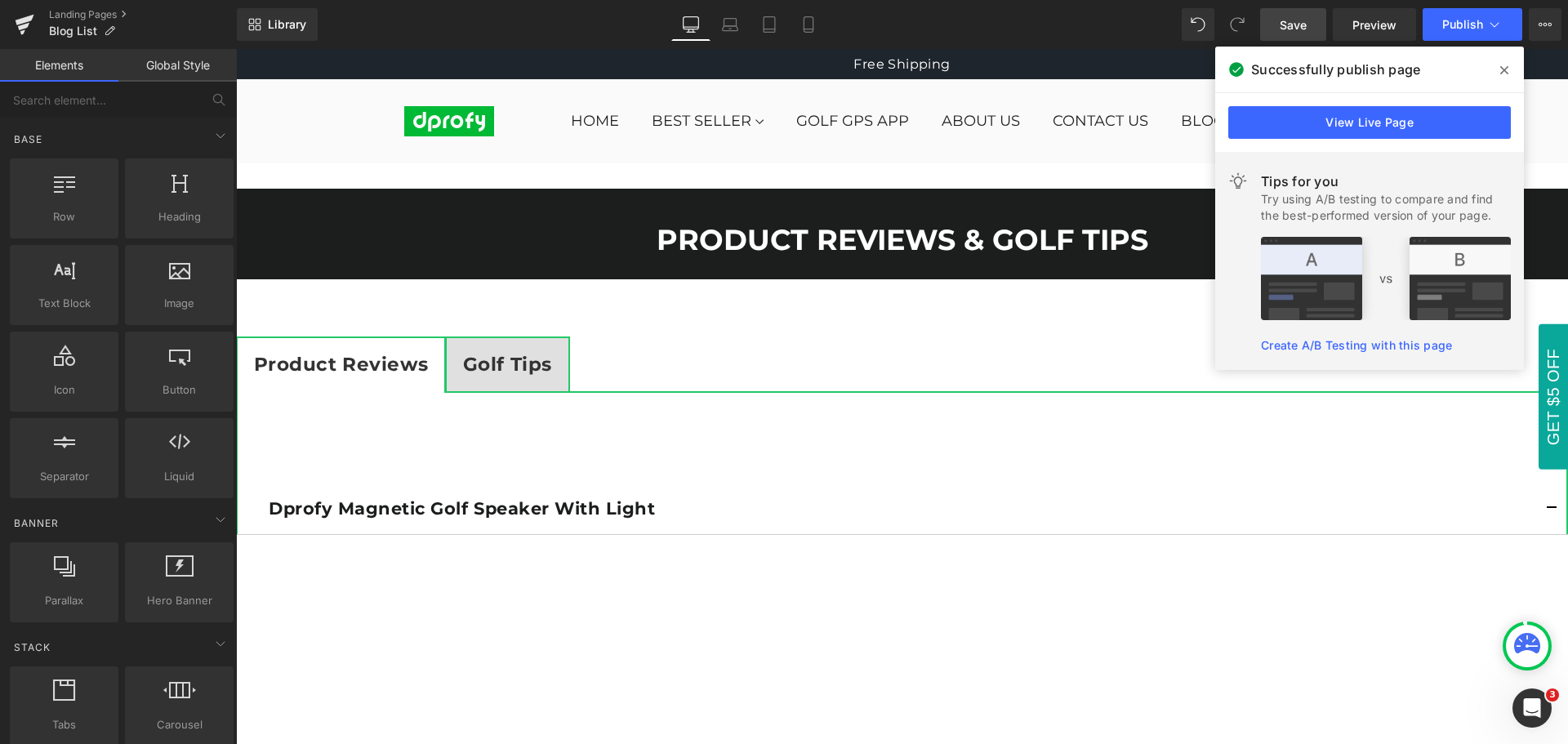
click at [1507, 70] on icon at bounding box center [1504, 70] width 8 height 13
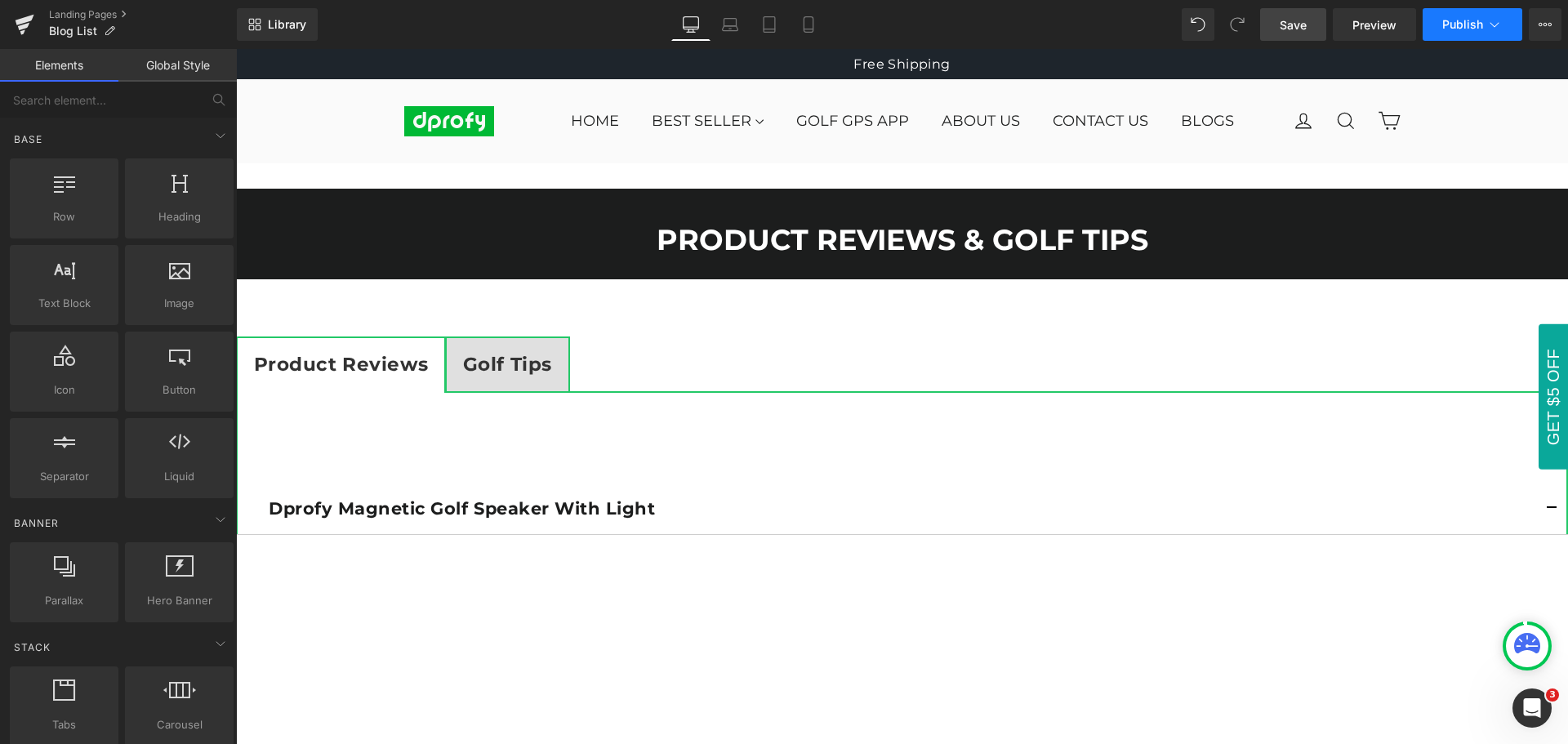
click at [1472, 33] on button "Publish" at bounding box center [1472, 24] width 100 height 33
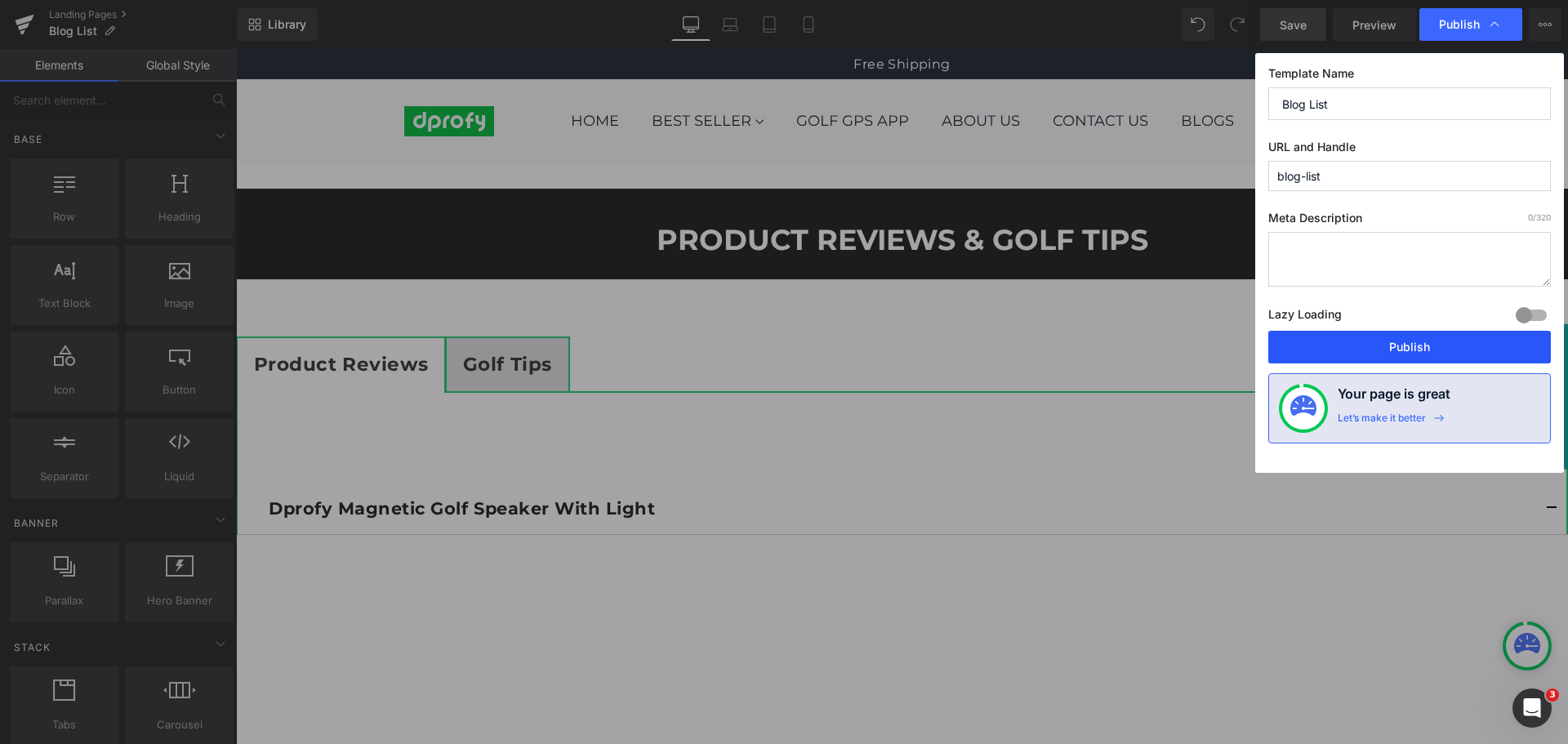
click at [1410, 354] on button "Publish" at bounding box center [1408, 347] width 282 height 33
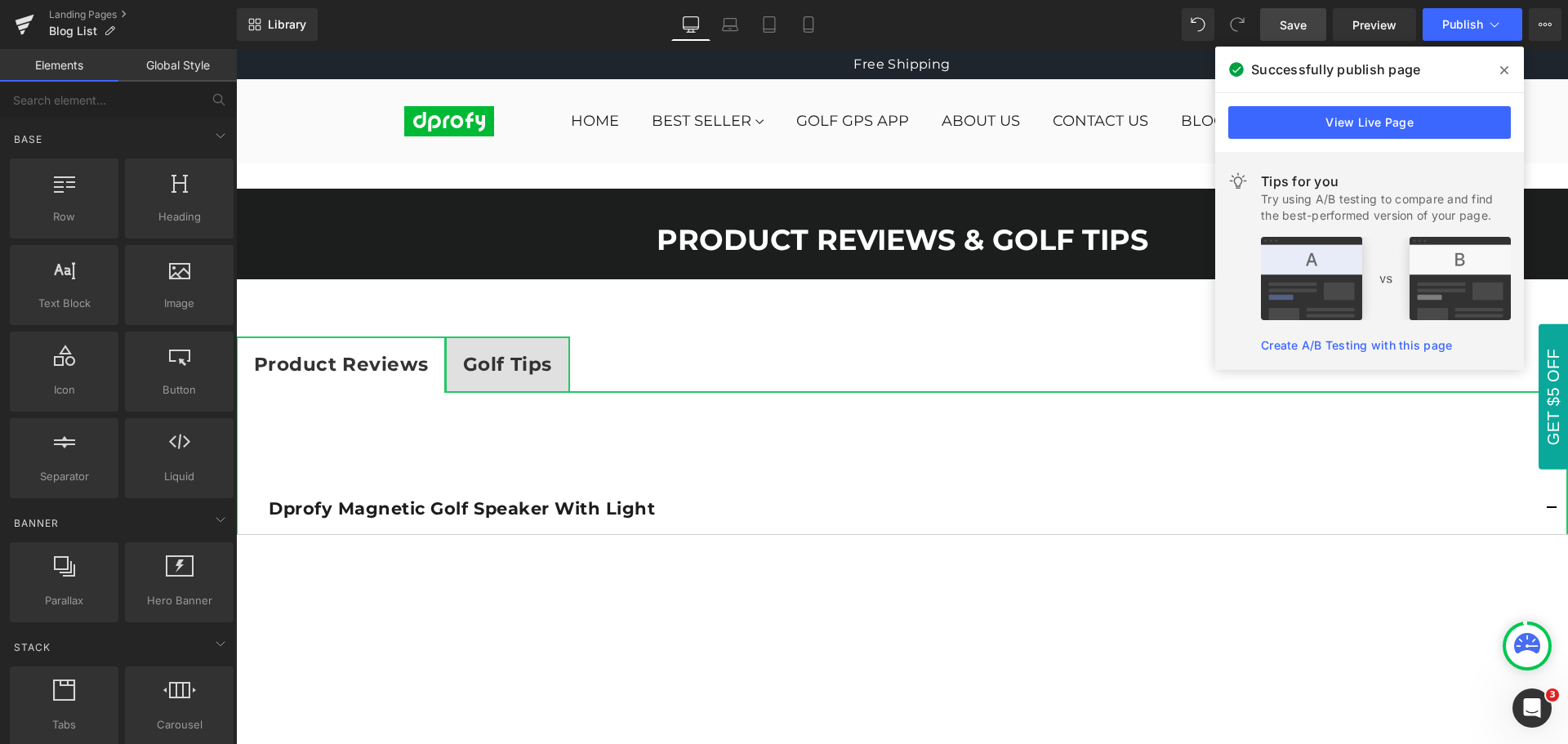
click at [1503, 69] on icon at bounding box center [1504, 70] width 8 height 8
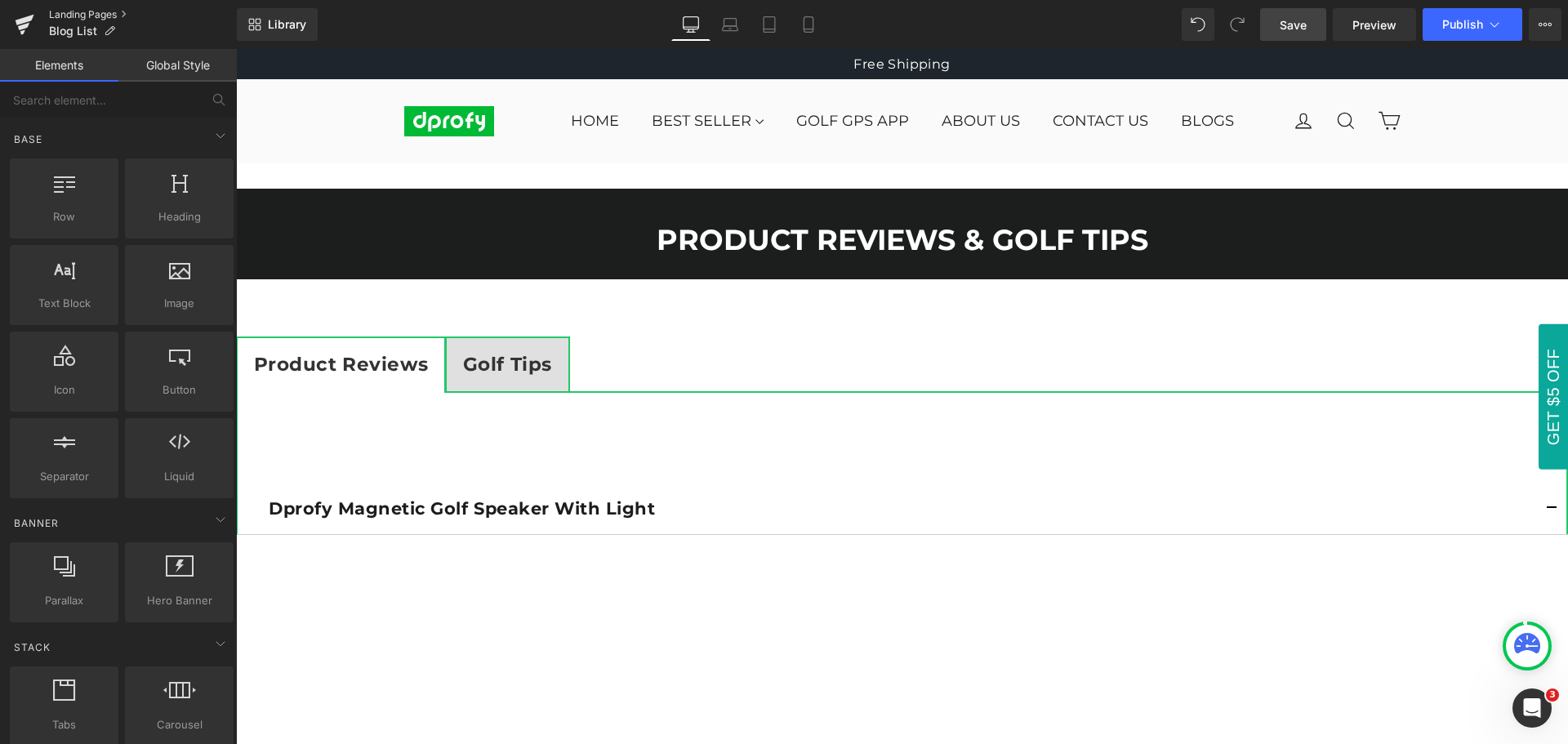
click at [64, 15] on link "Landing Pages" at bounding box center [142, 15] width 188 height 13
